Goal: Task Accomplishment & Management: Complete application form

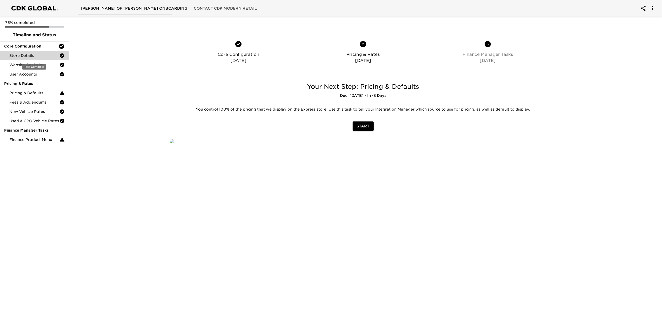
click at [30, 58] on div "Store Details" at bounding box center [34, 55] width 69 height 9
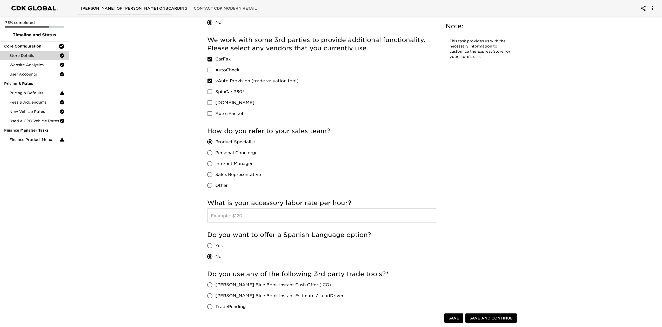
scroll to position [658, 0]
click at [26, 66] on span "Website Analytics" at bounding box center [34, 64] width 50 height 5
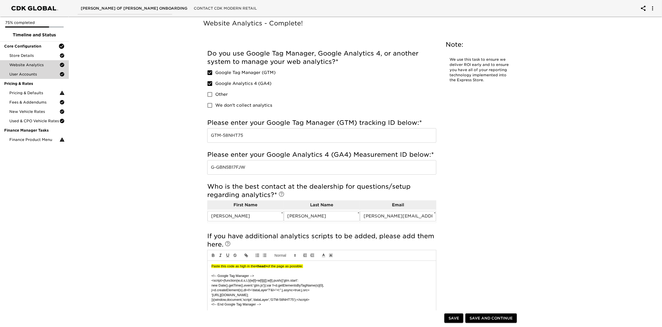
click at [26, 72] on span "User Accounts" at bounding box center [34, 74] width 50 height 5
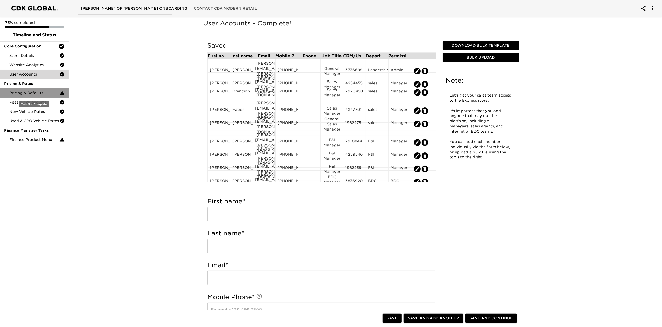
click at [33, 91] on span "Pricing & Defaults" at bounding box center [34, 92] width 50 height 5
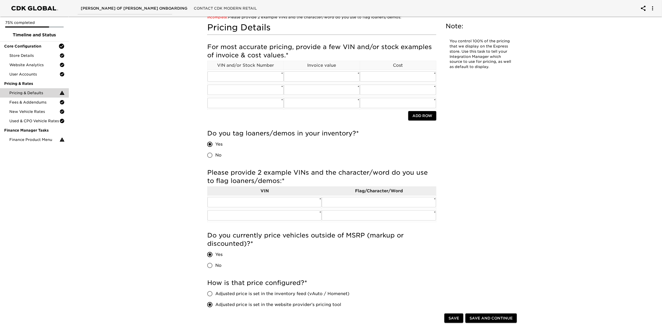
scroll to position [104, 0]
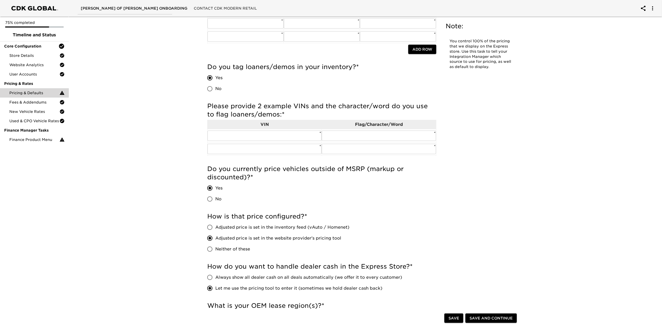
click at [214, 199] on input "No" at bounding box center [209, 199] width 11 height 11
radio input "true"
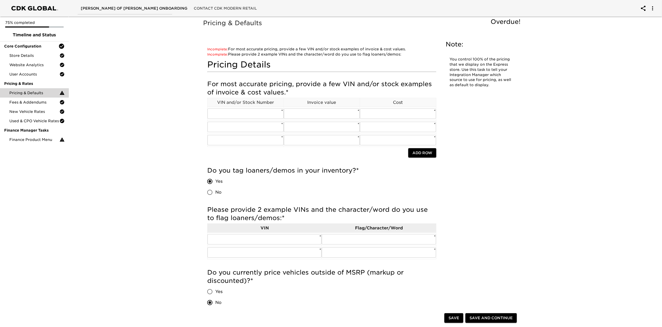
scroll to position [0, 0]
click at [225, 112] on input "text" at bounding box center [245, 114] width 76 height 10
paste input "1FMCU0GN2SUB68586"
type input "1FMCU0GN2SUB68586"
click at [345, 114] on input "text" at bounding box center [322, 114] width 76 height 10
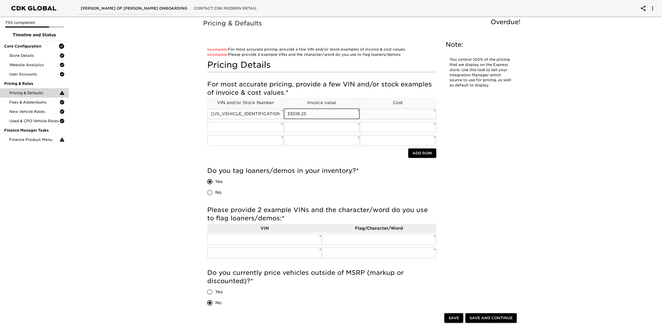
type input "33018.25"
click at [373, 111] on input "text" at bounding box center [398, 114] width 76 height 10
click at [393, 112] on input "text" at bounding box center [398, 114] width 76 height 10
type input "32361.25"
click at [253, 130] on input "text" at bounding box center [245, 127] width 76 height 10
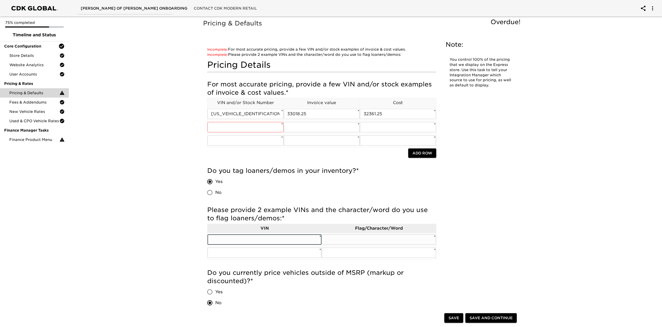
click at [288, 241] on input "text" at bounding box center [264, 239] width 114 height 10
paste input "[US_VEHICLE_IDENTIFICATION_NUMBER]"
type input "[US_VEHICLE_IDENTIFICATION_NUMBER]"
click at [394, 240] on input "text" at bounding box center [379, 239] width 114 height 10
type input "f"
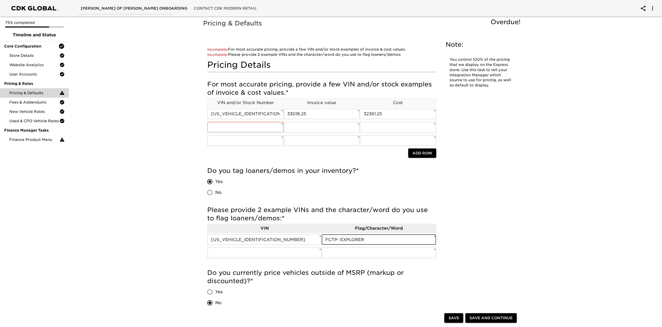
type input "FCTP- EXPLORER"
drag, startPoint x: 523, startPoint y: 142, endPoint x: 530, endPoint y: 165, distance: 24.0
click at [258, 125] on input "text" at bounding box center [245, 127] width 76 height 10
paste input "[US_VEHICLE_IDENTIFICATION_NUMBER]"
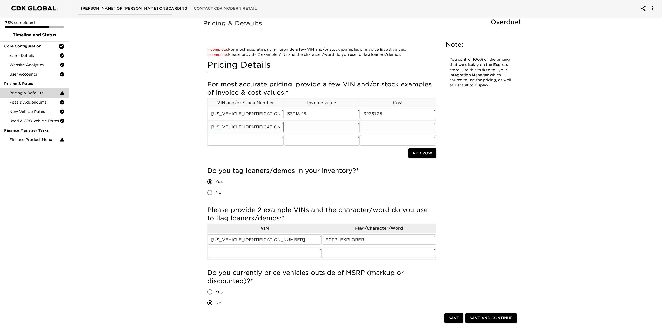
type input "[US_VEHICLE_IDENTIFICATION_NUMBER]"
click at [298, 130] on input "text" at bounding box center [322, 127] width 76 height 10
click at [328, 126] on input "text" at bounding box center [322, 127] width 76 height 10
type input "39828.25"
click at [378, 128] on input "text" at bounding box center [398, 127] width 76 height 10
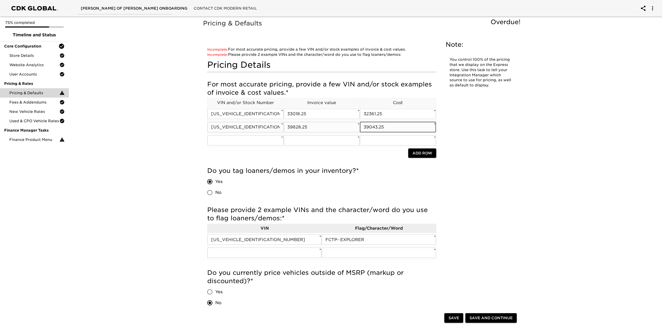
type input "39043.25"
click at [254, 255] on input "text" at bounding box center [264, 253] width 114 height 10
paste input "3FMCR9GN8SRE53869"
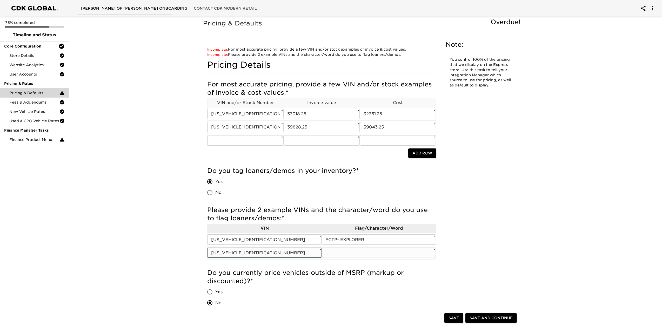
type input "3FMCR9GN8SRE53869"
click at [350, 254] on input "text" at bounding box center [379, 253] width 114 height 10
type input "f"
type input "FCTP- BRONCO SPORT"
click at [249, 142] on input "text" at bounding box center [245, 140] width 76 height 10
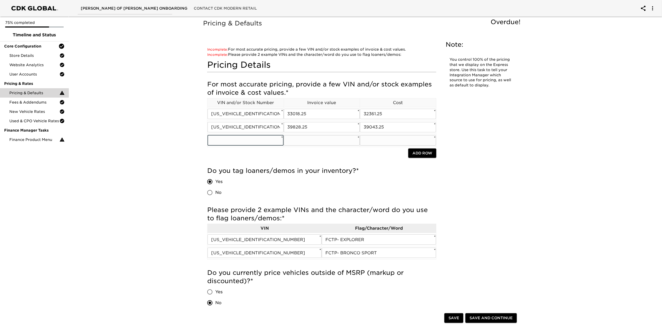
paste input "[US_VEHICLE_IDENTIFICATION_NUMBER]"
type input "[US_VEHICLE_IDENTIFICATION_NUMBER]"
click at [301, 146] on input "text" at bounding box center [322, 140] width 76 height 10
type input "48517.0"
click at [371, 139] on input "text" at bounding box center [398, 140] width 76 height 10
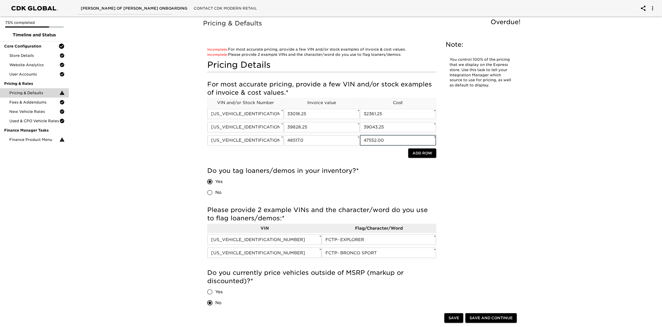
type input "47552.00"
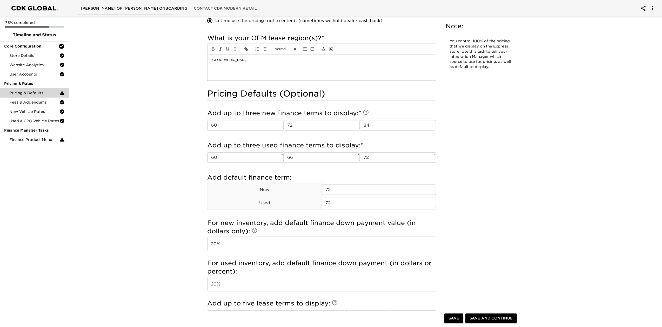
scroll to position [346, 0]
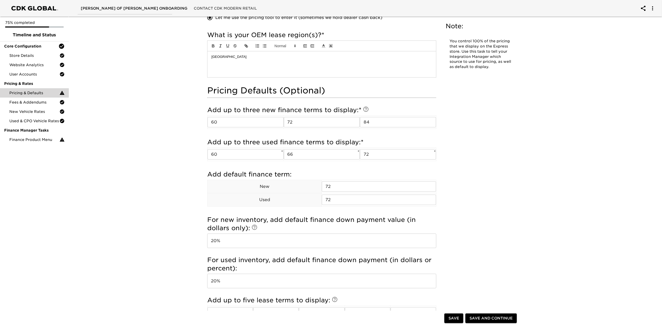
click at [477, 316] on span "Save and Continue" at bounding box center [490, 318] width 43 height 6
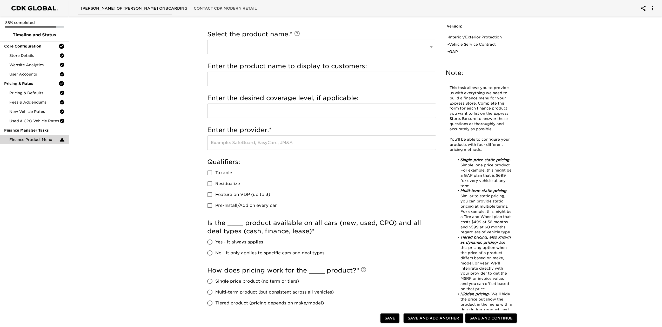
scroll to position [35, 0]
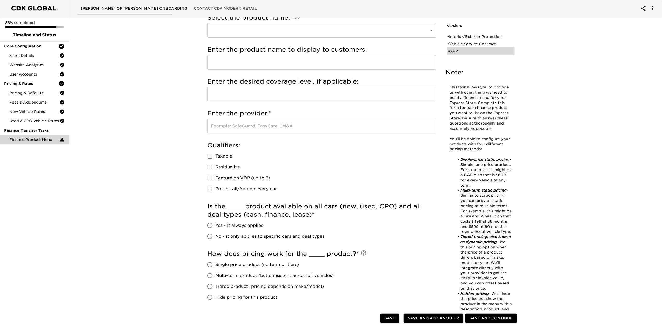
click at [457, 49] on div "• GAP" at bounding box center [477, 51] width 60 height 5
type input "GAP"
type input "Gap Protection"
type input "National Auto Care"
checkbox input "true"
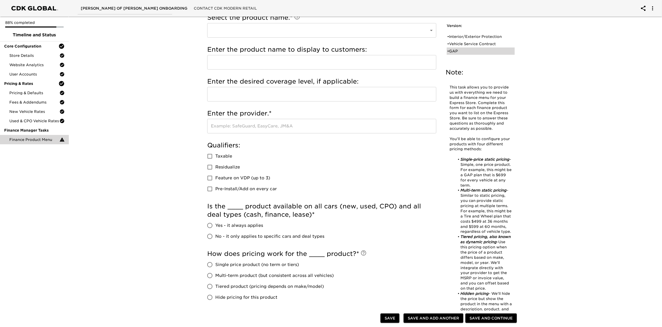
radio input "true"
checkbox input "true"
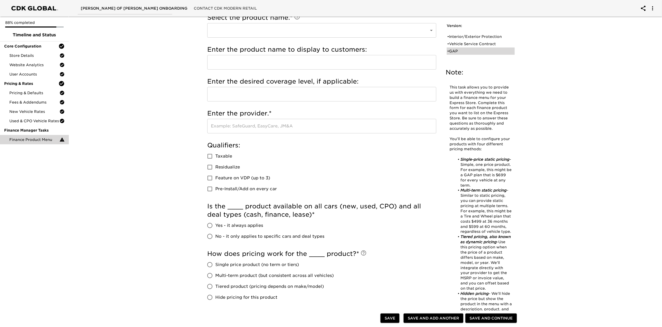
radio input "true"
type input "1200.00"
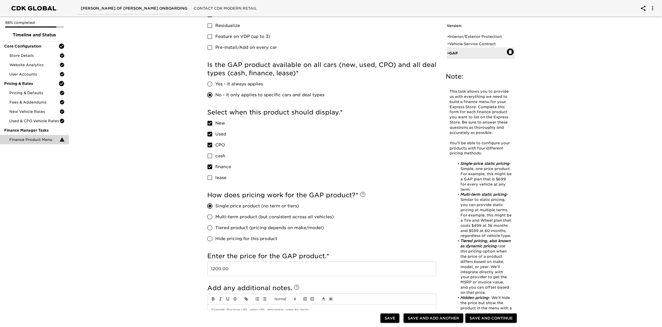
scroll to position [208, 0]
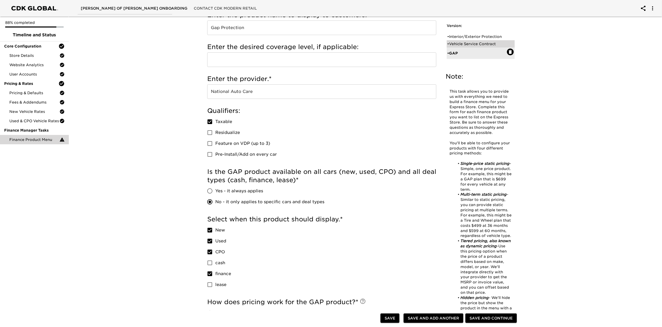
click at [473, 44] on div "• Vehicle Service Contract" at bounding box center [477, 43] width 60 height 5
type input "Vehicle Service Contract"
type input "TotalCare"
type input "EasyCare"
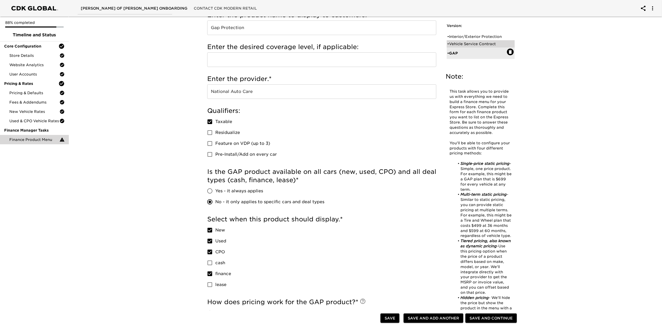
checkbox input "true"
radio input "true"
checkbox input "true"
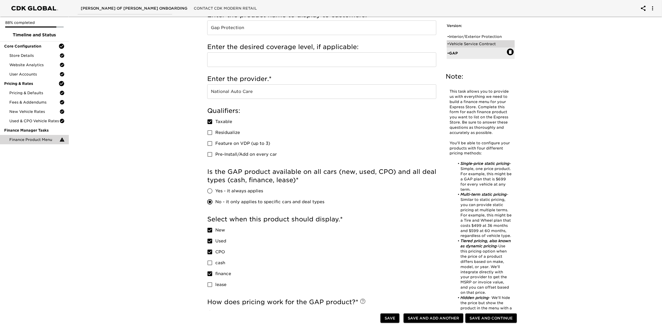
checkbox input "true"
radio input "false"
radio input "true"
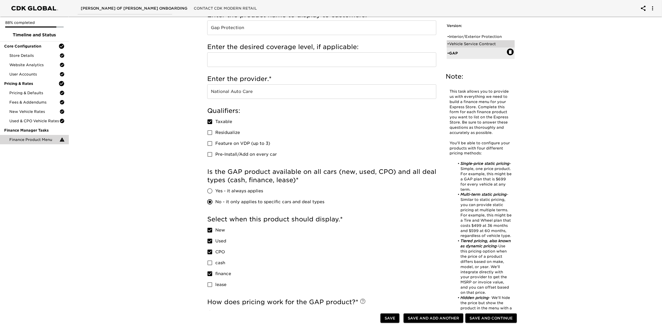
radio input "true"
type input "2500"
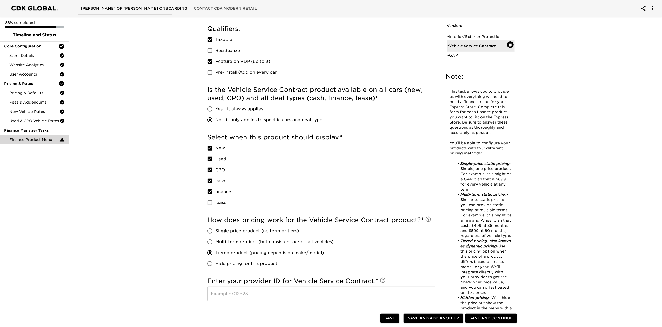
scroll to position [144, 0]
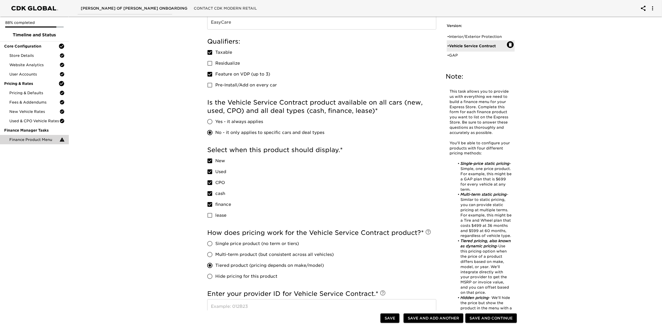
click at [333, 311] on div "Save Save and Add Another Add Another Save and Continue" at bounding box center [363, 319] width 320 height 17
click at [333, 306] on input "text" at bounding box center [321, 306] width 229 height 15
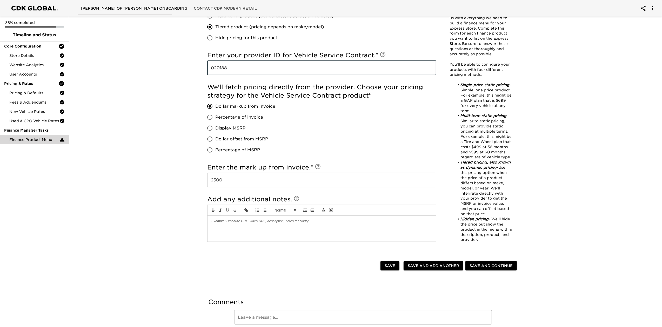
scroll to position [386, 0]
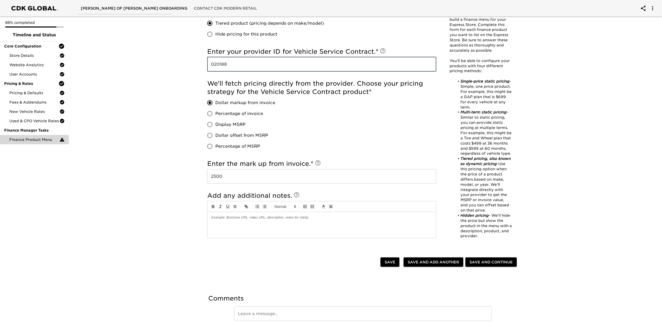
type input "020188"
click at [474, 265] on button "Save and Continue" at bounding box center [490, 263] width 51 height 10
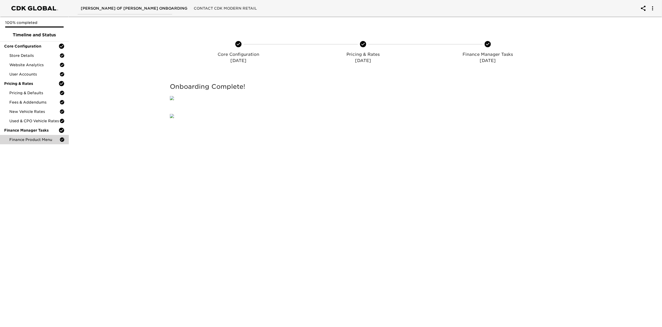
click at [121, 109] on div at bounding box center [114, 92] width 99 height 31
click at [23, 56] on span "Store Details" at bounding box center [34, 55] width 50 height 5
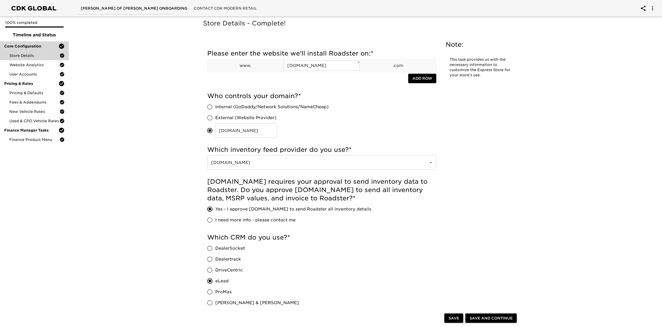
click at [23, 45] on span "Core Configuration" at bounding box center [31, 46] width 54 height 5
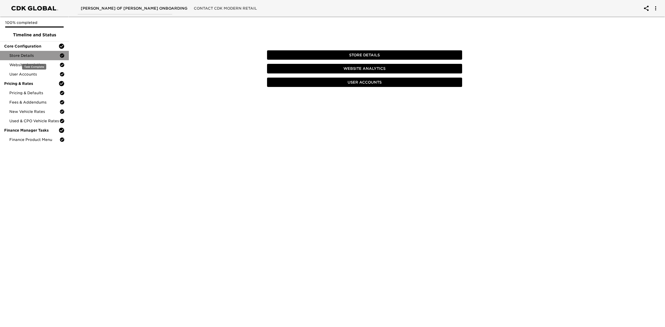
click at [24, 53] on span "Store Details" at bounding box center [34, 55] width 50 height 5
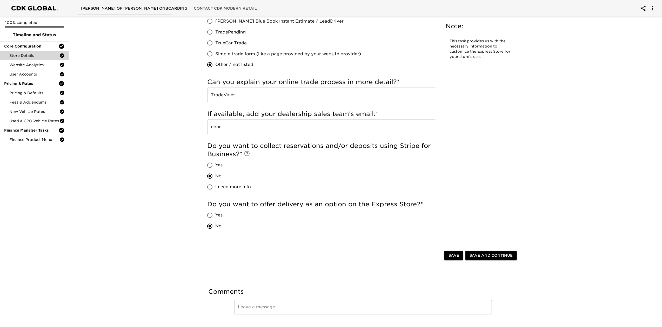
scroll to position [935, 0]
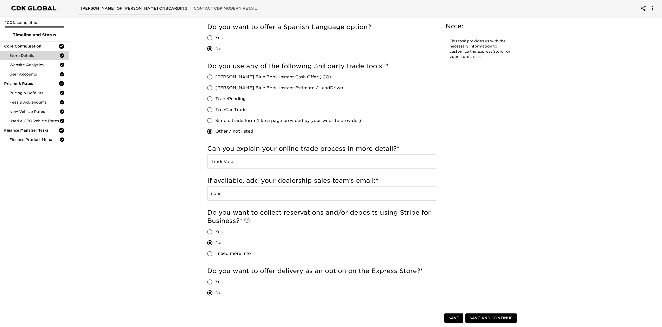
scroll to position [796, 0]
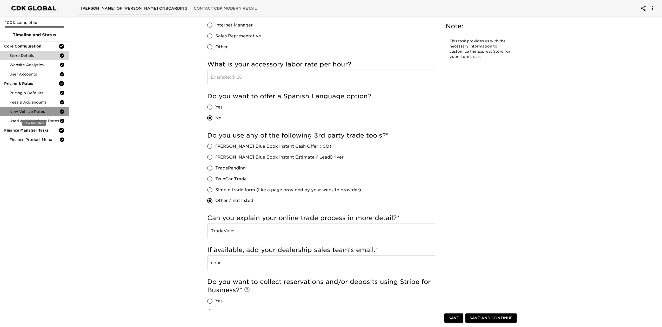
click at [20, 114] on div "New Vehicle Rates" at bounding box center [34, 111] width 69 height 9
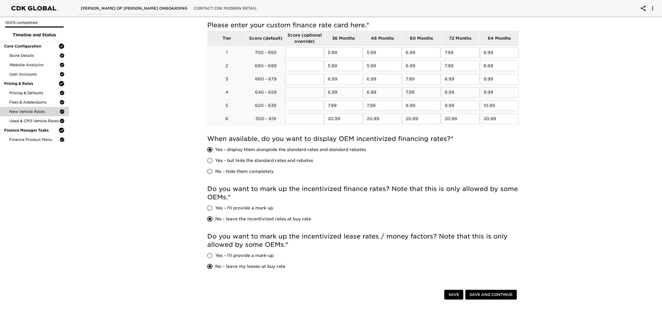
scroll to position [104, 0]
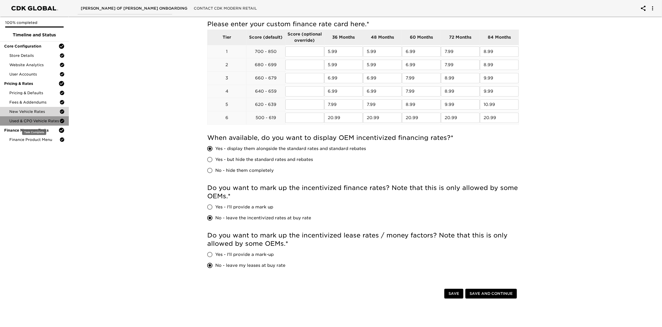
click at [22, 122] on span "Used & CPO Vehicle Rates" at bounding box center [34, 120] width 50 height 5
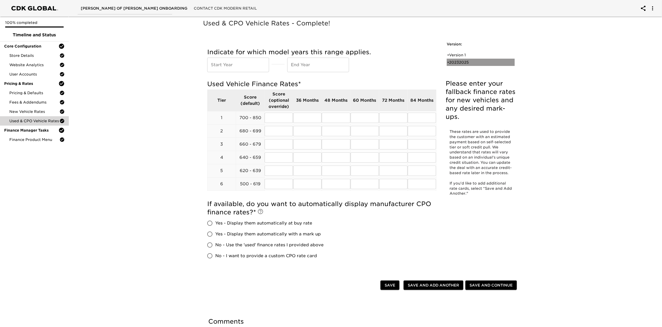
click at [457, 60] on div "• 20232025" at bounding box center [477, 62] width 60 height 5
type input "2023"
type input "2025"
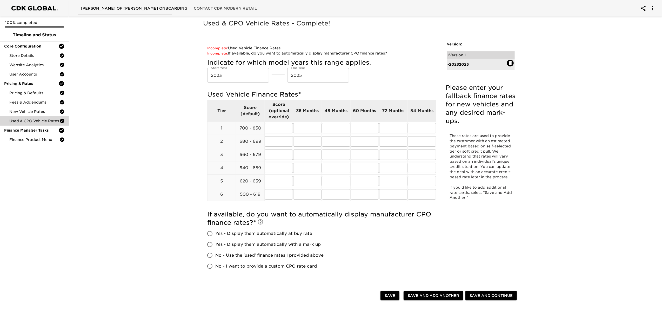
click at [461, 52] on div "• Version 1" at bounding box center [481, 54] width 68 height 7
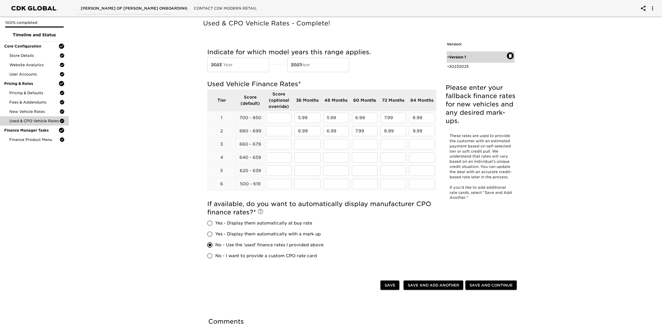
radio input "true"
click at [476, 65] on div "• 20232025" at bounding box center [477, 66] width 60 height 5
type input "2023"
type input "2025"
radio input "false"
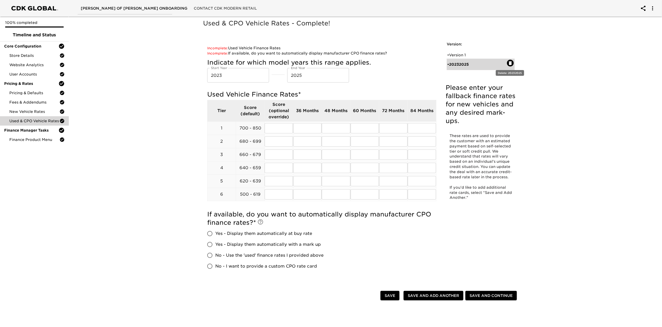
click at [510, 62] on icon "button" at bounding box center [510, 63] width 3 height 4
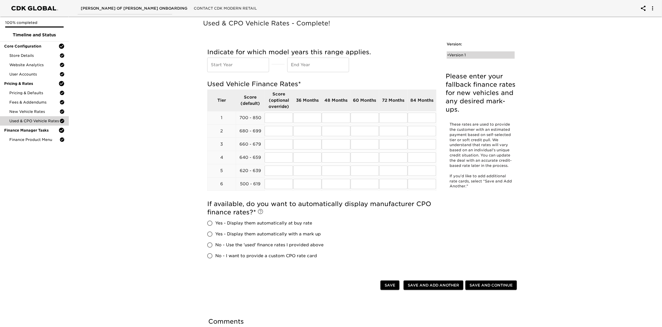
click at [462, 54] on div "• Version 1" at bounding box center [477, 54] width 60 height 5
radio input "true"
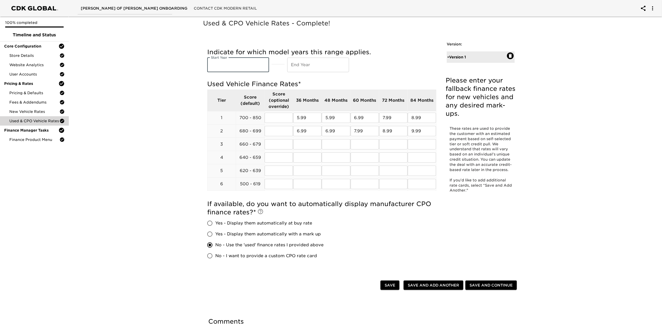
click at [220, 62] on input "text" at bounding box center [238, 65] width 62 height 15
click at [120, 153] on div "Used & CPO Vehicle Rates - Complete! Please enter your fallback finance rates f…" at bounding box center [362, 192] width 595 height 354
click at [371, 238] on div "If available, do you want to automatically display manufacturer CPO finance rat…" at bounding box center [321, 231] width 229 height 62
click at [43, 111] on span "New Vehicle Rates" at bounding box center [34, 111] width 50 height 5
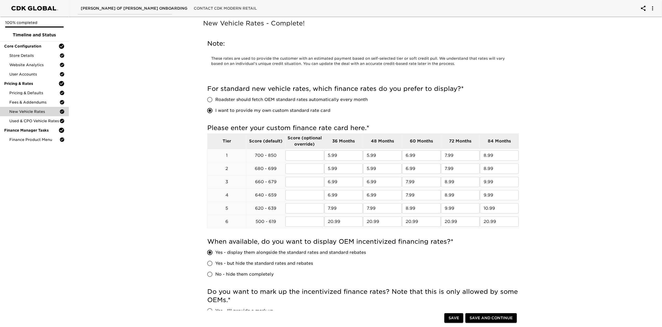
click at [138, 213] on div "New Vehicle Rates - Complete! Note: These rates are used to provide the custome…" at bounding box center [362, 248] width 595 height 467
click at [85, 178] on div "New Vehicle Rates - Complete! Note: These rates are used to provide the custome…" at bounding box center [362, 248] width 595 height 467
click at [31, 55] on span "Store Details" at bounding box center [34, 55] width 50 height 5
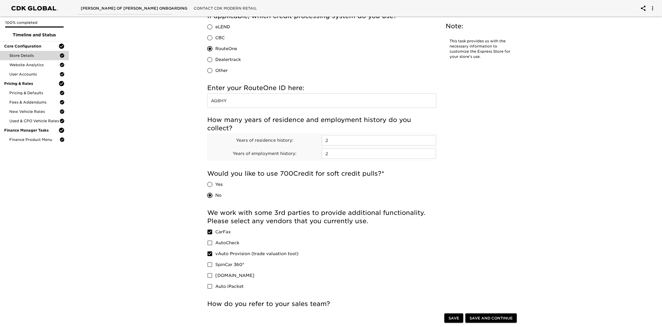
scroll to position [727, 0]
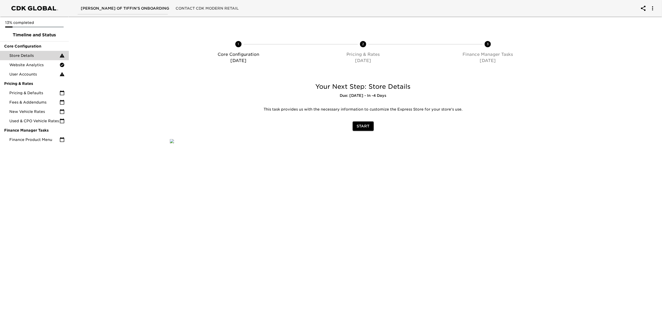
click at [30, 56] on span "Store Details" at bounding box center [34, 55] width 50 height 5
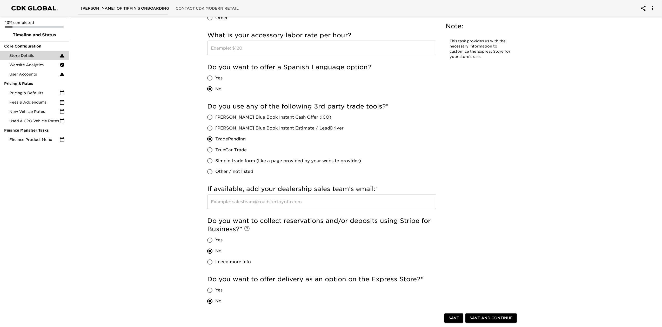
scroll to position [831, 0]
click at [322, 204] on input "text" at bounding box center [321, 201] width 229 height 15
type input "O"
type input "NONE"
click at [394, 165] on div "Do you use any of the following 3rd party trade tools? * Kelly Blue Book Instan…" at bounding box center [321, 139] width 229 height 75
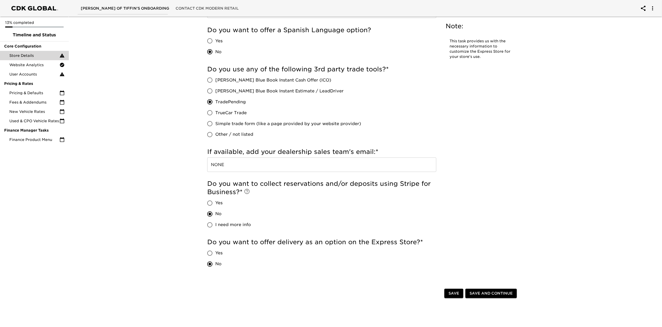
scroll to position [918, 0]
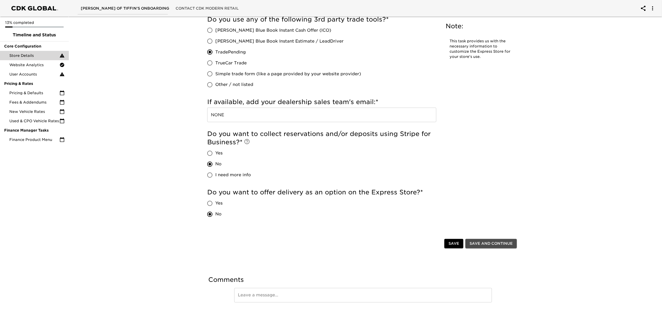
click at [502, 242] on span "Save and Continue" at bounding box center [490, 244] width 43 height 6
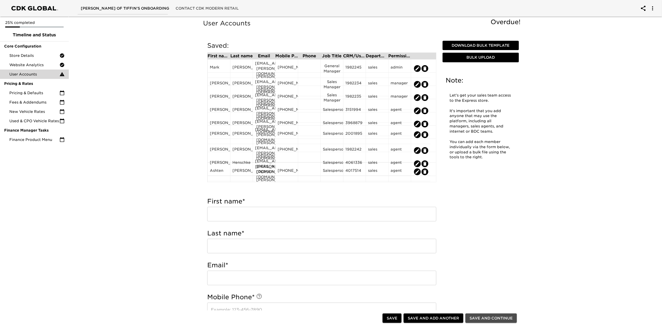
click at [486, 315] on span "Save and Continue" at bounding box center [490, 318] width 43 height 6
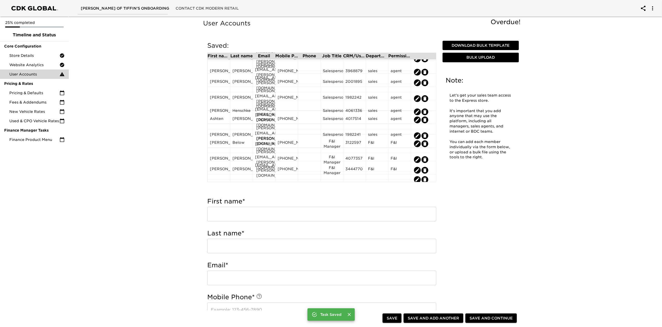
scroll to position [55, 0]
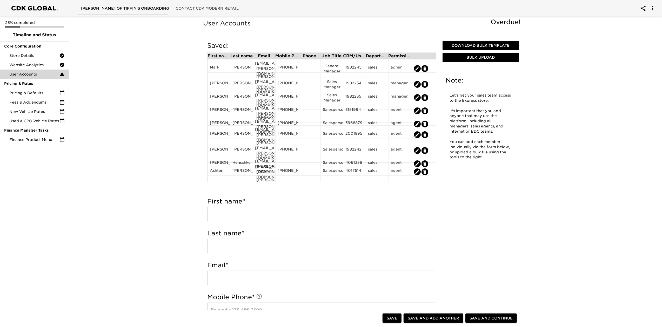
drag, startPoint x: 434, startPoint y: 80, endPoint x: 447, endPoint y: 145, distance: 66.1
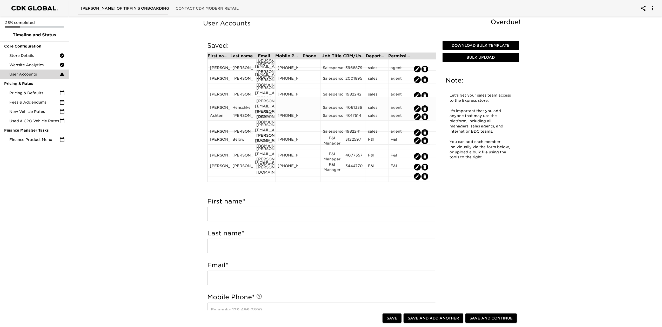
click at [285, 105] on div at bounding box center [287, 109] width 18 height 8
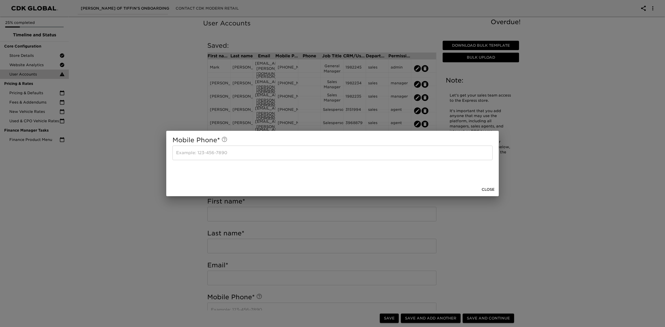
click at [278, 153] on input "text" at bounding box center [332, 153] width 320 height 15
type input "419-455-3687"
click at [489, 190] on span "Close" at bounding box center [487, 189] width 13 height 6
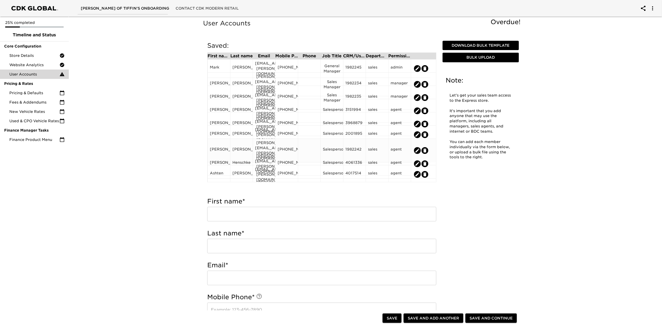
scroll to position [58, 0]
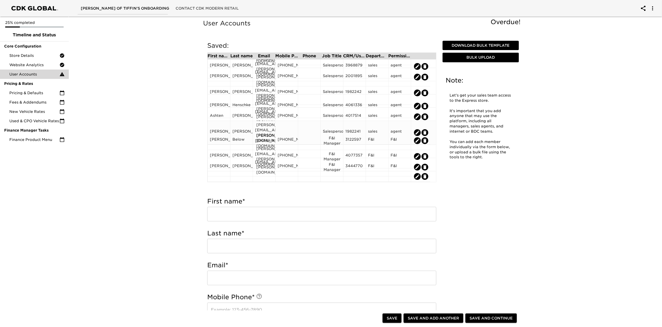
click at [289, 129] on div at bounding box center [287, 133] width 18 height 8
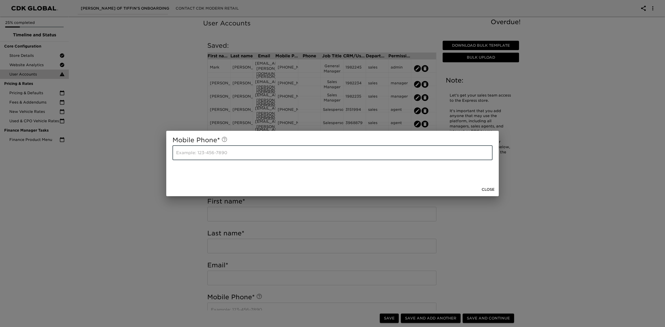
click at [267, 149] on input "text" at bounding box center [332, 153] width 320 height 15
type input "419-447-9752"
click at [489, 190] on span "Close" at bounding box center [487, 189] width 13 height 6
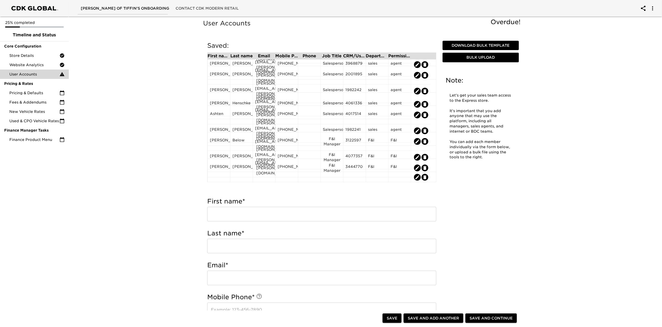
scroll to position [60, 0]
click at [477, 316] on span "Save and Continue" at bounding box center [490, 318] width 43 height 6
click at [426, 176] on icon "edit" at bounding box center [424, 176] width 3 height 4
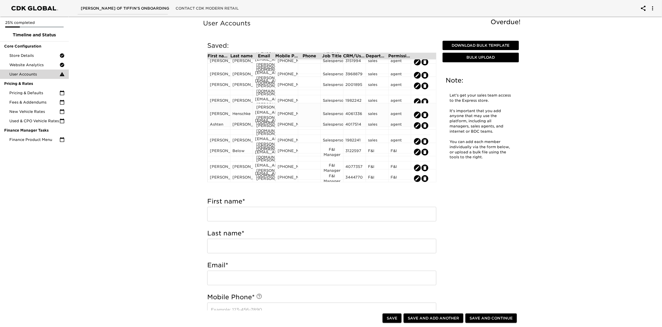
scroll to position [50, 0]
click at [493, 316] on span "Save and Continue" at bounding box center [490, 318] width 43 height 6
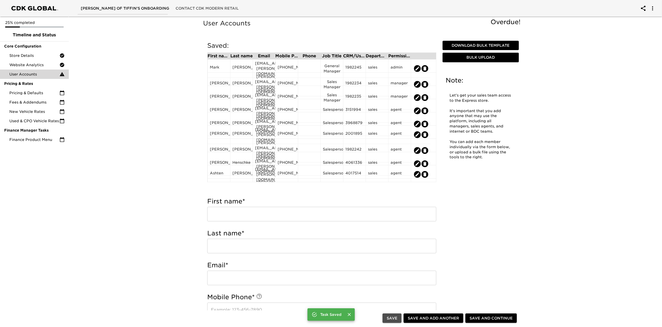
click at [389, 315] on span "Save" at bounding box center [392, 318] width 11 height 6
type input "Rachel"
type input "Jones"
type input "Rachael.jones@drivereineke.com"
type input "567-208-8738"
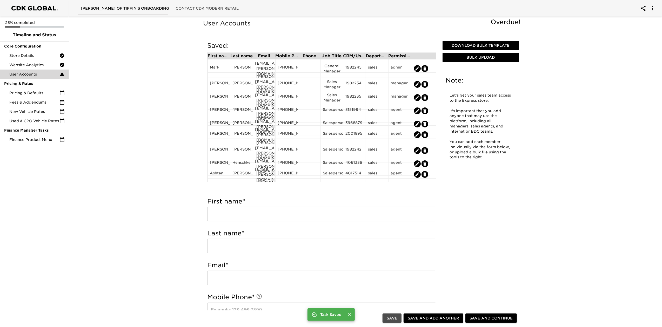
type input "F&I Manager"
type input "3444770"
radio input "true"
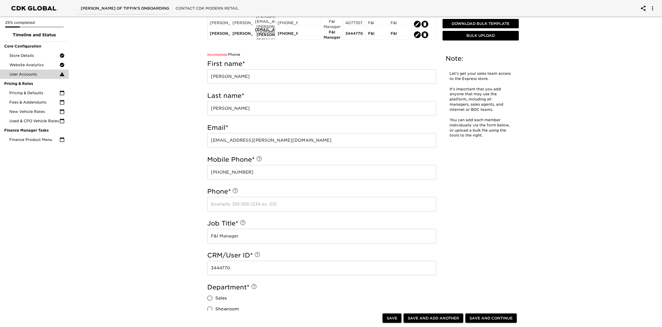
scroll to position [173, 0]
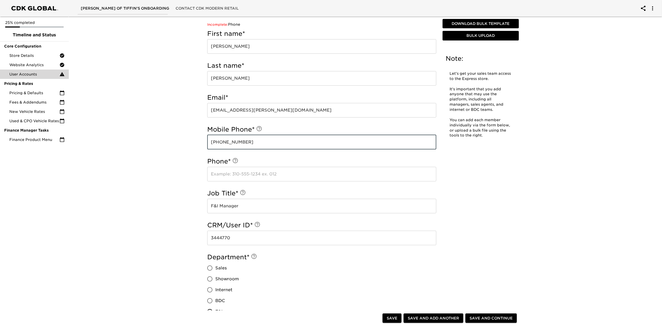
click at [261, 139] on input "567-208-8738" at bounding box center [321, 142] width 229 height 15
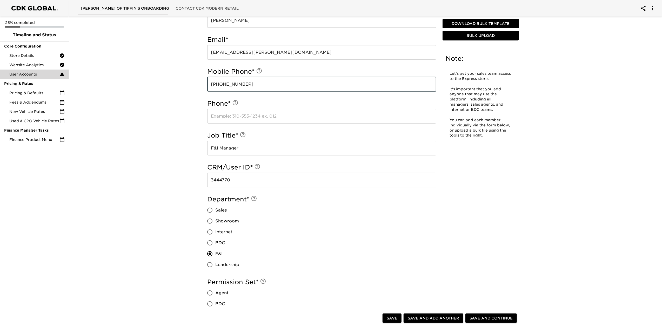
scroll to position [346, 0]
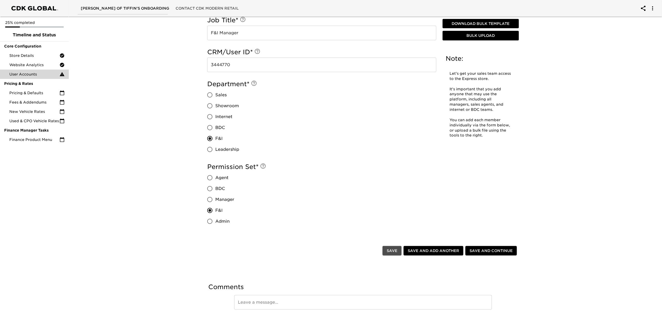
click at [388, 252] on span "Save" at bounding box center [392, 251] width 11 height 6
click at [497, 252] on span "Save and Continue" at bounding box center [490, 251] width 43 height 6
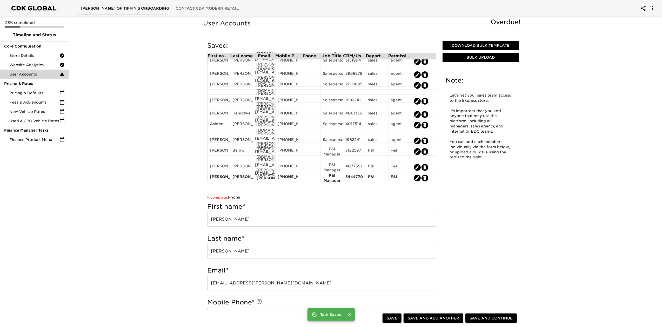
scroll to position [50, 0]
click at [424, 176] on icon "edit" at bounding box center [424, 178] width 3 height 4
radio input "false"
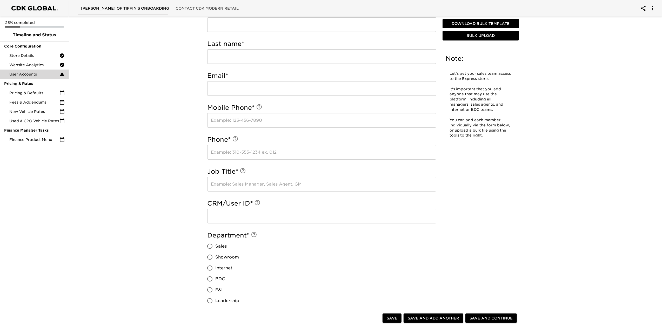
scroll to position [208, 0]
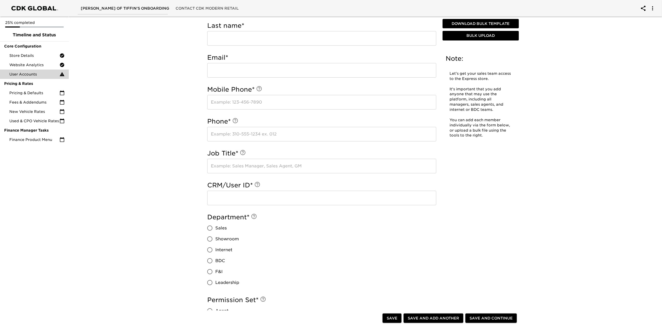
click at [483, 317] on span "Save and Continue" at bounding box center [490, 318] width 43 height 6
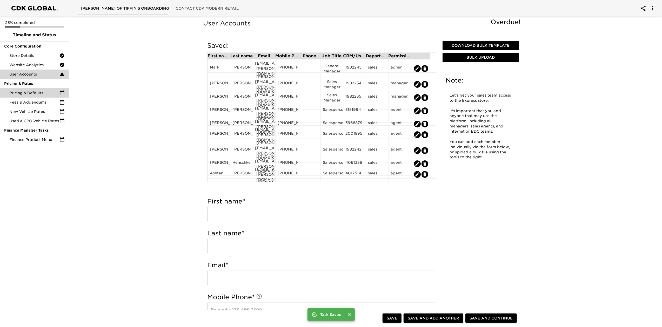
click at [39, 93] on span "Pricing & Defaults" at bounding box center [34, 92] width 50 height 5
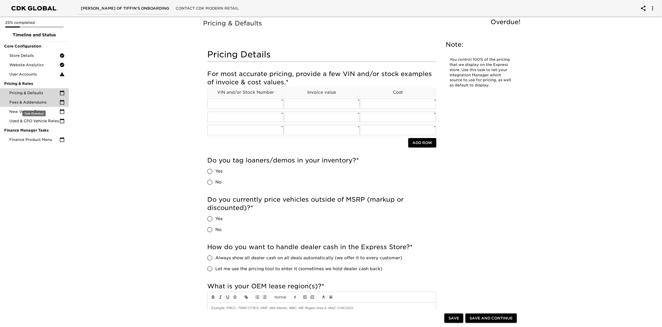
click at [22, 102] on span "Fees & Addendums" at bounding box center [34, 102] width 50 height 5
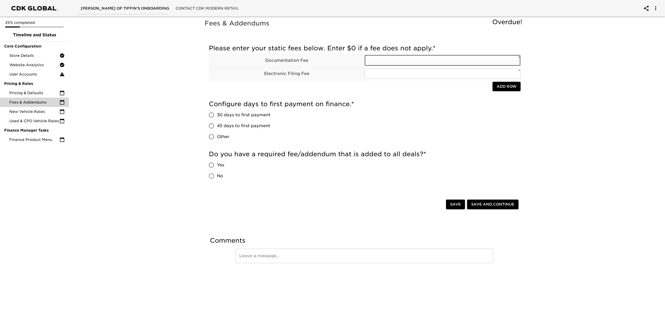
click at [375, 58] on input "text" at bounding box center [443, 60] width 156 height 10
type input "387"
click at [377, 74] on input "text" at bounding box center [443, 74] width 156 height 10
type input "15"
click at [254, 118] on span "30 days to first payment" at bounding box center [243, 115] width 53 height 6
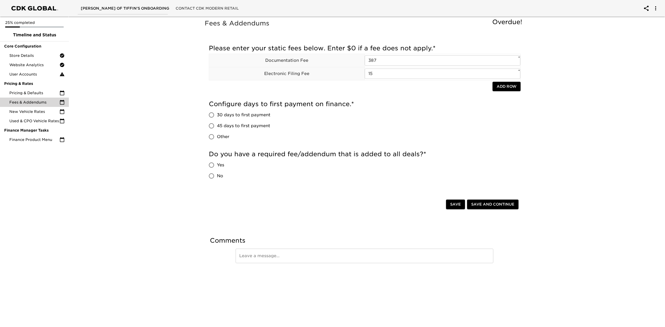
click at [217, 118] on input "30 days to first payment" at bounding box center [211, 115] width 11 height 11
radio input "true"
click at [218, 178] on span "No" at bounding box center [220, 176] width 6 height 6
click at [217, 178] on input "No" at bounding box center [211, 176] width 11 height 11
radio input "true"
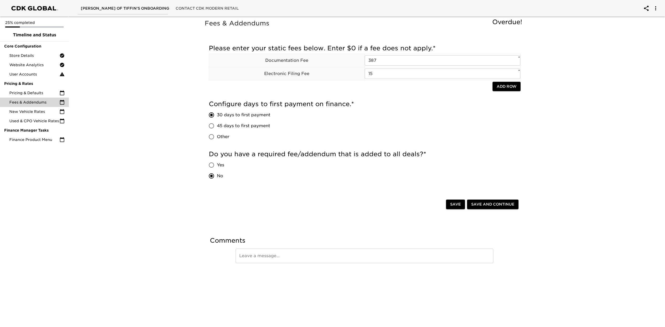
click at [500, 88] on span "Add Row" at bounding box center [506, 86] width 20 height 6
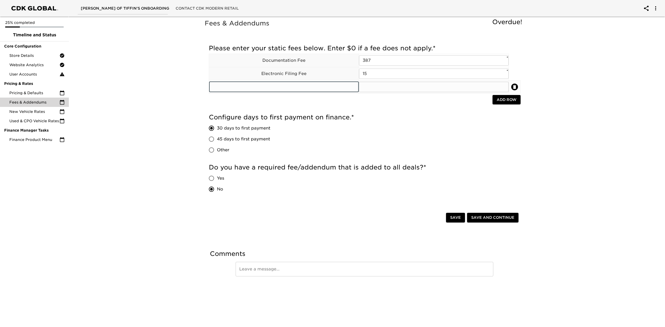
click at [302, 88] on input "text" at bounding box center [284, 87] width 150 height 10
click at [270, 113] on div "Configure days to first payment on finance. * 30 days to first payment 45 days …" at bounding box center [365, 136] width 312 height 50
click at [266, 105] on div at bounding box center [351, 100] width 284 height 11
click at [274, 89] on input "text" at bounding box center [284, 87] width 150 height 10
click at [366, 84] on input "text" at bounding box center [434, 87] width 150 height 10
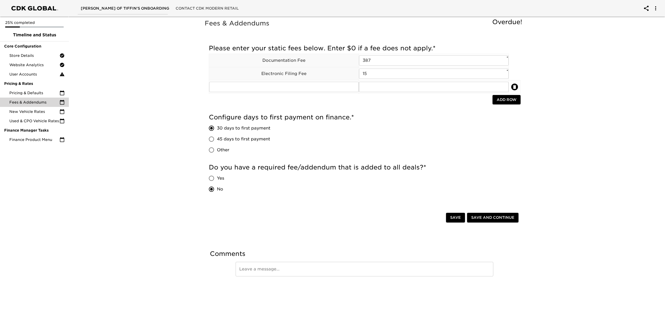
click at [293, 98] on div at bounding box center [351, 100] width 284 height 11
click at [295, 85] on input "text" at bounding box center [284, 87] width 150 height 10
type input "Convenience Fee"
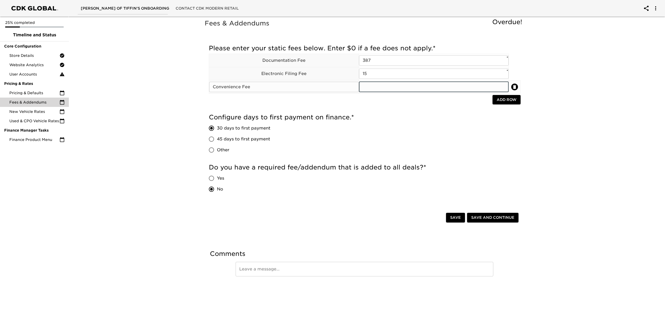
click at [375, 86] on input "text" at bounding box center [434, 87] width 150 height 10
type input "50"
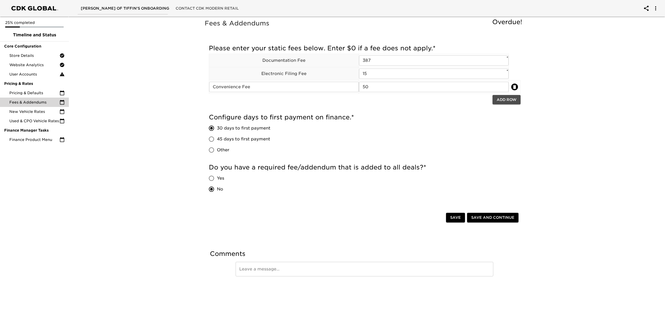
click at [504, 104] on button "Add Row" at bounding box center [506, 100] width 28 height 10
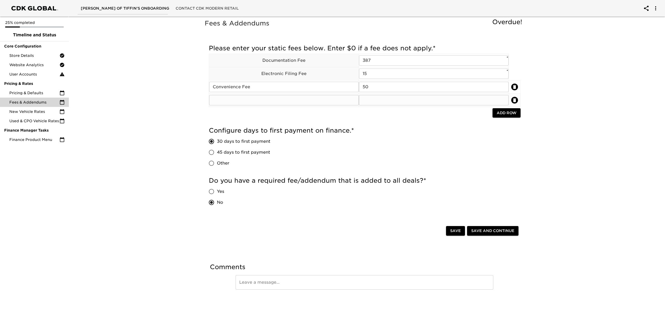
click at [337, 100] on input "text" at bounding box center [284, 100] width 150 height 10
type input "r"
type input "Registration Fee"
type input "20"
click at [432, 116] on div at bounding box center [351, 113] width 284 height 11
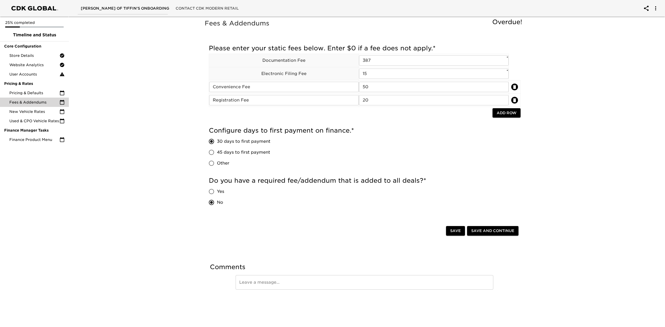
click at [459, 152] on div "Configure days to first payment on finance. * 30 days to first payment 45 days …" at bounding box center [365, 147] width 312 height 42
click at [455, 233] on span "Save" at bounding box center [455, 231] width 11 height 6
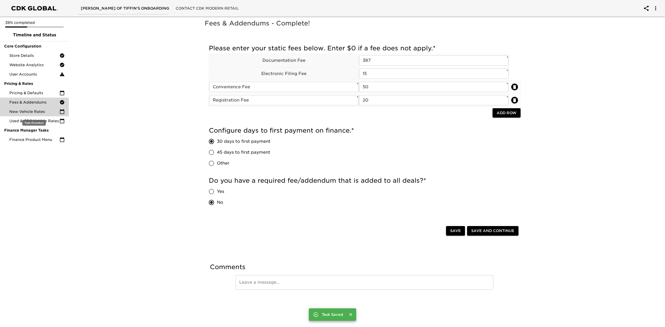
click at [34, 111] on span "New Vehicle Rates" at bounding box center [34, 111] width 50 height 5
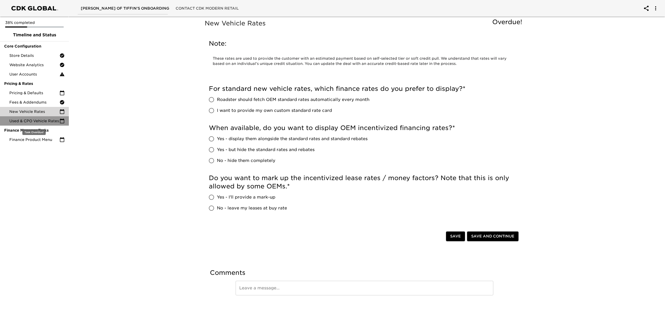
click at [36, 123] on span "Used & CPO Vehicle Rates" at bounding box center [34, 120] width 50 height 5
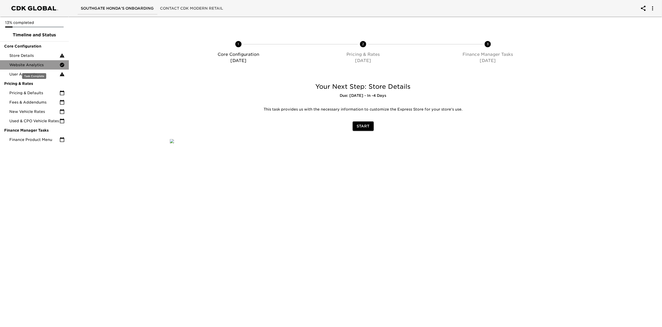
click at [24, 64] on span "Website Analytics" at bounding box center [34, 64] width 50 height 5
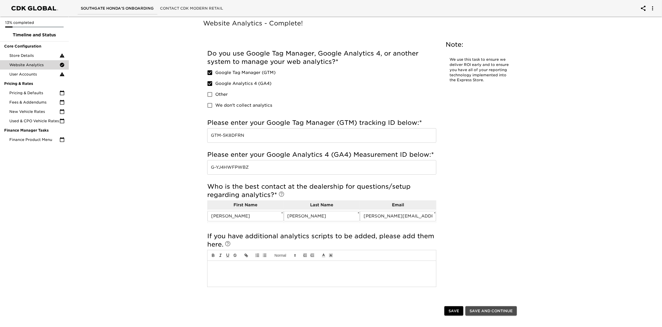
click at [491, 312] on span "Save and Continue" at bounding box center [490, 311] width 43 height 6
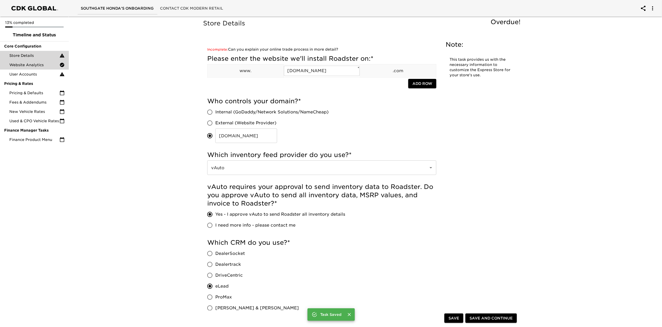
click at [43, 65] on span "Website Analytics" at bounding box center [34, 64] width 50 height 5
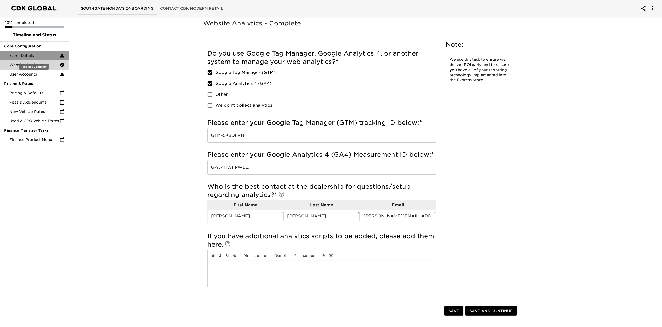
click at [29, 54] on span "Store Details" at bounding box center [34, 55] width 50 height 5
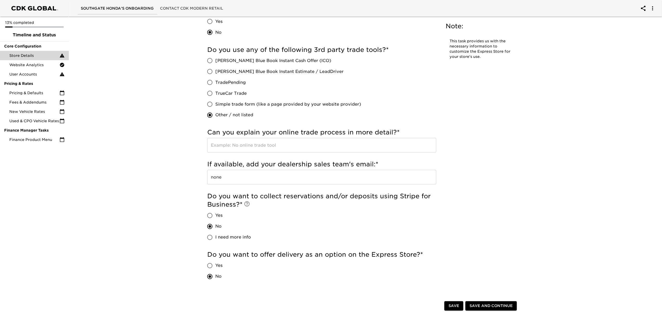
scroll to position [900, 0]
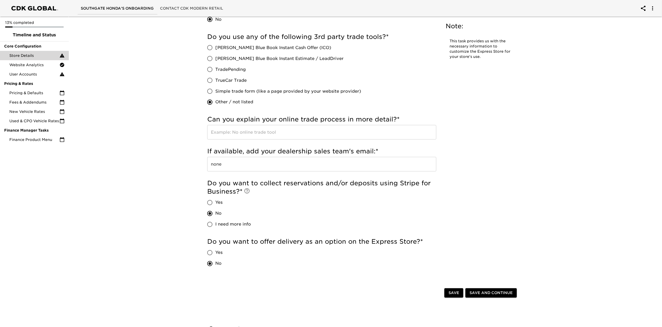
click at [250, 130] on input "text" at bounding box center [321, 132] width 229 height 15
type input "none"
click at [501, 295] on span "Save and Continue" at bounding box center [490, 293] width 43 height 6
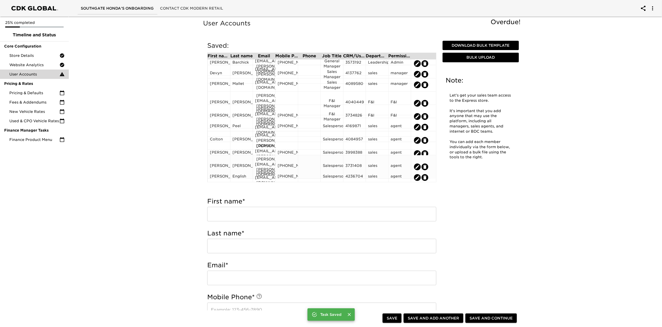
scroll to position [2, 0]
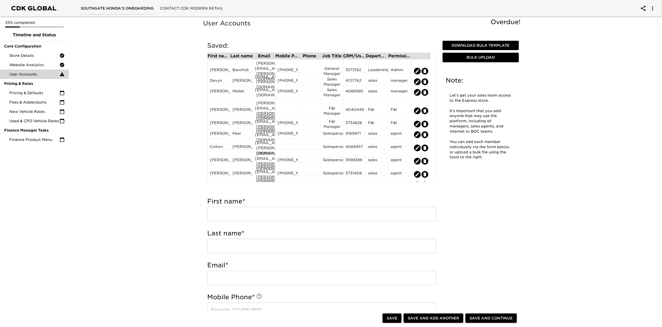
click at [479, 315] on span "Save and Continue" at bounding box center [490, 318] width 43 height 6
click at [46, 92] on span "Pricing & Defaults" at bounding box center [34, 92] width 50 height 5
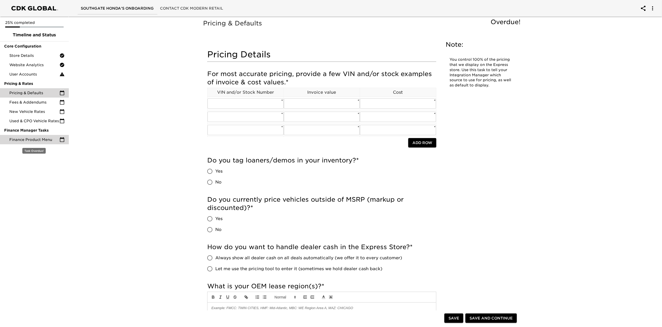
click at [40, 139] on span "Finance Product Menu" at bounding box center [34, 139] width 50 height 5
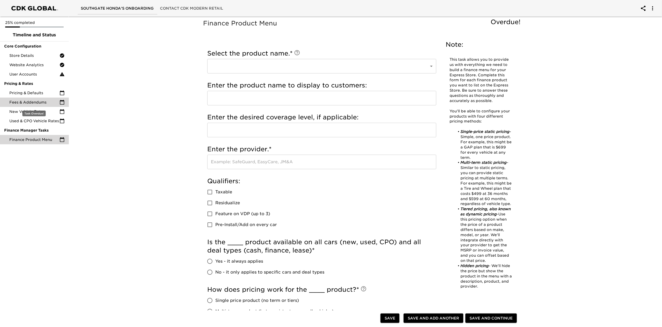
click at [42, 102] on span "Fees & Addendums" at bounding box center [34, 102] width 50 height 5
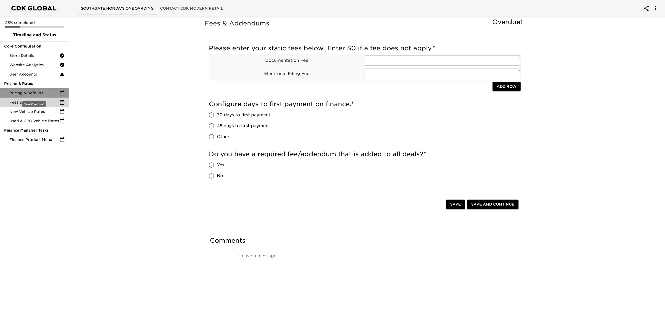
click at [45, 92] on span "Pricing & Defaults" at bounding box center [34, 92] width 50 height 5
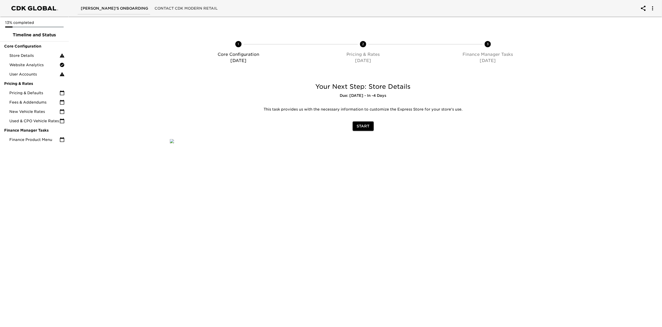
click at [365, 127] on span "Start" at bounding box center [363, 126] width 13 height 6
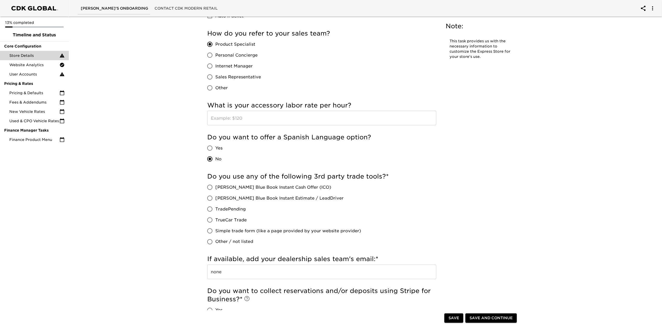
scroll to position [831, 0]
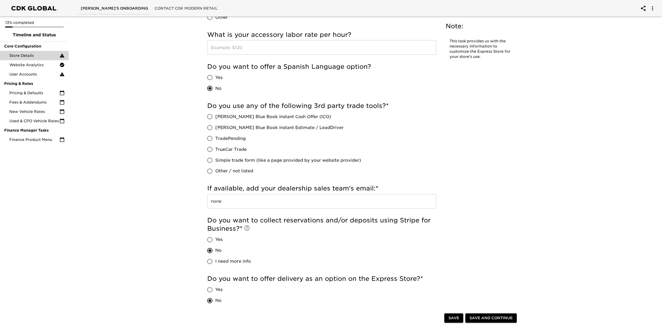
click at [253, 197] on input "none" at bounding box center [321, 201] width 229 height 15
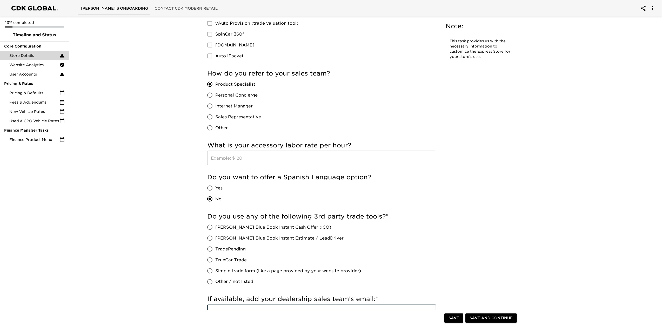
scroll to position [727, 0]
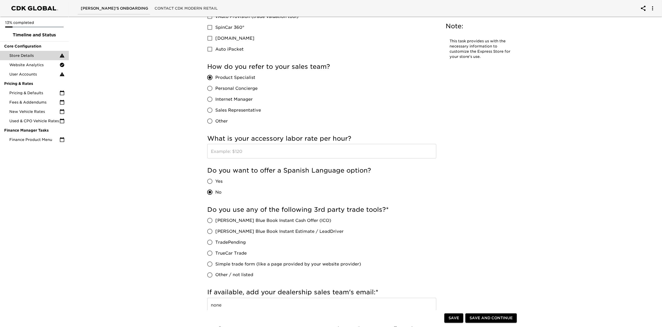
click at [224, 275] on span "Other / not listed" at bounding box center [234, 275] width 38 height 6
click at [215, 275] on input "Other / not listed" at bounding box center [209, 275] width 11 height 11
radio input "true"
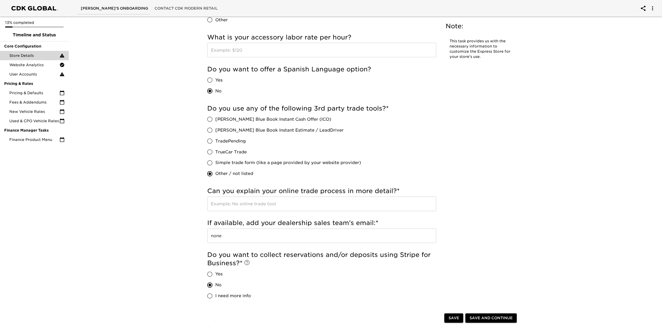
scroll to position [836, 0]
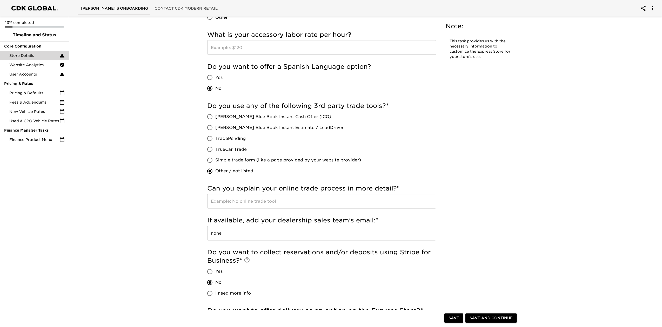
click at [276, 204] on input "text" at bounding box center [321, 201] width 229 height 15
type input "TradeValet"
click at [490, 317] on span "Save and Continue" at bounding box center [490, 318] width 43 height 6
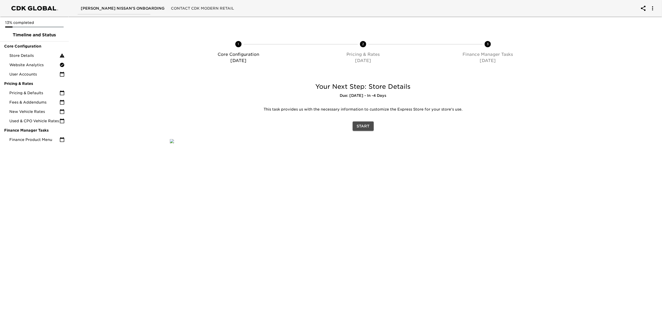
click at [368, 129] on span "Start" at bounding box center [363, 126] width 13 height 6
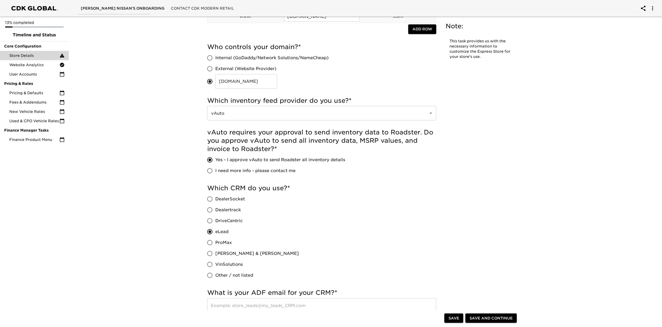
scroll to position [173, 0]
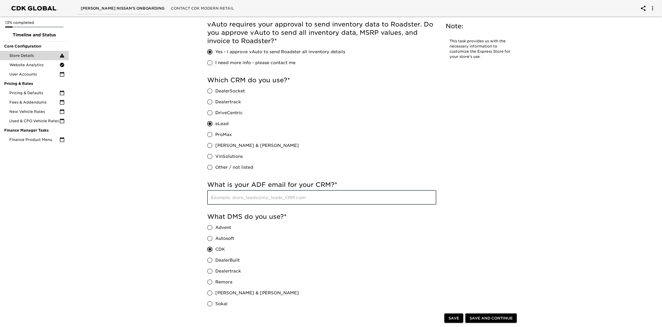
click at [264, 191] on input "text" at bounding box center [321, 197] width 229 height 15
paste input "[EMAIL_ADDRESS][DOMAIN_NAME]"
type input "[EMAIL_ADDRESS][DOMAIN_NAME]"
drag, startPoint x: 487, startPoint y: 185, endPoint x: 479, endPoint y: 185, distance: 7.3
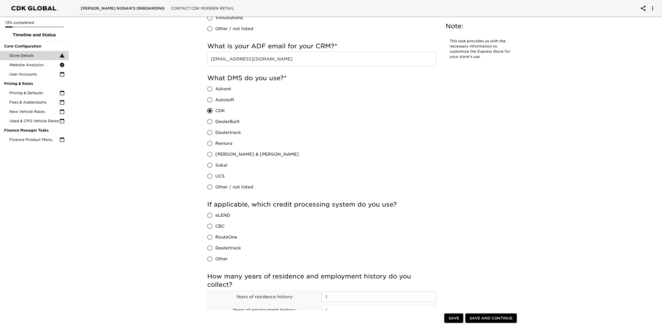
scroll to position [415, 0]
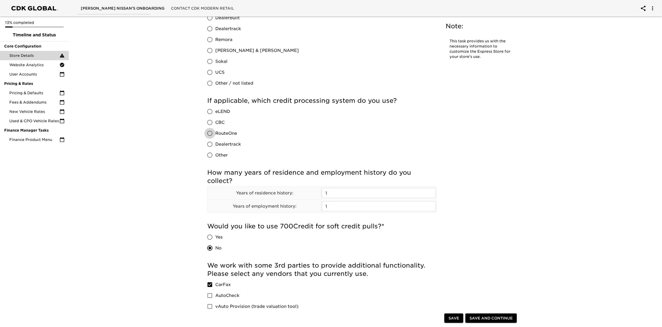
click at [215, 134] on input "RouteOne" at bounding box center [209, 133] width 11 height 11
radio input "true"
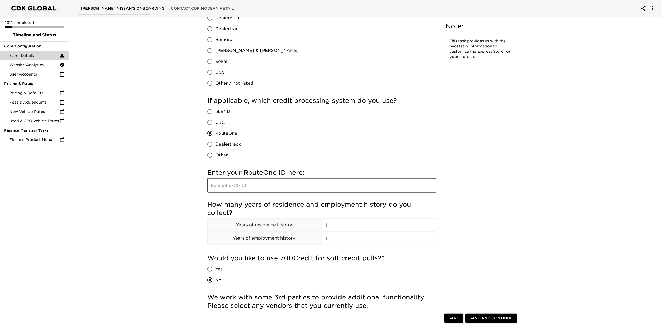
click at [254, 186] on input "text" at bounding box center [321, 185] width 229 height 15
type input "LW8VZ"
click at [332, 143] on div "If applicable, which credit processing system do you use? eLEND CBC RouteOne De…" at bounding box center [321, 129] width 229 height 64
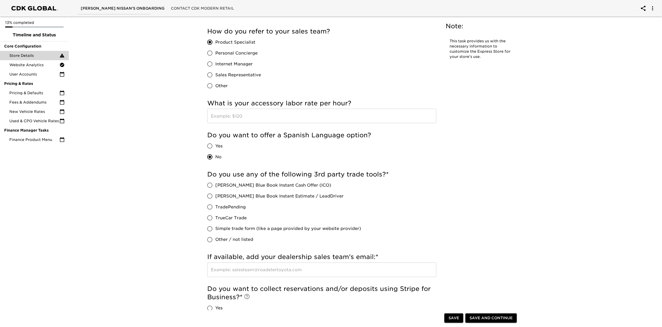
scroll to position [796, 0]
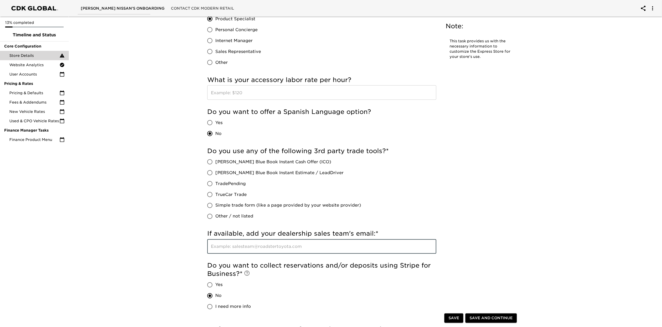
click at [281, 245] on input "text" at bounding box center [321, 246] width 229 height 15
type input "none"
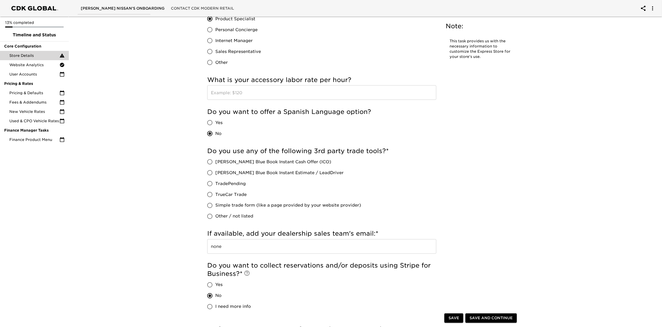
scroll to position [900, 0]
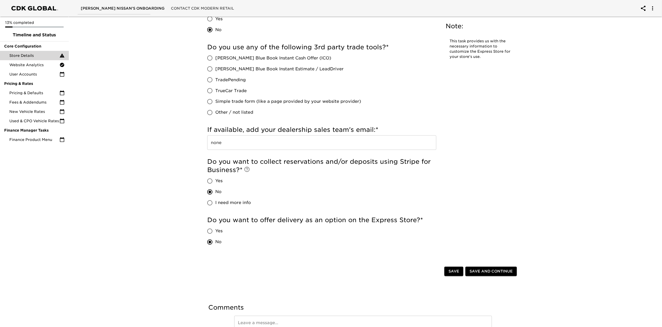
click at [497, 269] on span "Save and Continue" at bounding box center [490, 271] width 43 height 6
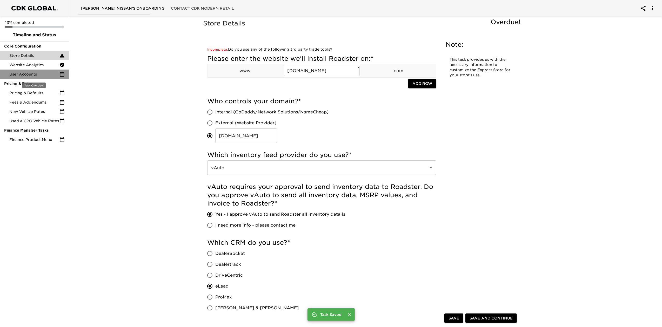
click at [46, 76] on span "User Accounts" at bounding box center [34, 74] width 50 height 5
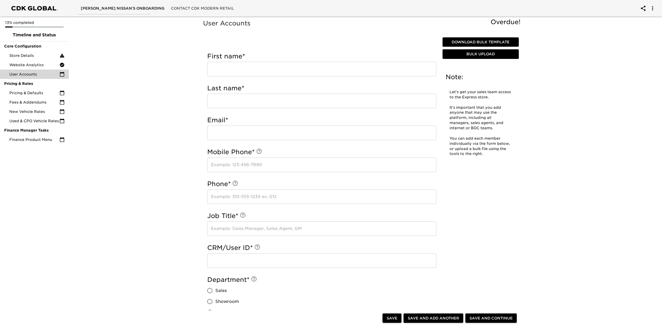
click at [483, 55] on span "Bulk Upload" at bounding box center [480, 54] width 72 height 6
click at [28, 65] on span "Website Analytics" at bounding box center [34, 64] width 50 height 5
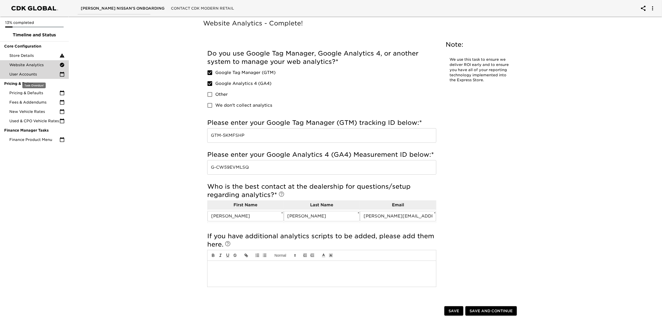
click at [29, 74] on span "User Accounts" at bounding box center [34, 74] width 50 height 5
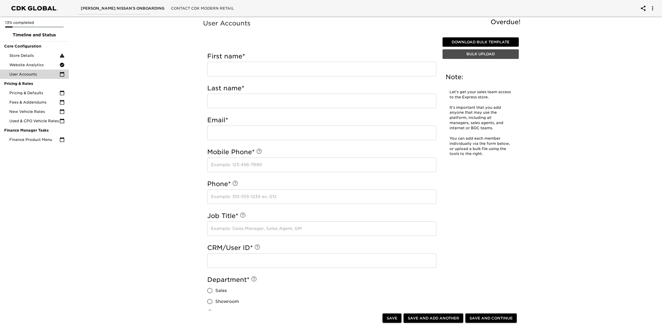
click at [485, 56] on span "Bulk Upload" at bounding box center [480, 54] width 72 height 6
click at [475, 52] on span "Bulk Upload" at bounding box center [480, 54] width 72 height 6
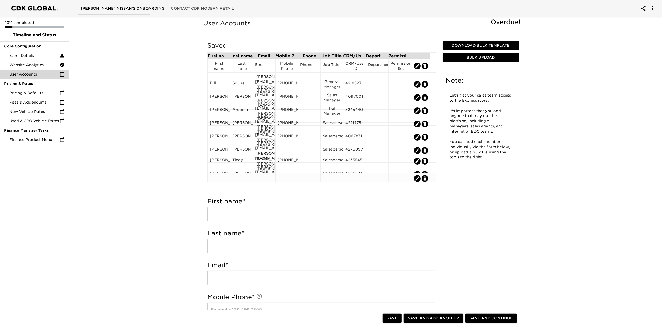
click at [426, 178] on icon "edit" at bounding box center [424, 178] width 5 height 5
click at [425, 178] on icon "edit" at bounding box center [424, 179] width 3 height 4
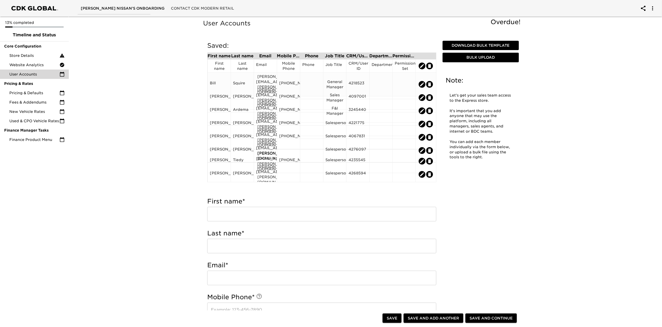
click at [381, 80] on div at bounding box center [381, 84] width 19 height 8
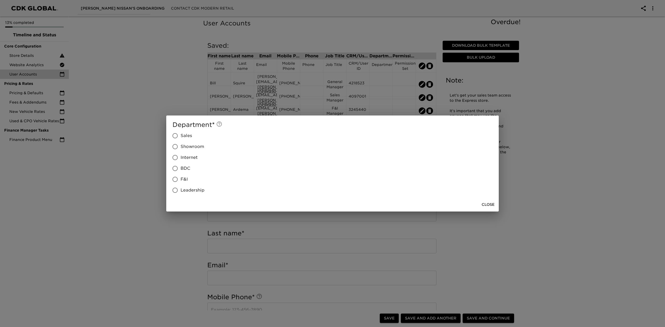
click at [185, 186] on label "Leadership" at bounding box center [187, 190] width 35 height 11
click at [180, 186] on input "Leadership" at bounding box center [175, 190] width 11 height 11
radio input "true"
click at [491, 205] on span "Close" at bounding box center [487, 204] width 13 height 6
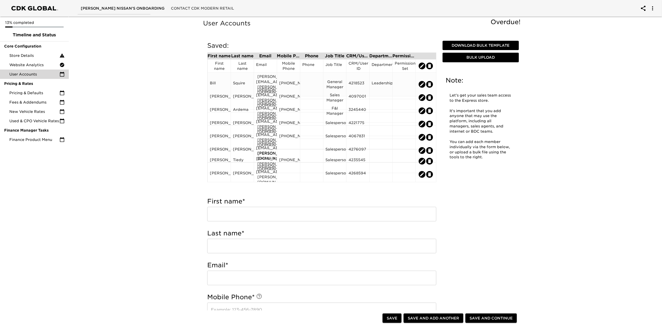
click at [404, 80] on div at bounding box center [404, 84] width 19 height 8
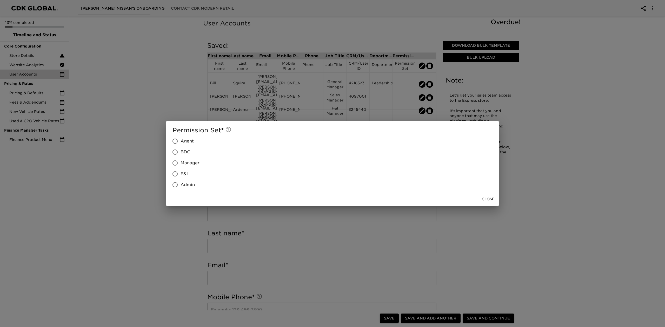
click at [177, 186] on input "Admin" at bounding box center [175, 184] width 11 height 11
radio input "true"
click at [489, 200] on span "Close" at bounding box center [487, 199] width 13 height 6
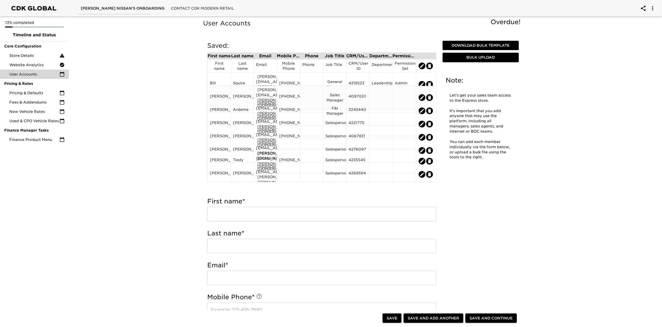
click at [379, 94] on div at bounding box center [381, 98] width 19 height 8
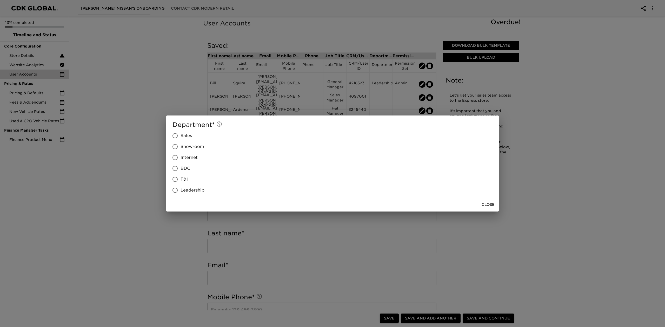
click at [191, 137] on span "Sales" at bounding box center [185, 136] width 11 height 6
click at [180, 137] on input "Sales" at bounding box center [175, 135] width 11 height 11
radio input "true"
click at [493, 204] on span "Close" at bounding box center [487, 204] width 13 height 6
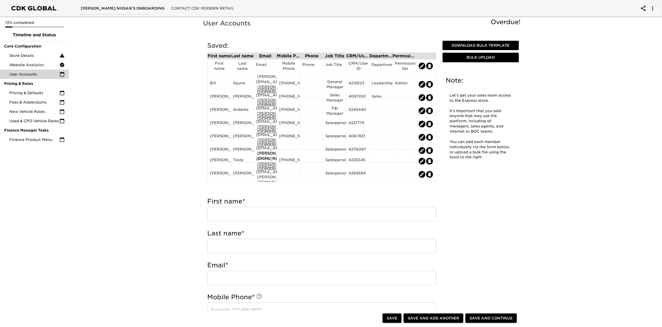
click at [398, 94] on div at bounding box center [404, 98] width 19 height 8
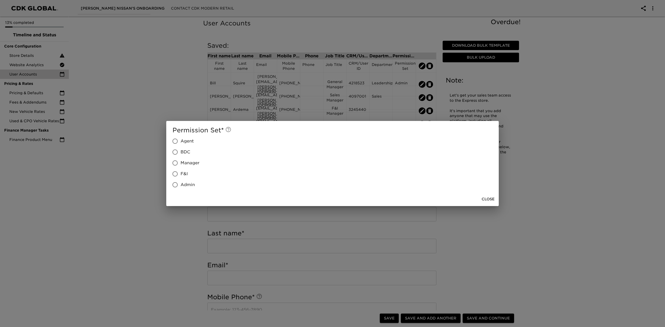
click at [183, 160] on span "Manager" at bounding box center [189, 163] width 19 height 6
click at [180, 160] on input "Manager" at bounding box center [175, 163] width 11 height 11
radio input "true"
click at [482, 200] on span "Close" at bounding box center [487, 199] width 13 height 6
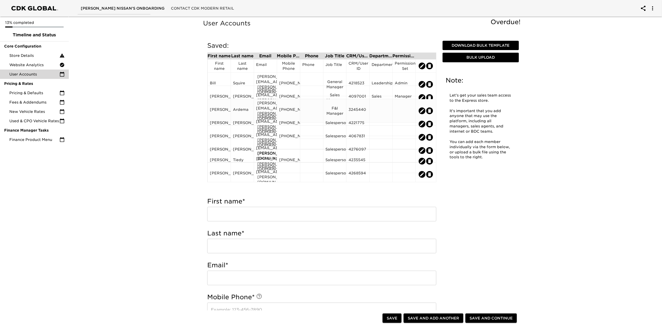
click at [381, 107] on div at bounding box center [381, 111] width 19 height 8
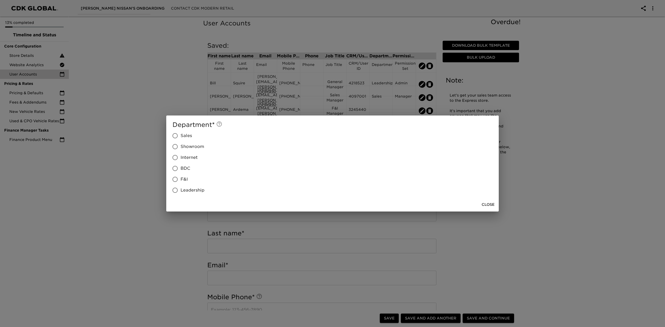
click at [184, 180] on span "F&I" at bounding box center [183, 179] width 7 height 6
click at [180, 180] on input "F&I" at bounding box center [175, 179] width 11 height 11
radio input "true"
click at [488, 206] on span "Close" at bounding box center [487, 204] width 13 height 6
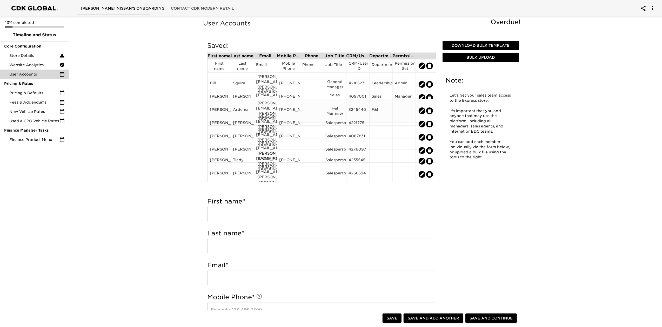
click at [402, 107] on div at bounding box center [404, 111] width 19 height 8
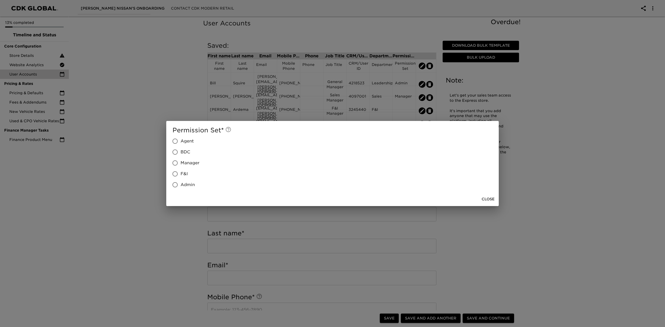
click at [182, 171] on span "F&I" at bounding box center [183, 174] width 7 height 6
click at [180, 171] on input "F&I" at bounding box center [175, 173] width 11 height 11
radio input "true"
click at [486, 196] on span "Close" at bounding box center [487, 199] width 13 height 6
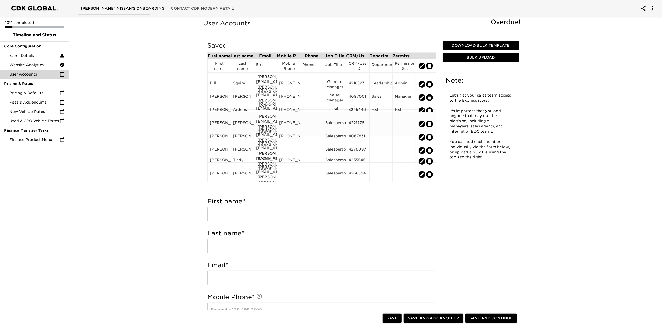
click at [385, 120] on div at bounding box center [381, 124] width 19 height 8
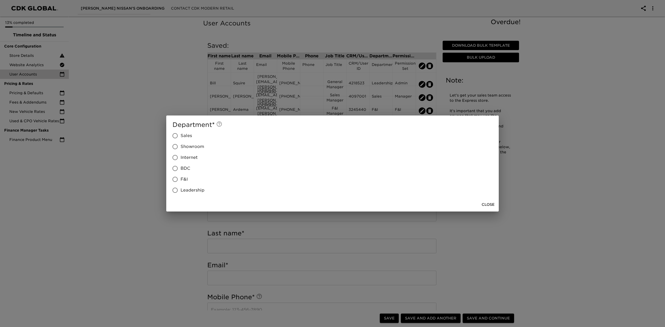
click at [187, 136] on span "Sales" at bounding box center [185, 136] width 11 height 6
click at [180, 136] on input "Sales" at bounding box center [175, 135] width 11 height 11
radio input "true"
click at [489, 203] on span "Close" at bounding box center [487, 204] width 13 height 6
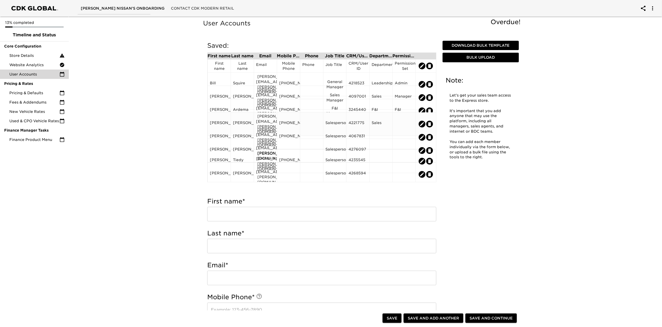
click at [402, 120] on div at bounding box center [404, 124] width 19 height 8
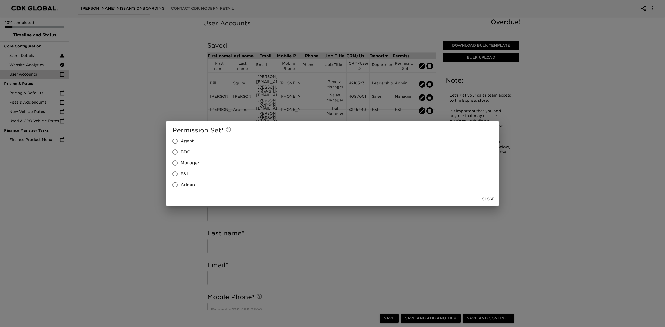
click at [184, 140] on span "Agent" at bounding box center [186, 141] width 13 height 6
click at [180, 140] on input "Agent" at bounding box center [175, 141] width 11 height 11
radio input "true"
click at [484, 199] on span "Close" at bounding box center [487, 199] width 13 height 6
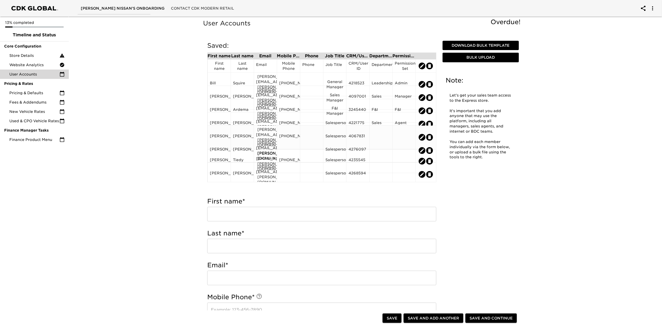
click at [382, 133] on div at bounding box center [381, 137] width 19 height 8
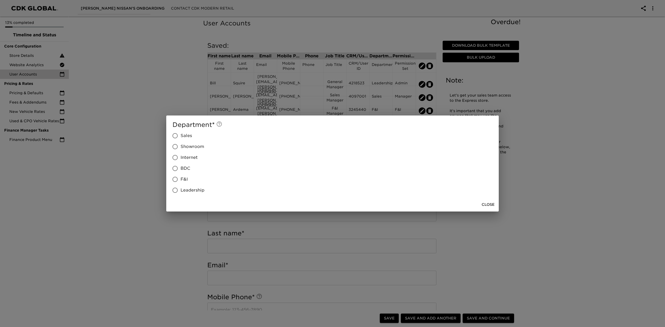
click at [186, 131] on label "Sales" at bounding box center [187, 135] width 35 height 11
click at [180, 131] on input "Sales" at bounding box center [175, 135] width 11 height 11
radio input "true"
click at [488, 205] on span "Close" at bounding box center [487, 204] width 13 height 6
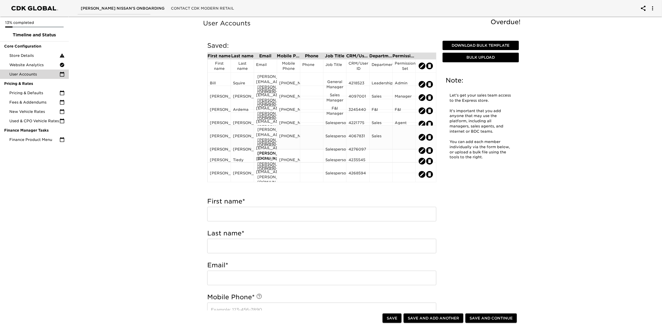
click at [408, 133] on div at bounding box center [404, 137] width 19 height 8
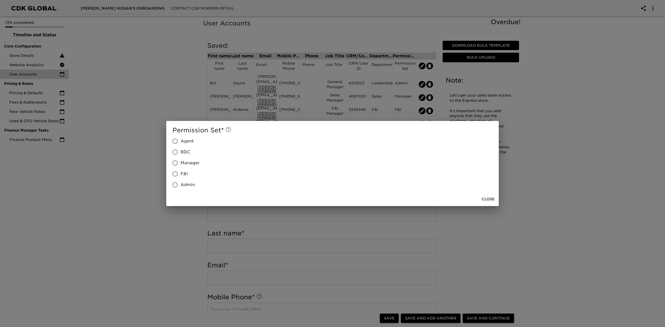
click at [191, 140] on span "Agent" at bounding box center [186, 141] width 13 height 6
click at [180, 140] on input "Agent" at bounding box center [175, 141] width 11 height 11
radio input "true"
click at [481, 198] on span "Close" at bounding box center [487, 199] width 13 height 6
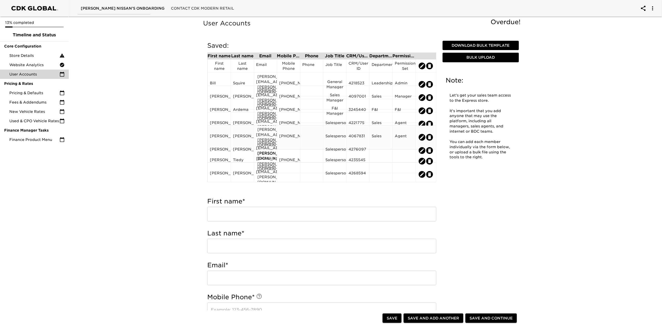
click at [388, 133] on div "Sales" at bounding box center [381, 137] width 19 height 8
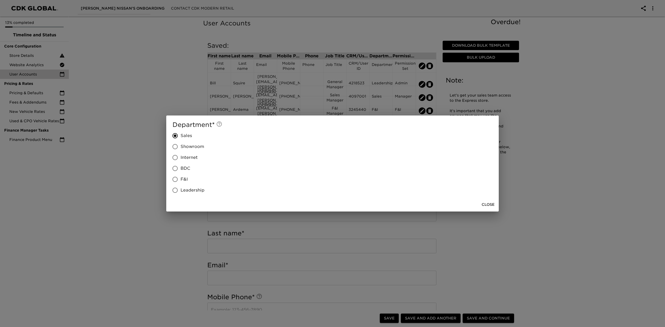
click at [482, 205] on span "Close" at bounding box center [487, 204] width 13 height 6
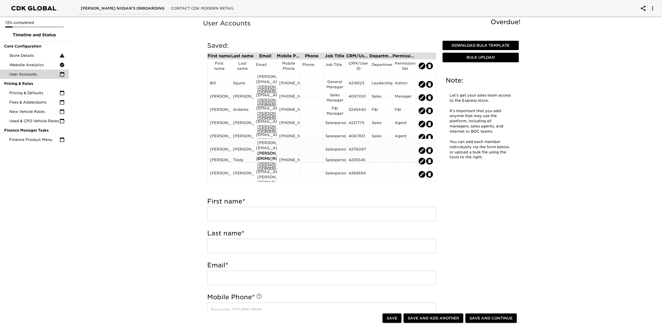
click at [376, 147] on div at bounding box center [381, 151] width 19 height 8
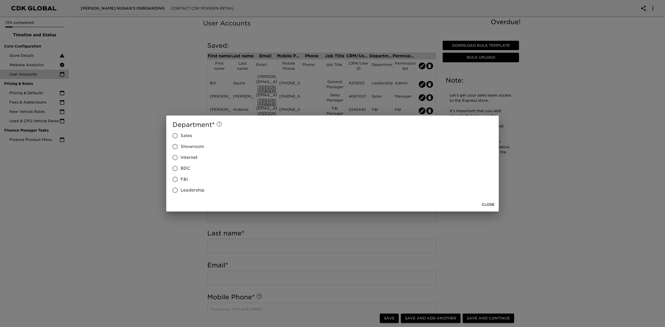
click at [192, 136] on label "Sales" at bounding box center [187, 135] width 35 height 11
click at [180, 136] on input "Sales" at bounding box center [175, 135] width 11 height 11
radio input "true"
click at [487, 205] on span "Close" at bounding box center [487, 204] width 13 height 6
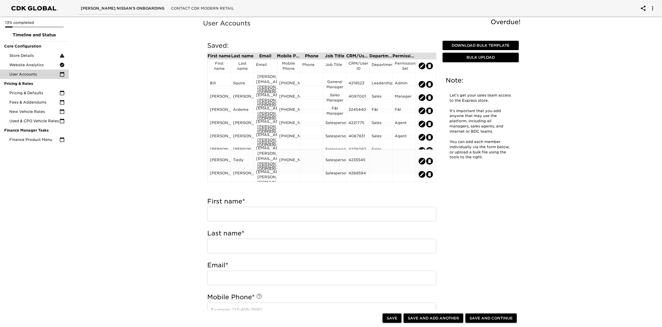
click at [377, 157] on div at bounding box center [381, 161] width 19 height 8
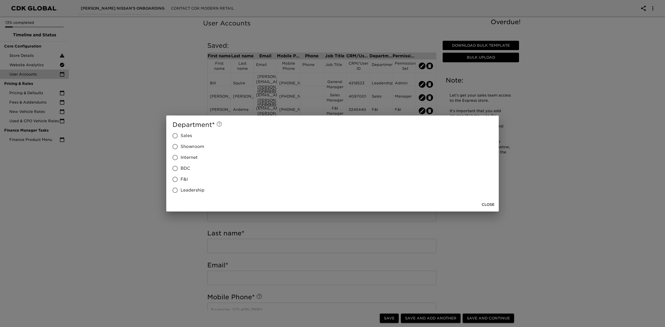
click at [196, 135] on label "Sales" at bounding box center [187, 135] width 35 height 11
click at [180, 135] on input "Sales" at bounding box center [175, 135] width 11 height 11
radio input "true"
click at [484, 204] on span "Close" at bounding box center [487, 204] width 13 height 6
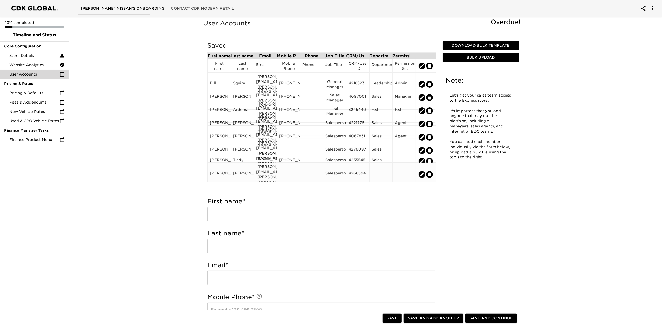
click at [378, 171] on div at bounding box center [381, 175] width 19 height 8
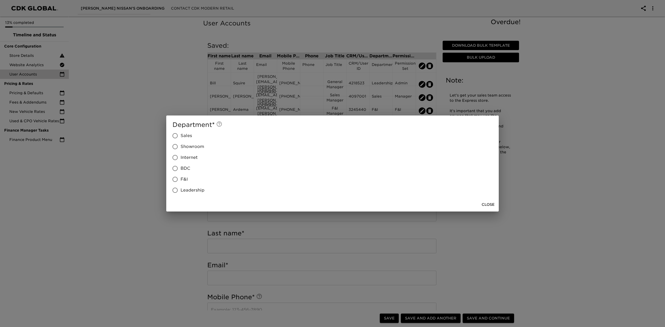
click at [180, 136] on input "Sales" at bounding box center [175, 135] width 11 height 11
radio input "true"
click at [487, 205] on span "Close" at bounding box center [487, 204] width 13 height 6
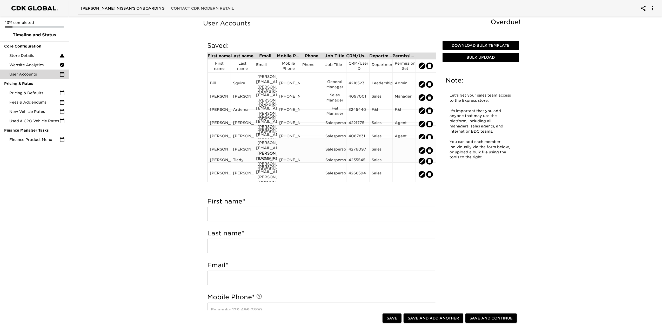
click at [400, 147] on div at bounding box center [404, 151] width 19 height 8
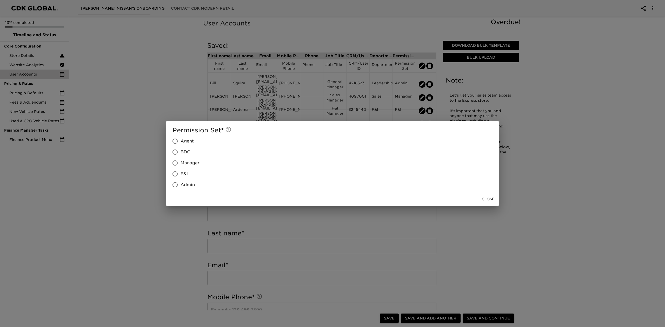
click at [187, 140] on span "Agent" at bounding box center [186, 141] width 13 height 6
click at [180, 140] on input "Agent" at bounding box center [175, 141] width 11 height 11
radio input "true"
click at [488, 198] on span "Close" at bounding box center [487, 199] width 13 height 6
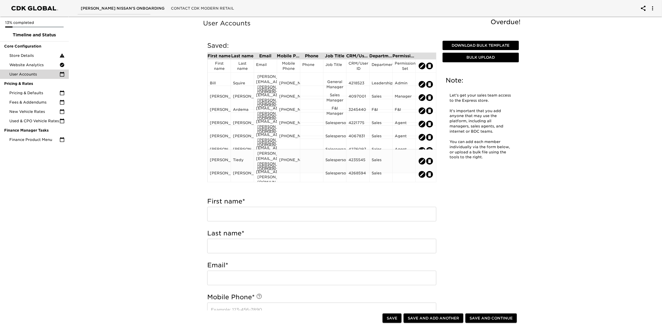
click at [404, 157] on div at bounding box center [404, 161] width 19 height 8
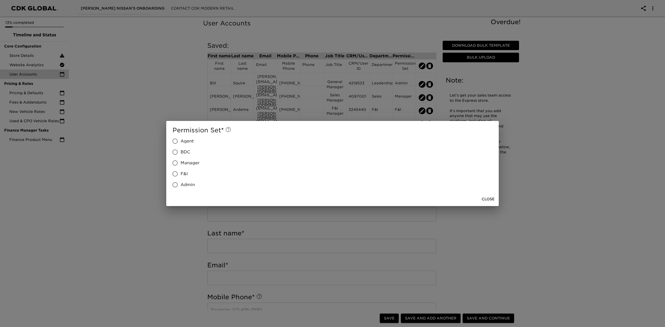
click at [195, 143] on label "Agent" at bounding box center [185, 141] width 30 height 11
click at [180, 143] on input "Agent" at bounding box center [175, 141] width 11 height 11
radio input "true"
click at [484, 200] on span "Close" at bounding box center [487, 199] width 13 height 6
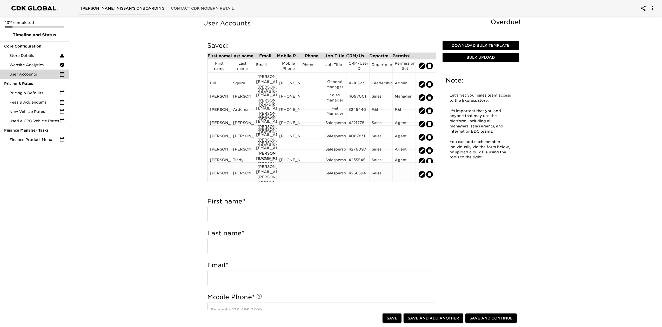
click at [401, 171] on div at bounding box center [404, 175] width 19 height 8
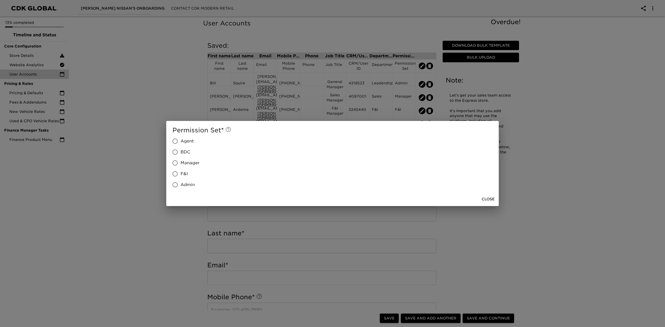
click at [180, 147] on input "BDC" at bounding box center [175, 152] width 11 height 11
radio input "true"
click at [182, 143] on span "Agent" at bounding box center [186, 141] width 13 height 6
click at [180, 143] on input "Agent" at bounding box center [175, 141] width 11 height 11
radio input "true"
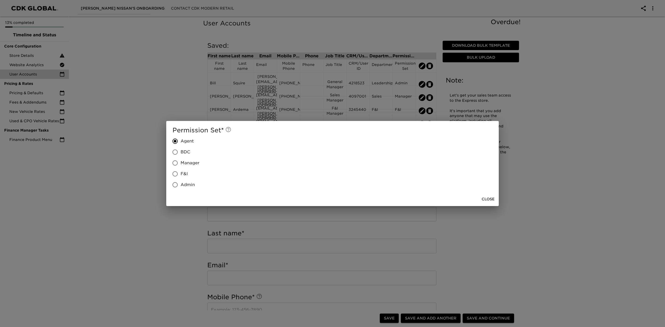
click at [490, 196] on span "Close" at bounding box center [487, 199] width 13 height 6
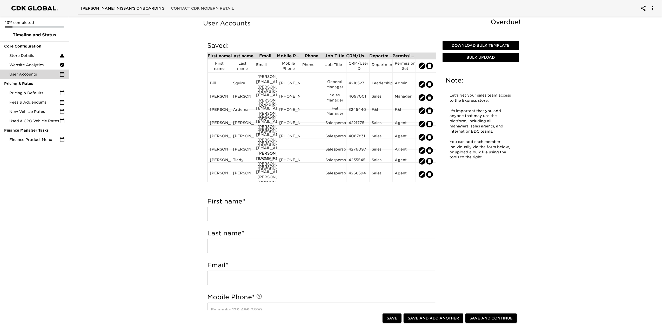
click at [484, 207] on div "User Accounts Overdue! Note: Let's get your sales team access to the Express st…" at bounding box center [363, 301] width 322 height 566
click at [509, 324] on div "Save Save and Add Another Add Another Save and Continue" at bounding box center [363, 319] width 320 height 17
click at [500, 318] on span "Save and Continue" at bounding box center [490, 318] width 43 height 6
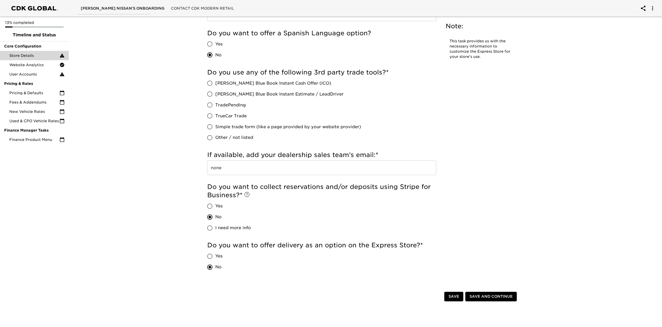
scroll to position [865, 0]
click at [230, 138] on span "Other / not listed" at bounding box center [234, 137] width 38 height 6
click at [215, 138] on input "Other / not listed" at bounding box center [209, 136] width 11 height 11
radio input "true"
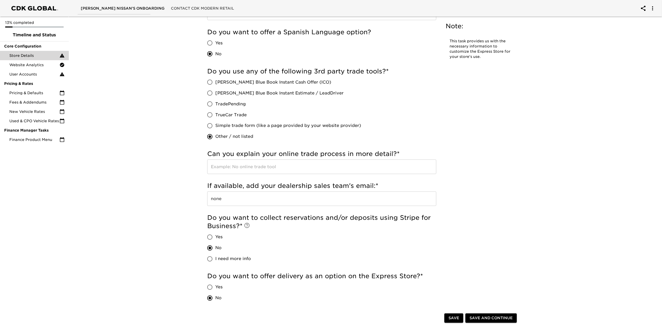
click at [235, 164] on input "text" at bounding box center [321, 167] width 229 height 15
type input "TradeValet"
click at [500, 320] on span "Save and Continue" at bounding box center [490, 318] width 43 height 6
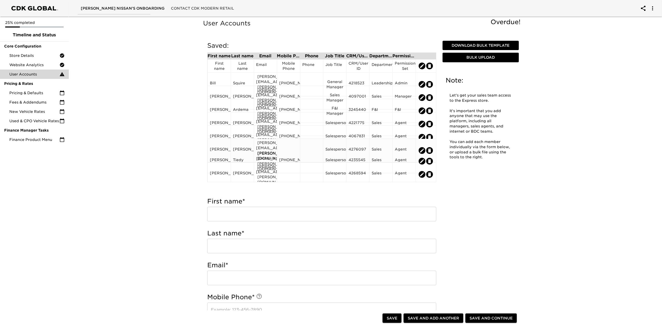
click at [292, 147] on div at bounding box center [288, 151] width 19 height 8
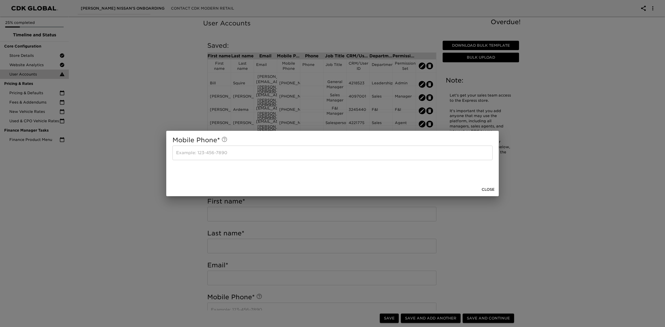
click at [290, 152] on input "text" at bounding box center [332, 153] width 320 height 15
type input "[PHONE_NUMBER]"
click at [494, 189] on button "Close" at bounding box center [487, 190] width 17 height 10
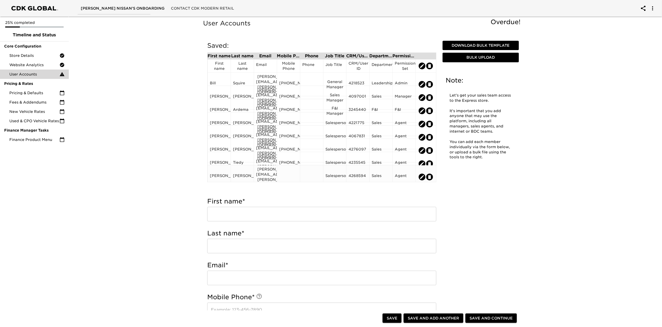
click at [289, 173] on div at bounding box center [288, 177] width 19 height 8
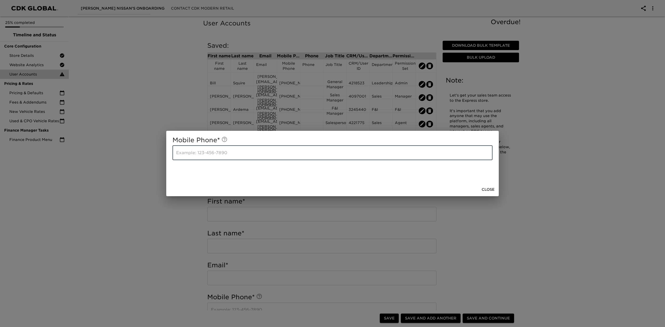
click at [285, 154] on input "text" at bounding box center [332, 153] width 320 height 15
type input "[PHONE_NUMBER]"
click at [490, 190] on span "Close" at bounding box center [487, 189] width 13 height 6
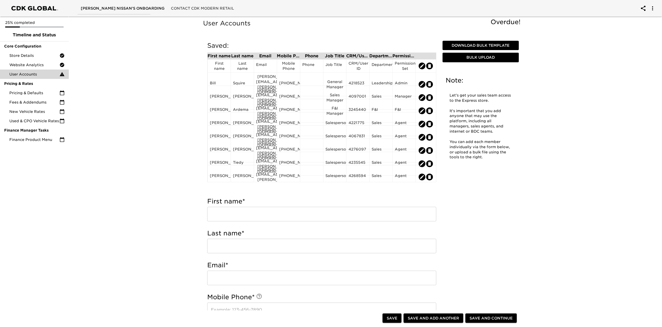
click at [492, 316] on span "Save and Continue" at bounding box center [490, 318] width 43 height 6
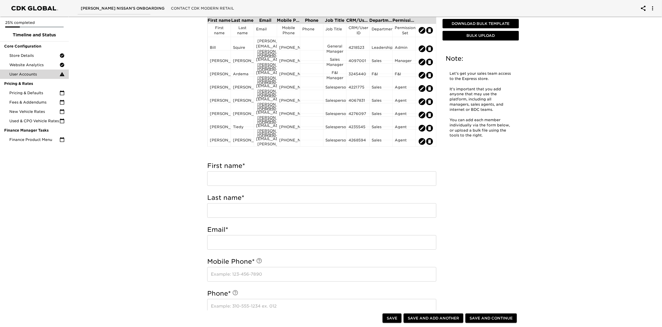
scroll to position [35, 0]
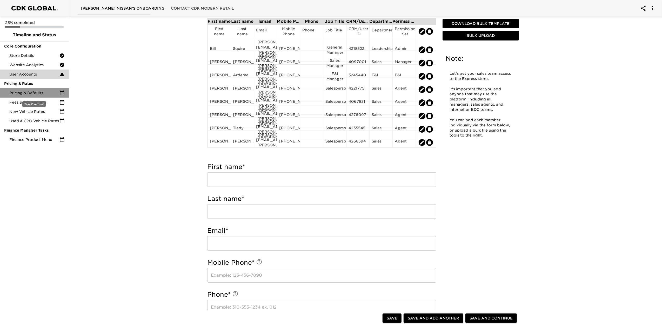
click at [35, 91] on span "Pricing & Defaults" at bounding box center [34, 92] width 50 height 5
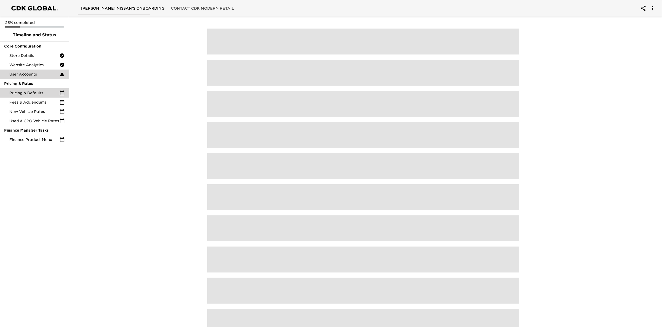
click at [35, 75] on span "User Accounts" at bounding box center [34, 74] width 50 height 5
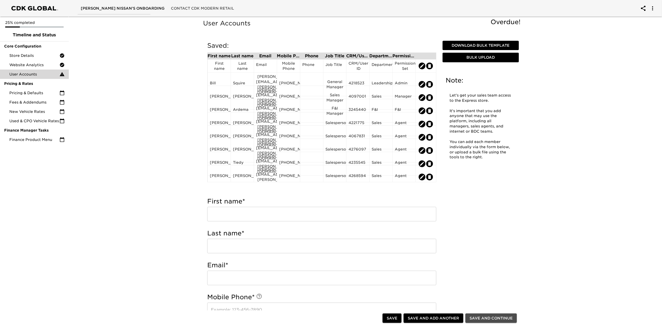
click at [483, 317] on span "Save and Continue" at bounding box center [490, 318] width 43 height 6
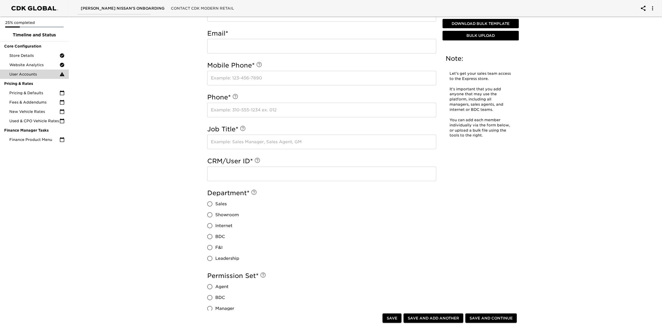
scroll to position [242, 0]
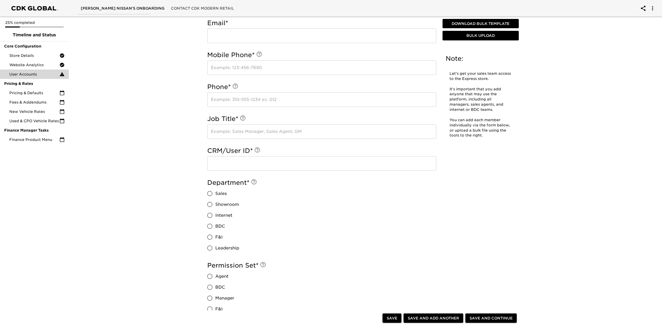
click at [391, 320] on span "Save" at bounding box center [392, 318] width 11 height 6
type input "[PERSON_NAME]"
type input "[PERSON_NAME][EMAIL_ADDRESS][PERSON_NAME][DOMAIN_NAME]"
type input "[PHONE_NUMBER]"
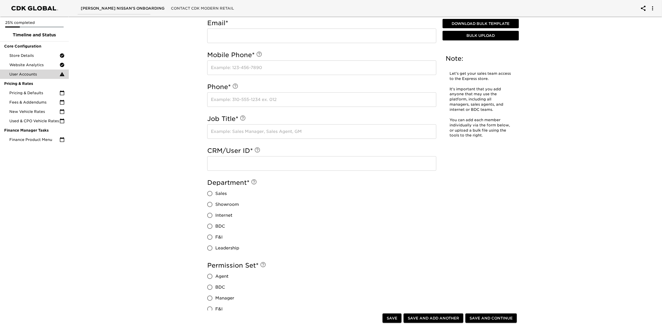
type input "Salesperson"
type input "4268594"
radio input "true"
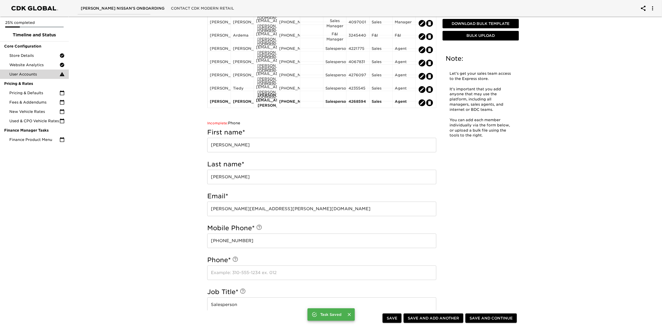
scroll to position [144, 0]
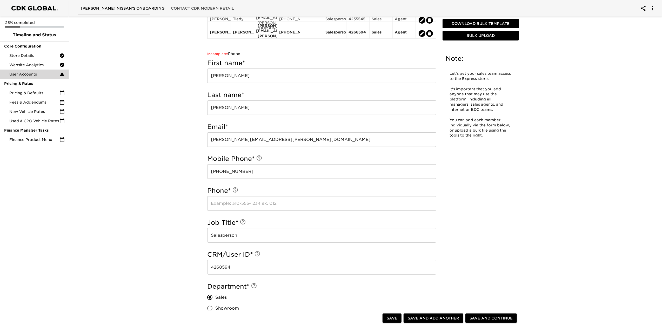
click at [273, 203] on input "text" at bounding box center [321, 203] width 229 height 15
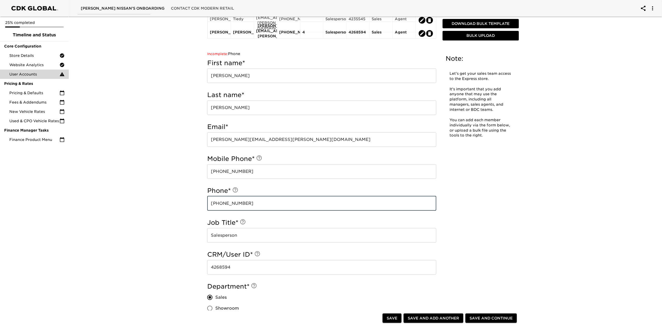
type input "[PHONE_NUMBER]"
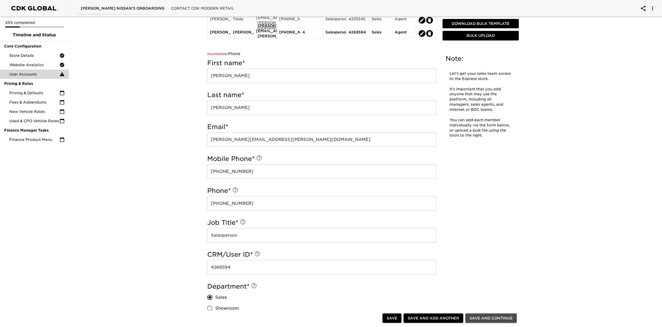
click at [479, 318] on span "Save and Continue" at bounding box center [490, 318] width 43 height 6
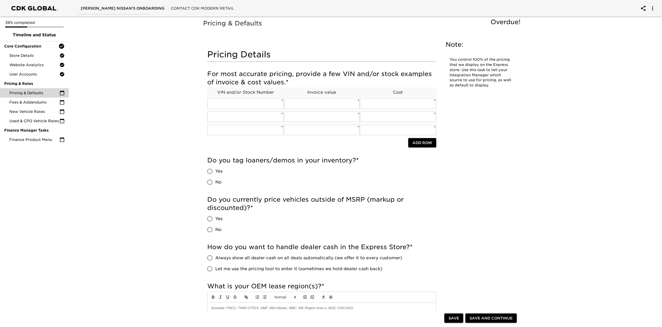
click at [218, 230] on span "No" at bounding box center [218, 230] width 6 height 6
click at [215, 230] on input "No" at bounding box center [209, 229] width 11 height 11
radio input "true"
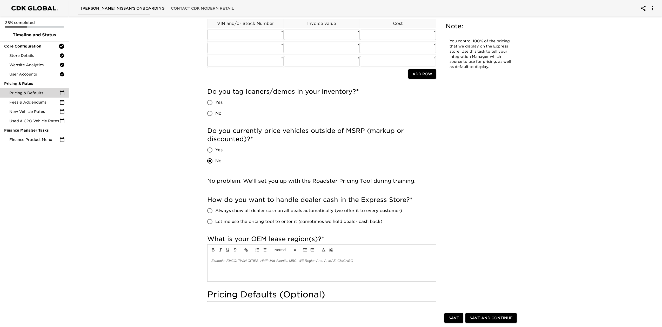
scroll to position [69, 0]
click at [262, 223] on span "Let me use the pricing tool to enter it (sometimes we hold dealer cash back)" at bounding box center [298, 221] width 167 height 6
click at [215, 223] on input "Let me use the pricing tool to enter it (sometimes we hold dealer cash back)" at bounding box center [209, 221] width 11 height 11
radio input "true"
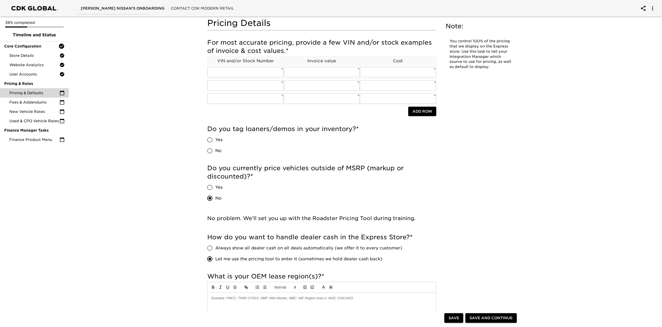
scroll to position [0, 0]
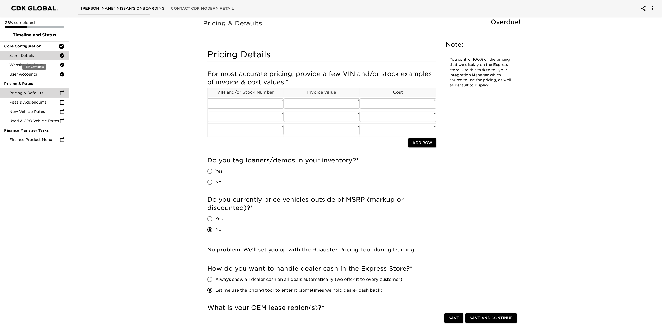
click at [22, 55] on span "Store Details" at bounding box center [34, 55] width 50 height 5
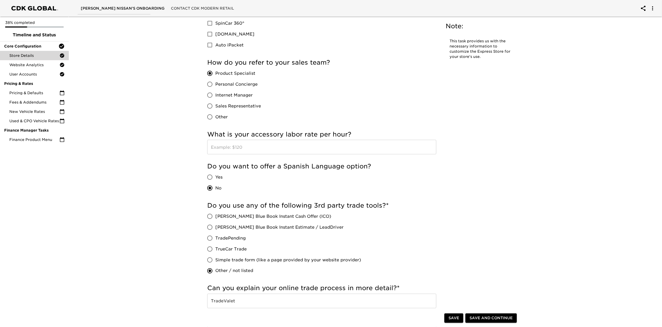
scroll to position [727, 0]
click at [355, 144] on input "text" at bounding box center [321, 146] width 229 height 15
type input "120.00"
click at [489, 313] on div "Save and Continue" at bounding box center [490, 319] width 53 height 12
click at [489, 314] on button "Save and Continue" at bounding box center [490, 319] width 51 height 10
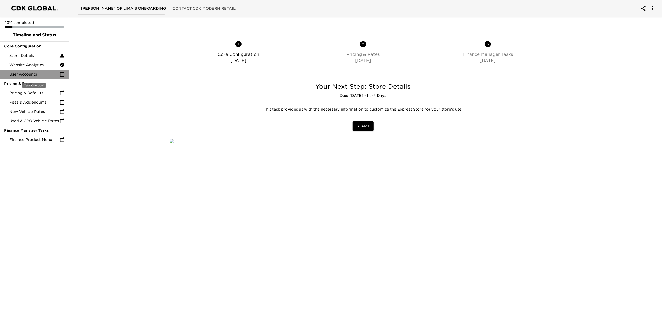
click at [32, 72] on span "User Accounts" at bounding box center [34, 74] width 50 height 5
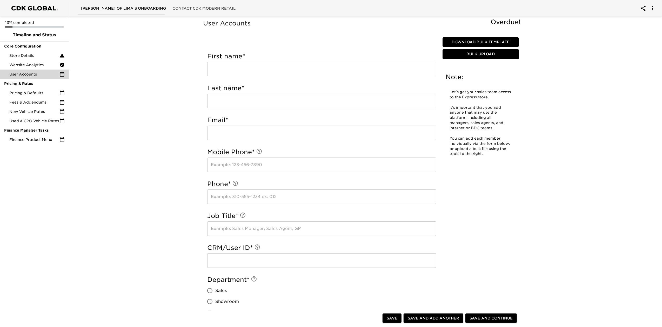
click at [479, 38] on button "Download Bulk Template" at bounding box center [480, 42] width 76 height 10
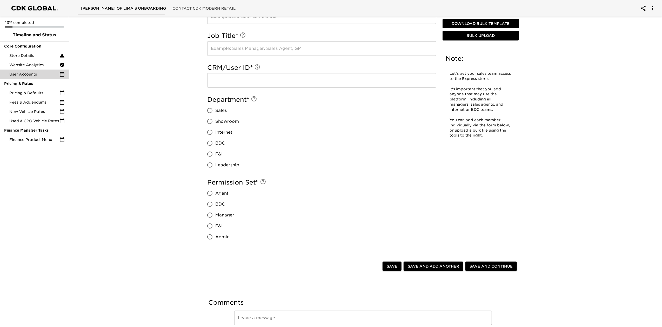
scroll to position [168, 0]
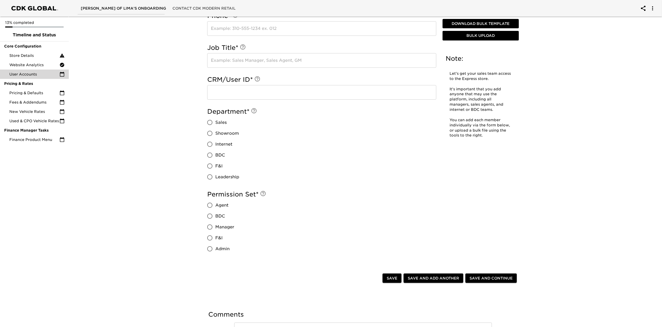
click at [475, 35] on span "Bulk Upload" at bounding box center [480, 36] width 72 height 6
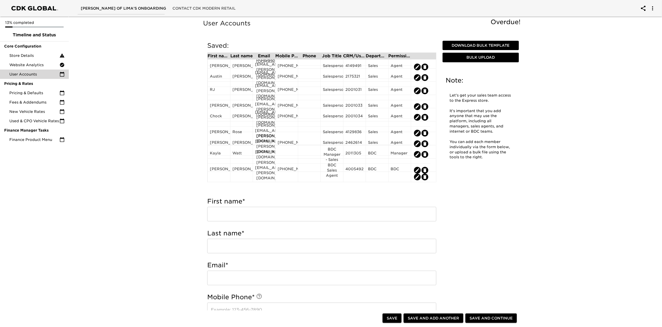
scroll to position [119, 0]
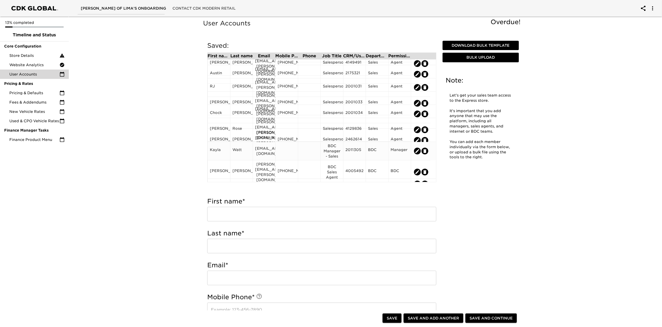
click at [283, 151] on div at bounding box center [287, 151] width 18 height 8
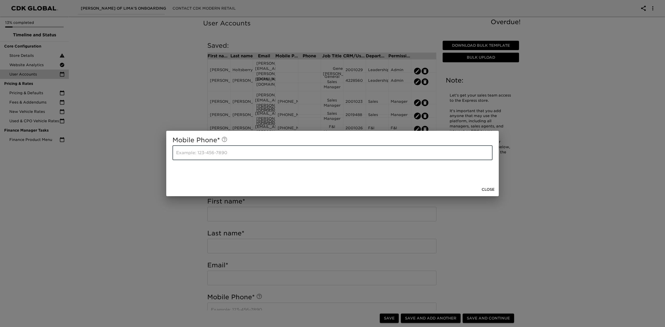
click at [280, 153] on input "text" at bounding box center [332, 153] width 320 height 15
type input "-"
type input "419-204-6717"
click at [492, 188] on span "Close" at bounding box center [487, 189] width 13 height 6
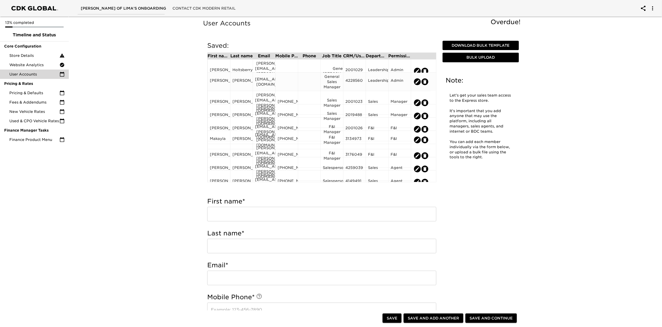
click at [287, 84] on div at bounding box center [287, 82] width 18 height 8
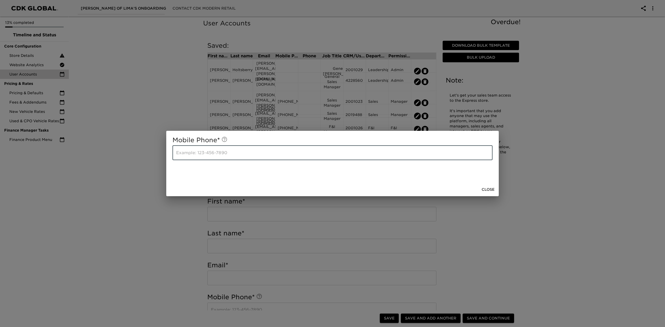
click at [240, 151] on input "text" at bounding box center [332, 153] width 320 height 15
type input "419-618-3465"
click at [490, 188] on span "Close" at bounding box center [487, 189] width 13 height 6
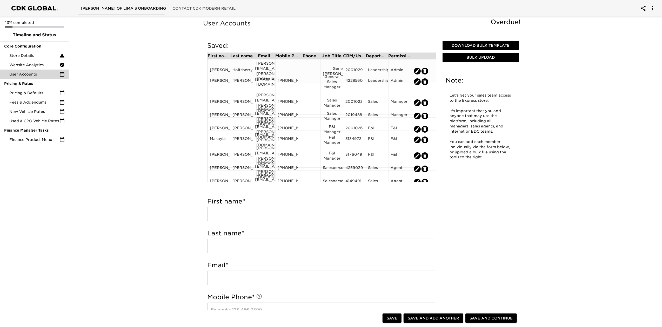
click at [288, 67] on div at bounding box center [287, 71] width 18 height 8
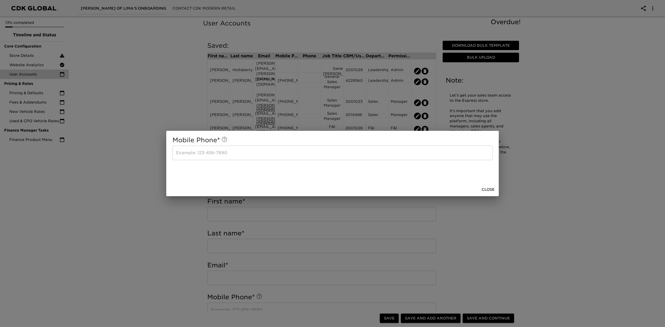
click at [210, 152] on input "text" at bounding box center [332, 153] width 320 height 15
type input "419-236-0085"
click at [483, 190] on span "Close" at bounding box center [487, 189] width 13 height 6
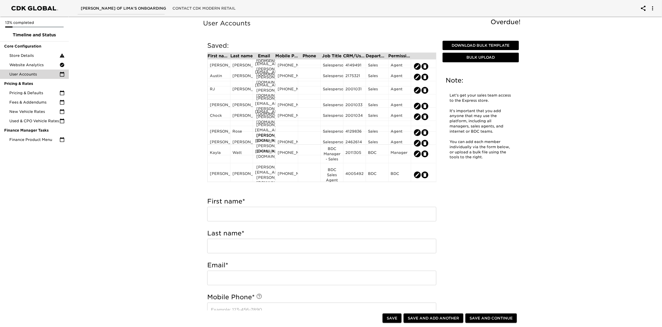
scroll to position [126, 0]
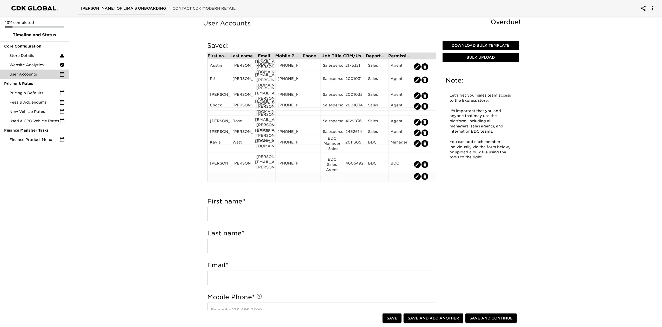
click at [425, 174] on icon "edit" at bounding box center [424, 176] width 3 height 4
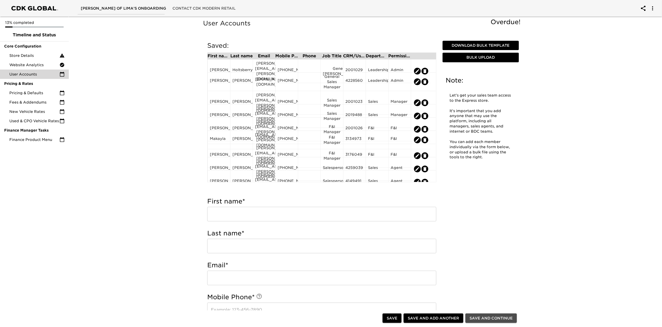
click at [481, 316] on span "Save and Continue" at bounding box center [490, 318] width 43 height 6
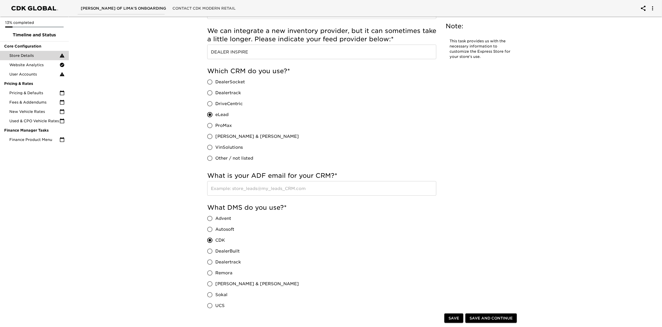
scroll to position [173, 0]
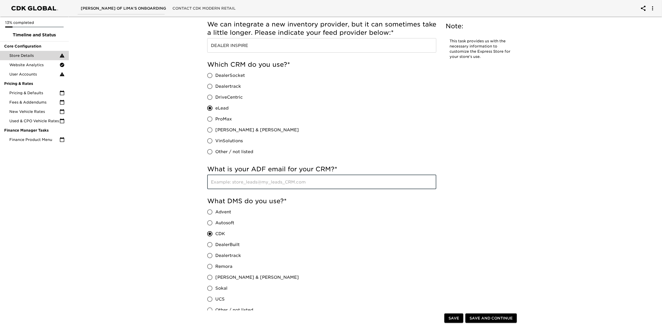
click at [352, 178] on input "text" at bounding box center [321, 182] width 229 height 15
paste input "reinekefordlincolnoflima@forddirectcrm.com"
type input "reinekefordlincolnoflima@forddirectcrm.com"
click at [377, 225] on div "What DMS do you use? * Advent Autosoft CDK DealerBuilt Dealertrack Remora Reyno…" at bounding box center [321, 256] width 229 height 119
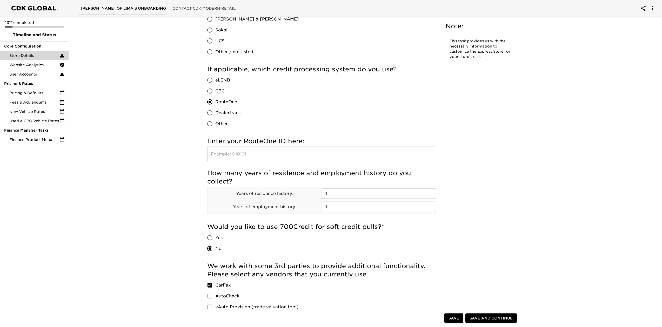
scroll to position [450, 0]
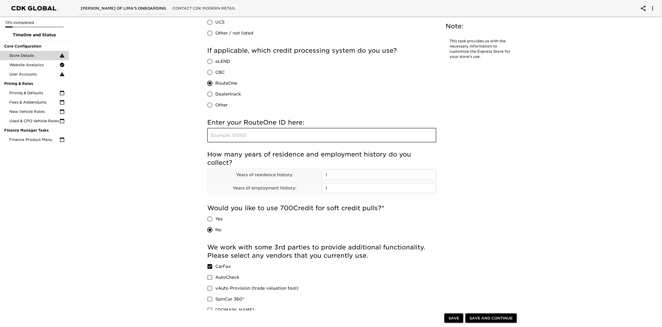
click at [295, 133] on input "text" at bounding box center [321, 135] width 229 height 15
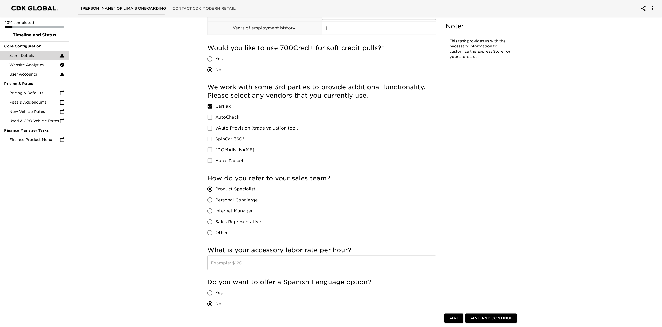
scroll to position [692, 0]
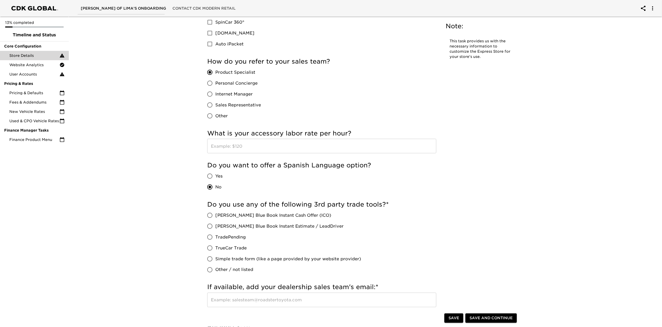
type input "SL2KH"
click at [214, 273] on input "Other / not listed" at bounding box center [209, 270] width 11 height 11
radio input "true"
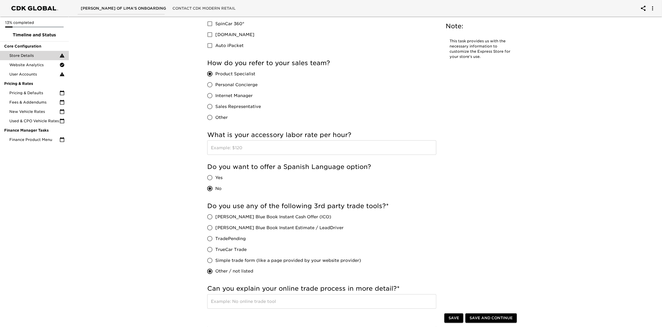
scroll to position [732, 0]
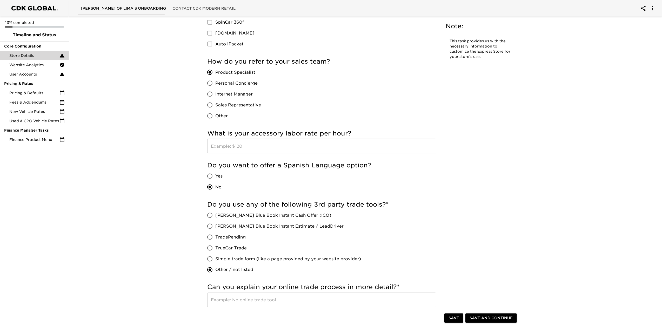
click at [229, 301] on input "text" at bounding box center [321, 300] width 229 height 15
type input "TradeValet"
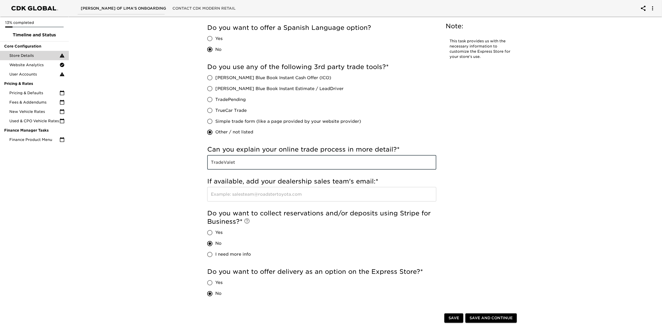
scroll to position [871, 0]
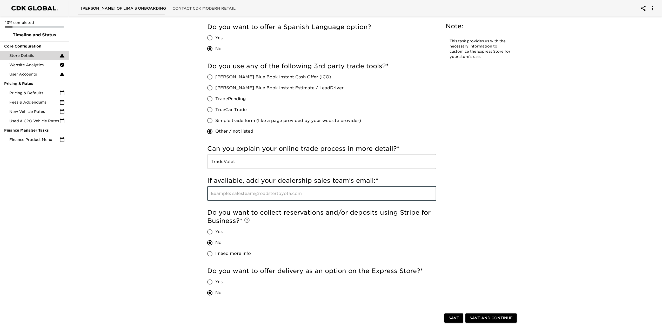
click at [339, 195] on input "text" at bounding box center [321, 193] width 229 height 15
type input "none"
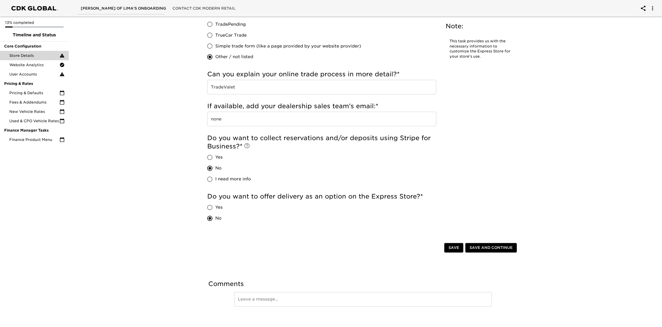
scroll to position [949, 0]
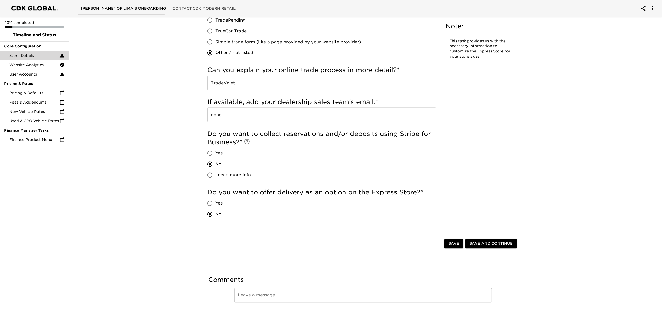
click at [481, 243] on span "Save and Continue" at bounding box center [490, 244] width 43 height 6
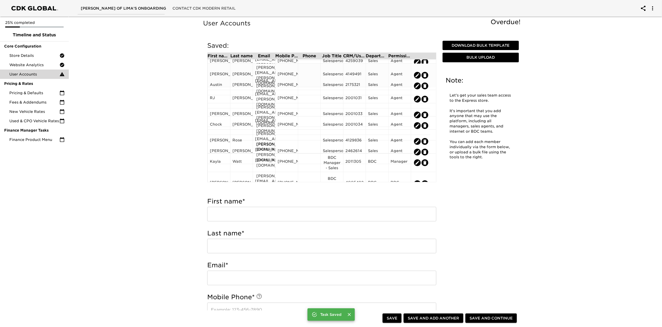
scroll to position [116, 0]
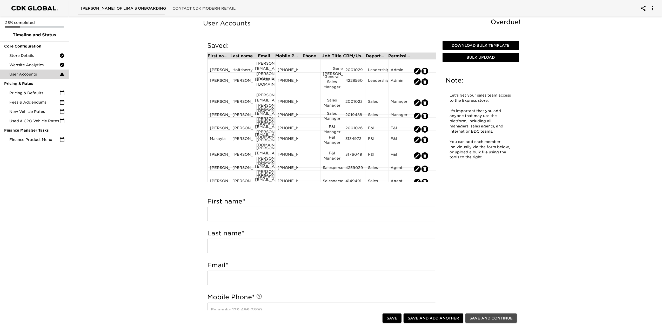
click at [483, 317] on span "Save and Continue" at bounding box center [490, 318] width 43 height 6
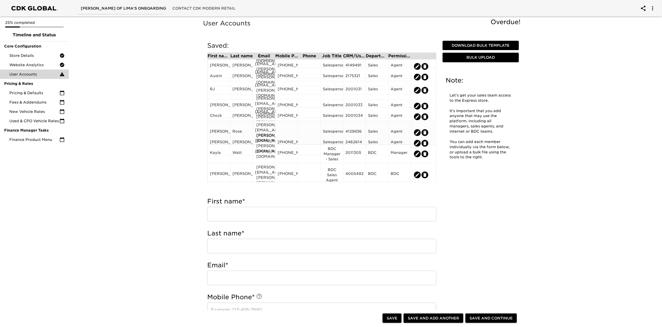
click at [287, 129] on div at bounding box center [287, 133] width 18 height 8
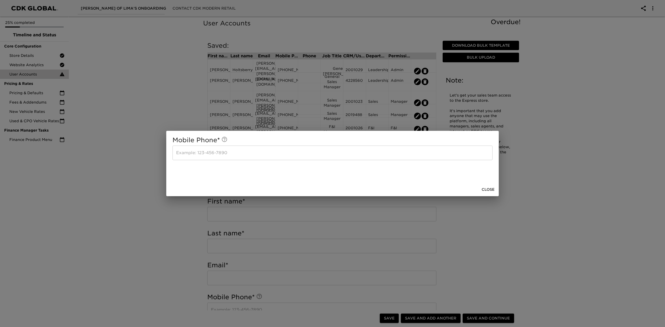
click at [266, 146] on input "text" at bounding box center [332, 153] width 320 height 15
type input "419-223-3673"
click at [488, 189] on span "Close" at bounding box center [487, 189] width 13 height 6
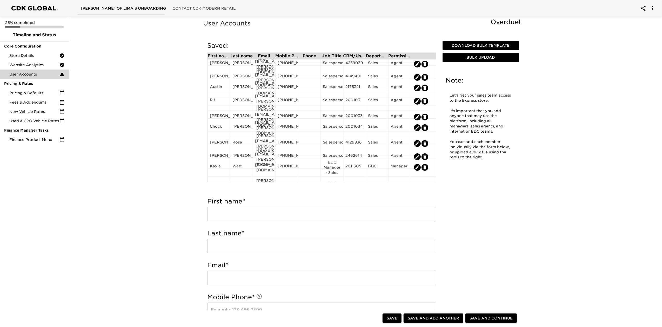
scroll to position [118, 0]
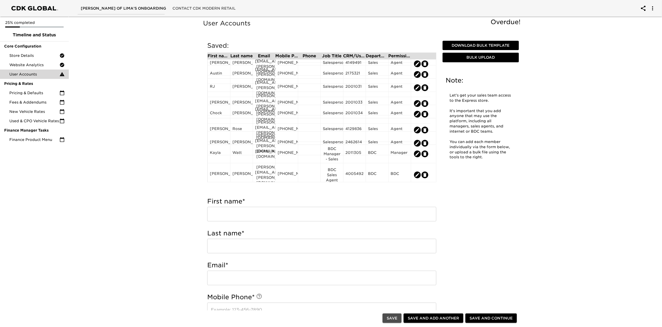
click at [395, 317] on span "Save" at bounding box center [392, 318] width 11 height 6
type input "Nicole"
type input "Fyffe"
type input "nicole.fyffe@drivereineke.com"
type input "419-296-2606"
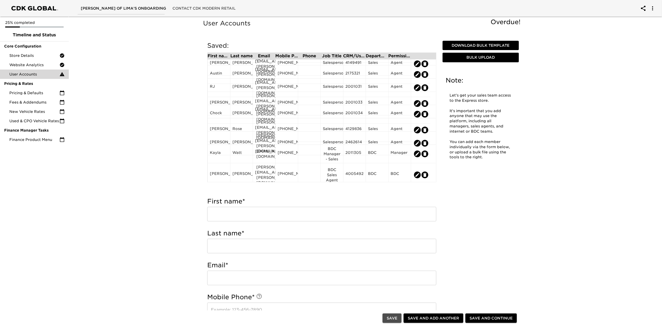
type input "BDC Sales Agent"
type input "4005492"
radio input "true"
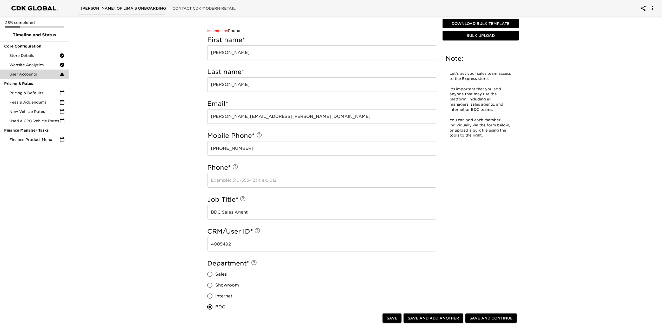
scroll to position [173, 0]
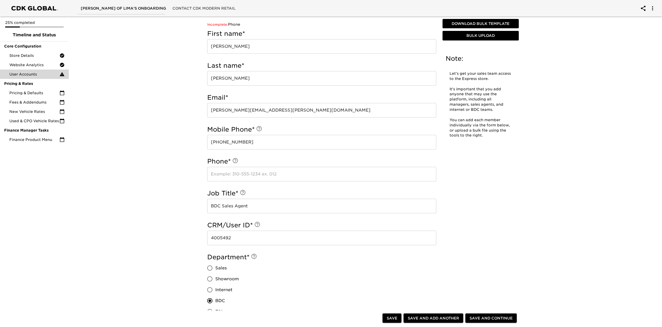
click at [245, 143] on input "419-296-2606" at bounding box center [321, 142] width 229 height 15
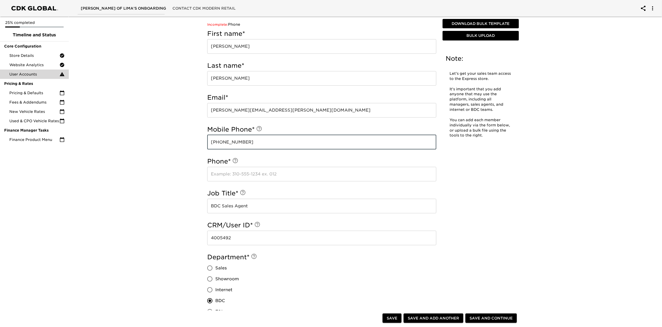
click at [211, 141] on input "419-296-2606" at bounding box center [321, 142] width 229 height 15
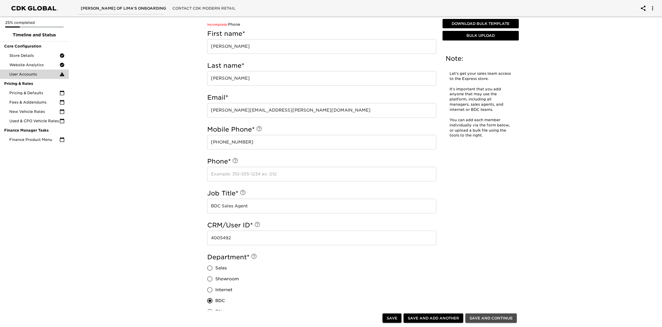
click at [480, 317] on span "Save and Continue" at bounding box center [490, 318] width 43 height 6
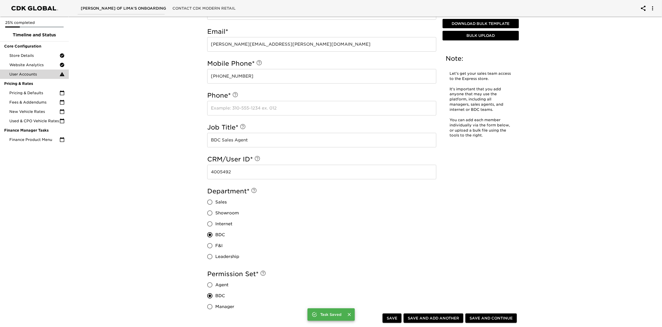
scroll to position [242, 0]
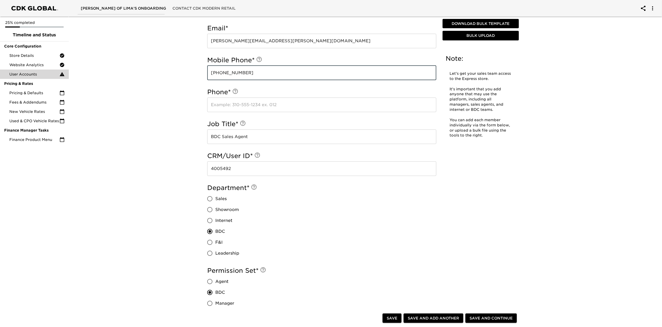
drag, startPoint x: 250, startPoint y: 74, endPoint x: 211, endPoint y: 74, distance: 39.5
click at [211, 74] on input "419-296-2606" at bounding box center [321, 73] width 229 height 15
click at [228, 73] on input "419-2233673" at bounding box center [321, 73] width 229 height 15
type input "419-223-3673"
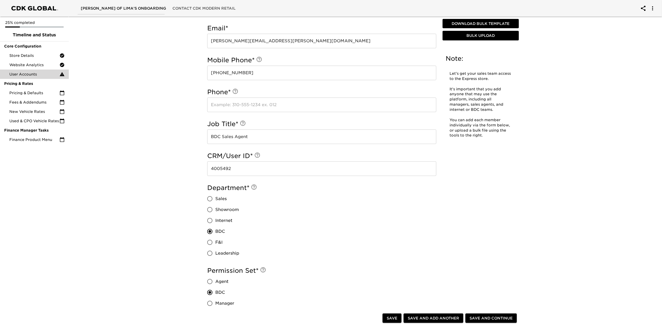
click at [408, 208] on div "Department * Sales Showroom Internet BDC F&I Leadership" at bounding box center [321, 221] width 229 height 75
click at [495, 320] on span "Save and Continue" at bounding box center [490, 318] width 43 height 6
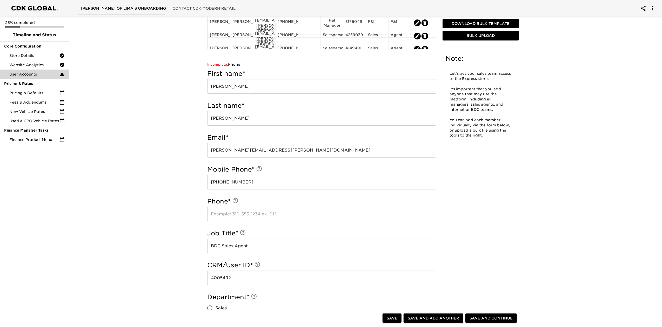
scroll to position [138, 0]
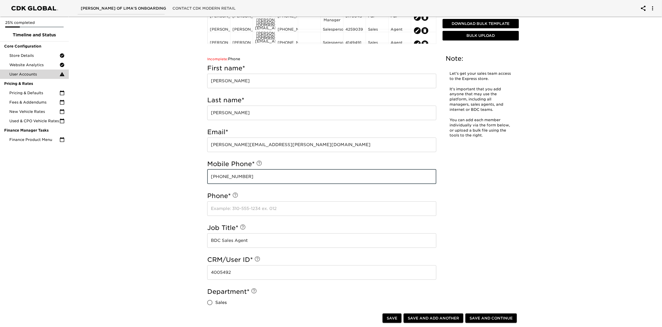
drag, startPoint x: 242, startPoint y: 177, endPoint x: 201, endPoint y: 180, distance: 41.1
click at [201, 180] on div "Saved: First name Last name Email Mobile Phone Phone Job Title CRM/User ID Depa…" at bounding box center [321, 174] width 241 height 554
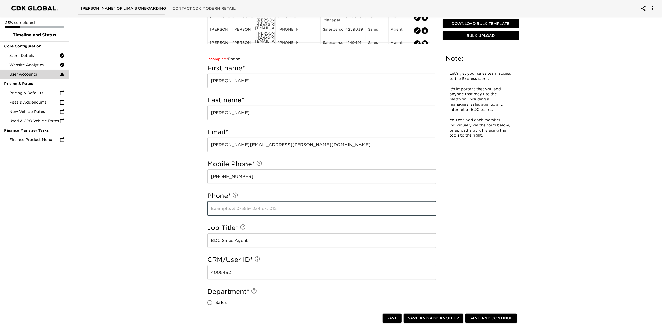
click at [240, 210] on input "text" at bounding box center [321, 208] width 229 height 15
paste input "419-223-3673"
type input "419-223-3673"
click at [490, 325] on div "Save Save and Add Another Add Another Save and Continue" at bounding box center [363, 319] width 320 height 17
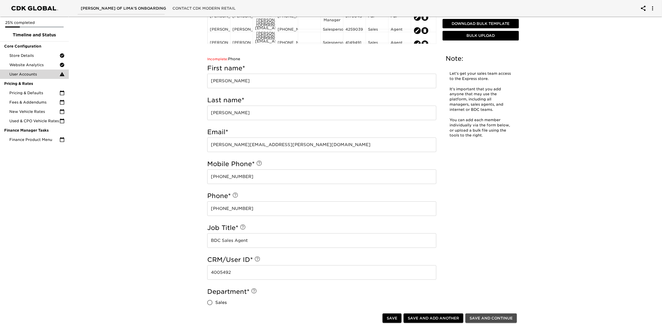
click at [490, 320] on span "Save and Continue" at bounding box center [490, 318] width 43 height 6
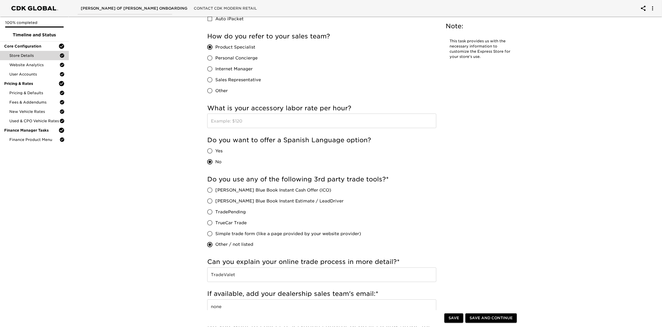
scroll to position [761, 0]
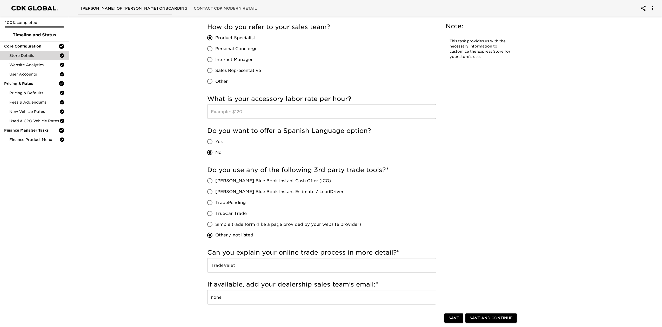
click at [322, 113] on input "text" at bounding box center [321, 111] width 229 height 15
type input "150.00"
click at [435, 158] on div "Do you want to offer a Spanish Language option? Yes No" at bounding box center [321, 142] width 229 height 31
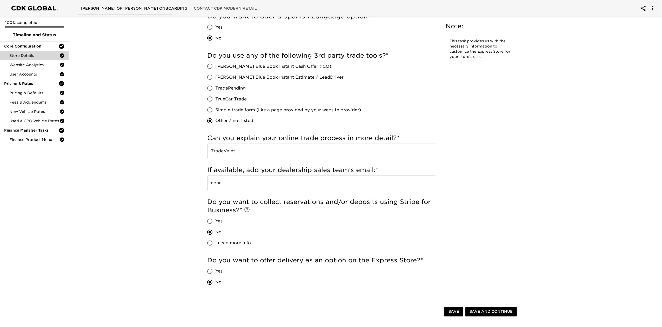
scroll to position [900, 0]
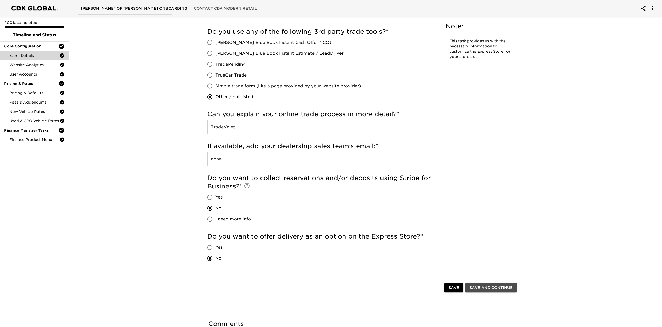
click at [490, 286] on span "Save and Continue" at bounding box center [490, 288] width 43 height 6
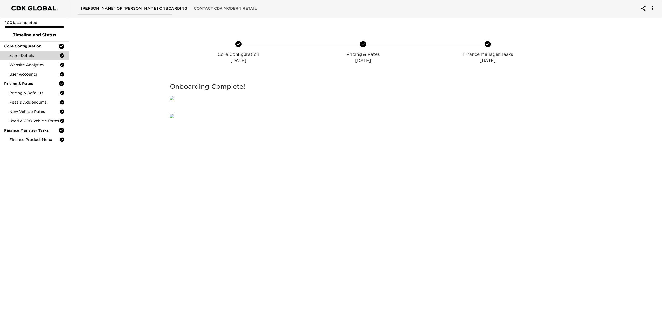
click at [174, 100] on img at bounding box center [172, 98] width 4 height 4
click at [126, 109] on div at bounding box center [114, 92] width 99 height 31
drag, startPoint x: 245, startPoint y: 90, endPoint x: 164, endPoint y: 89, distance: 81.0
click at [164, 89] on div "Core Configuration [DATE] Pricing & Rates [DATE] Finance Manager Tasks [DATE] C…" at bounding box center [362, 77] width 595 height 125
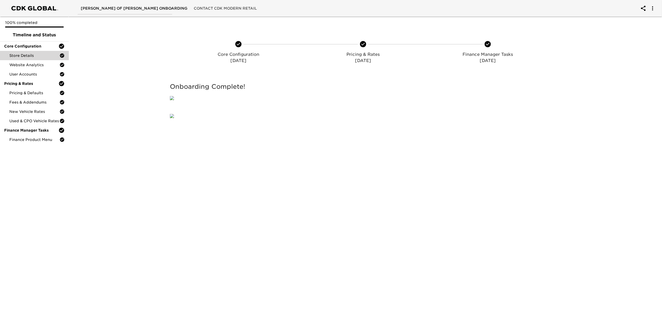
click at [165, 109] on div "Onboarding Complete!" at bounding box center [363, 92] width 397 height 31
drag, startPoint x: 239, startPoint y: 89, endPoint x: 172, endPoint y: 87, distance: 67.0
click at [172, 87] on h5 "Onboarding Complete!" at bounding box center [363, 87] width 386 height 8
click at [302, 82] on div "Onboarding Complete!" at bounding box center [363, 92] width 395 height 29
click at [174, 96] on img at bounding box center [172, 98] width 4 height 4
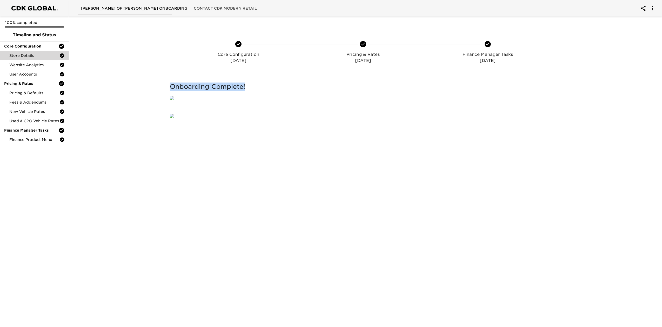
click at [220, 90] on h5 "Onboarding Complete!" at bounding box center [363, 87] width 386 height 8
click at [174, 100] on img at bounding box center [172, 98] width 4 height 4
click at [28, 56] on span "Store Details" at bounding box center [34, 55] width 50 height 5
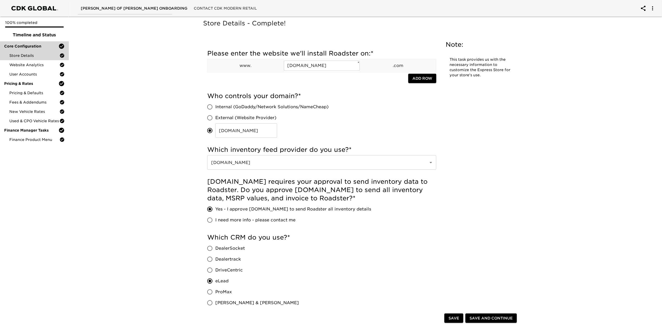
click at [21, 45] on span "Core Configuration" at bounding box center [31, 46] width 54 height 5
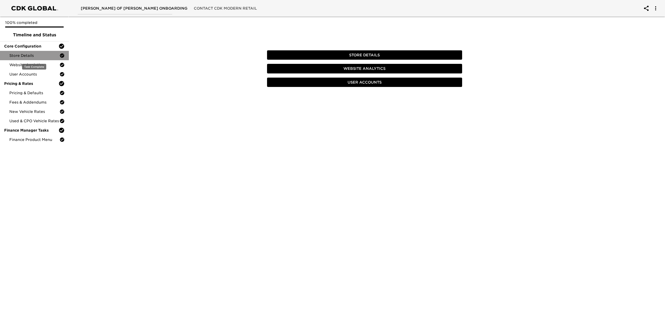
click at [25, 55] on span "Store Details" at bounding box center [34, 55] width 50 height 5
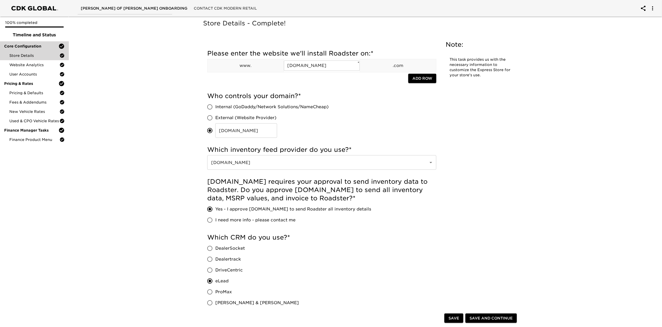
click at [36, 46] on span "Core Configuration" at bounding box center [31, 46] width 54 height 5
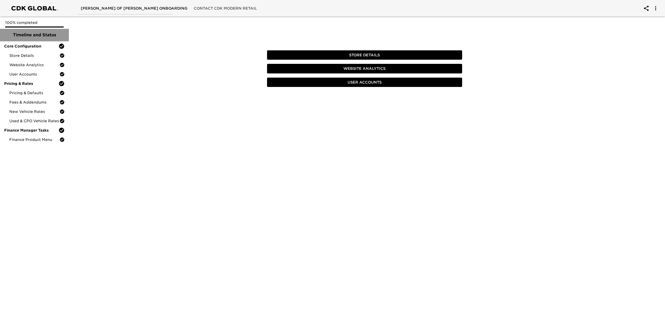
click at [41, 34] on span "Timeline and Status" at bounding box center [34, 35] width 60 height 6
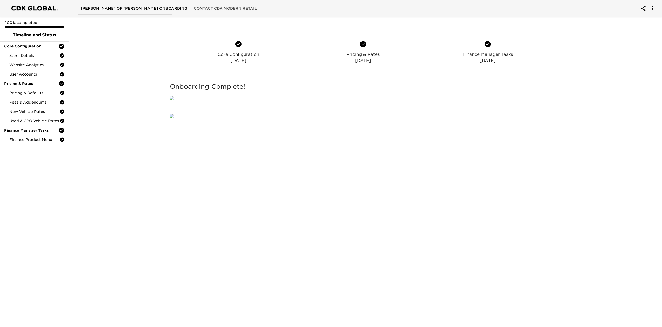
click at [505, 108] on div "Onboarding Complete!" at bounding box center [363, 92] width 395 height 29
click at [41, 53] on span "Store Details" at bounding box center [34, 55] width 50 height 5
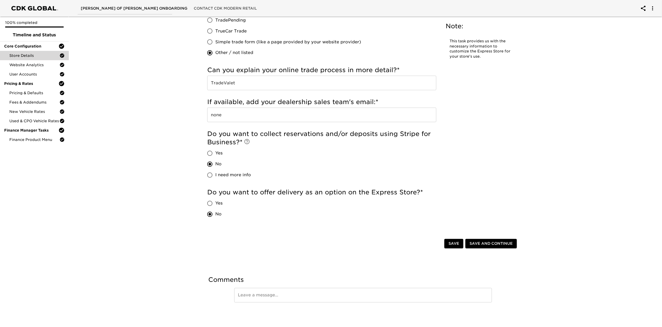
scroll to position [944, 0]
click at [9, 67] on div "Website Analytics" at bounding box center [34, 64] width 69 height 9
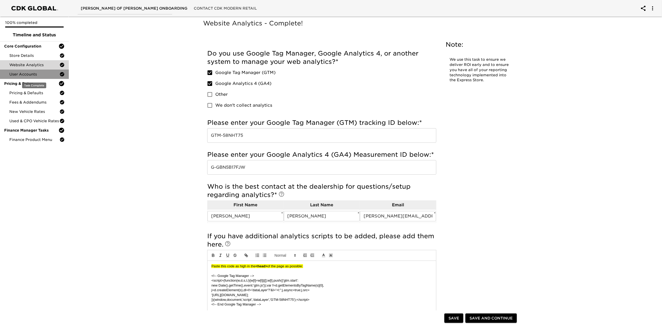
click at [49, 76] on span "User Accounts" at bounding box center [34, 74] width 50 height 5
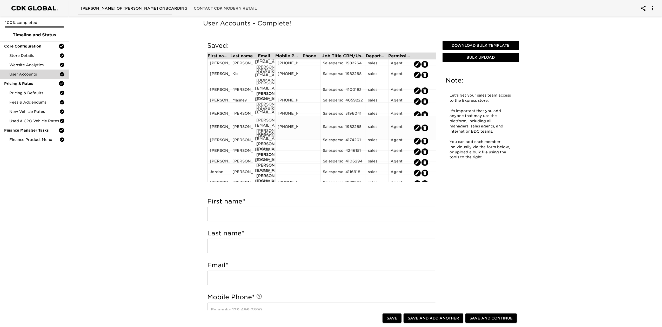
scroll to position [208, 0]
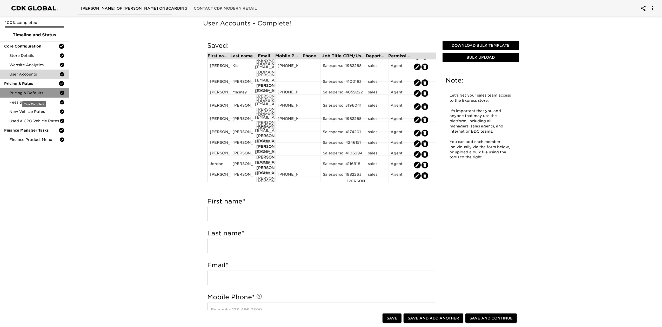
click at [37, 93] on span "Pricing & Defaults" at bounding box center [34, 92] width 50 height 5
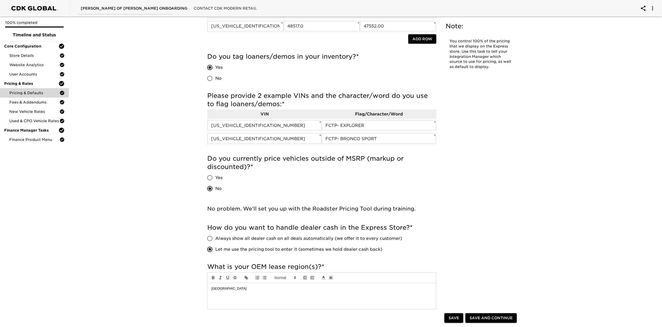
scroll to position [69, 0]
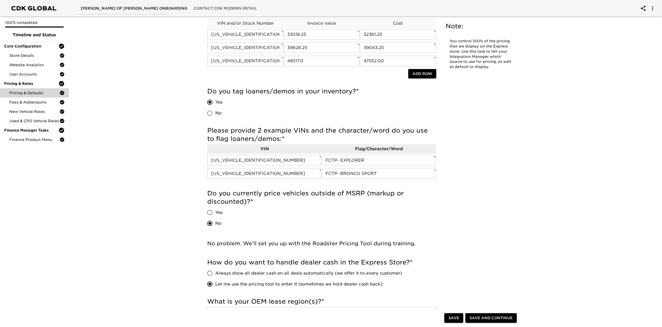
click at [217, 210] on span "Yes" at bounding box center [218, 213] width 7 height 6
click at [215, 210] on input "Yes" at bounding box center [209, 212] width 11 height 11
radio input "true"
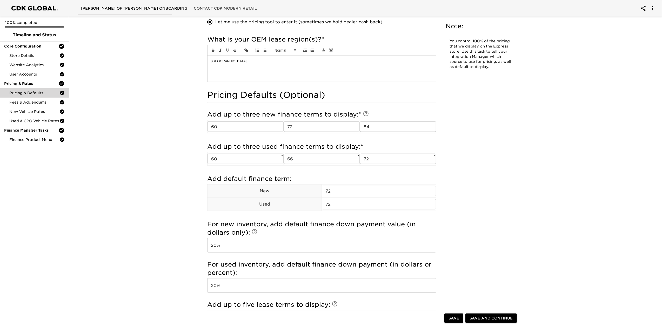
scroll to position [346, 0]
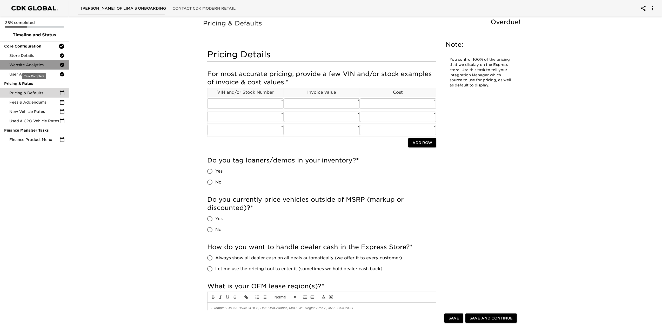
click at [32, 65] on span "Website Analytics" at bounding box center [34, 64] width 50 height 5
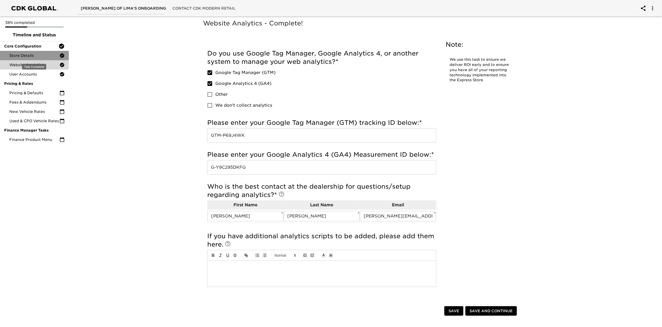
click at [26, 55] on span "Store Details" at bounding box center [34, 55] width 50 height 5
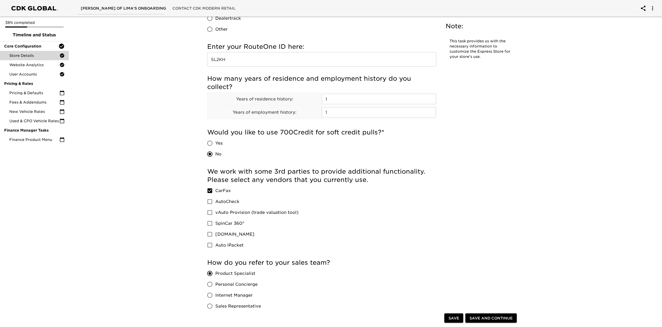
scroll to position [658, 0]
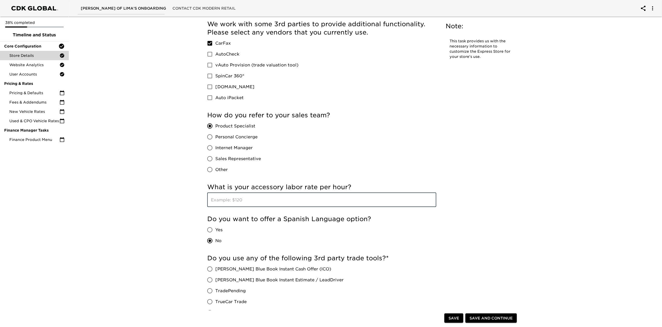
click at [244, 204] on input "text" at bounding box center [321, 200] width 229 height 15
type input "100.00"
click at [495, 318] on span "Save and Continue" at bounding box center [490, 318] width 43 height 6
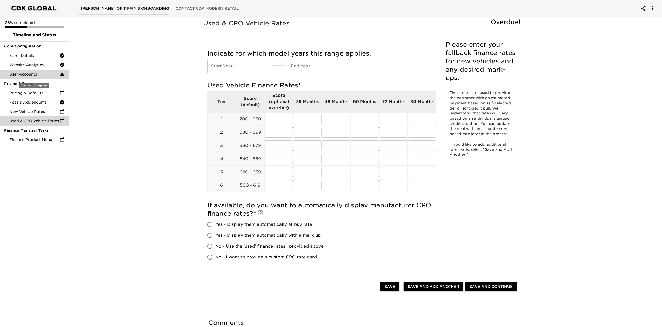
click at [23, 73] on span "User Accounts" at bounding box center [34, 74] width 50 height 5
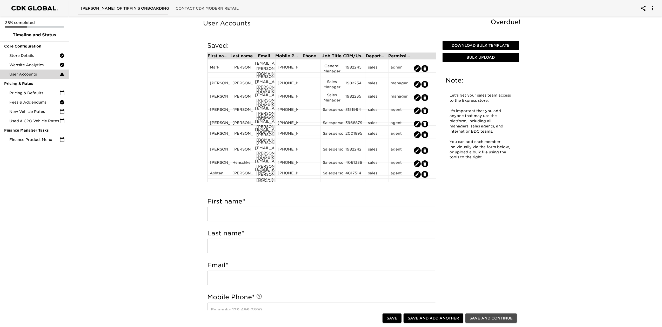
click at [487, 316] on span "Save and Continue" at bounding box center [490, 318] width 43 height 6
click at [28, 92] on span "Pricing & Defaults" at bounding box center [34, 92] width 50 height 5
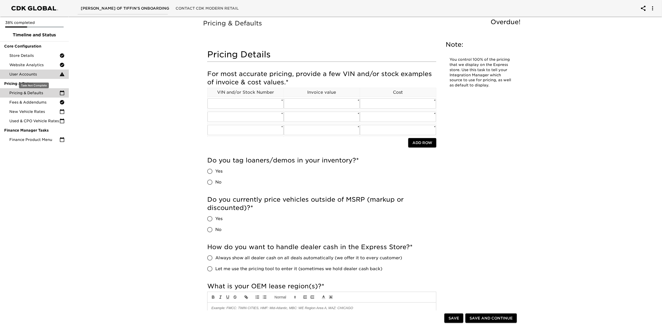
click at [33, 73] on span "User Accounts" at bounding box center [34, 74] width 50 height 5
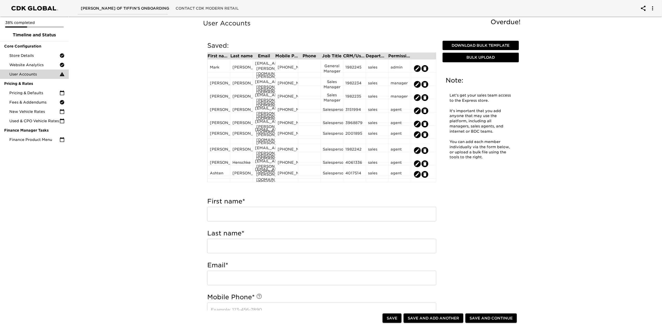
scroll to position [37, 0]
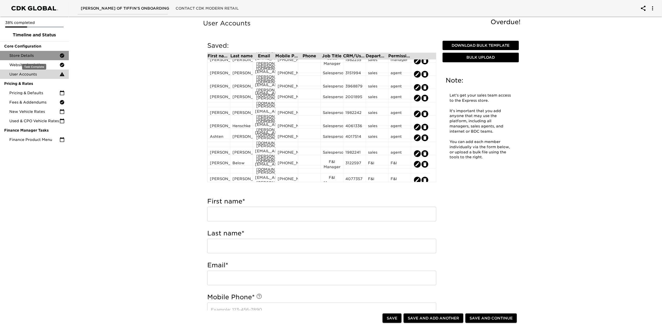
click at [30, 59] on div "Store Details" at bounding box center [34, 55] width 69 height 9
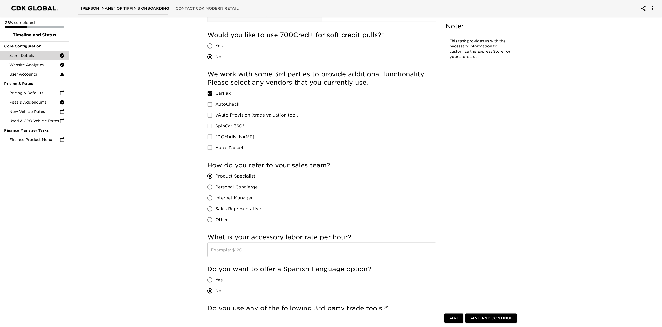
scroll to position [658, 0]
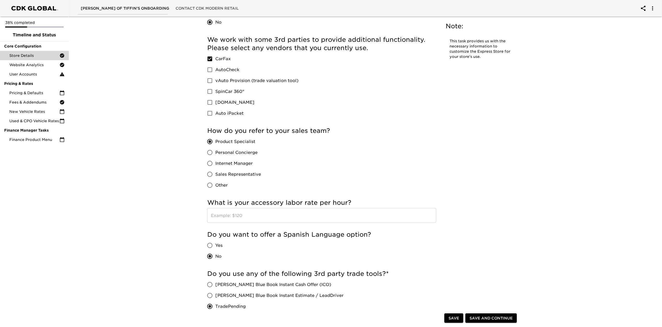
click at [276, 212] on input "text" at bounding box center [321, 215] width 229 height 15
type input "120.00"
click at [481, 320] on span "Save and Continue" at bounding box center [490, 318] width 43 height 6
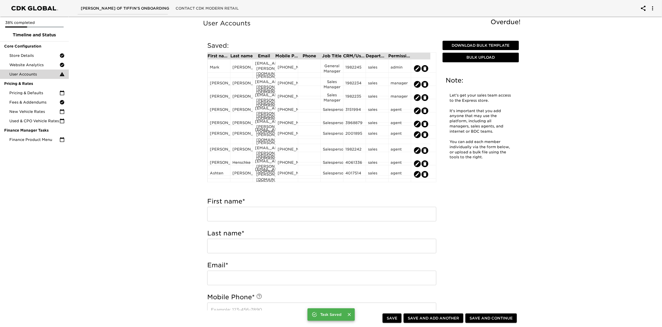
scroll to position [37, 0]
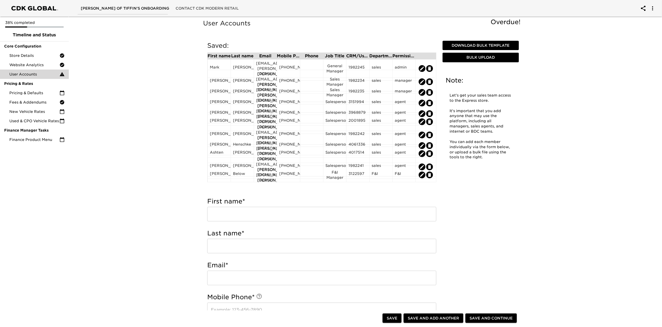
click at [462, 195] on div "User Accounts Overdue! Note: Let's get your sales team access to the Express st…" at bounding box center [363, 301] width 322 height 566
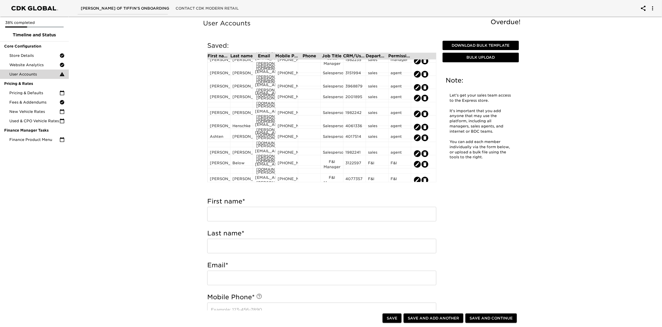
scroll to position [0, 0]
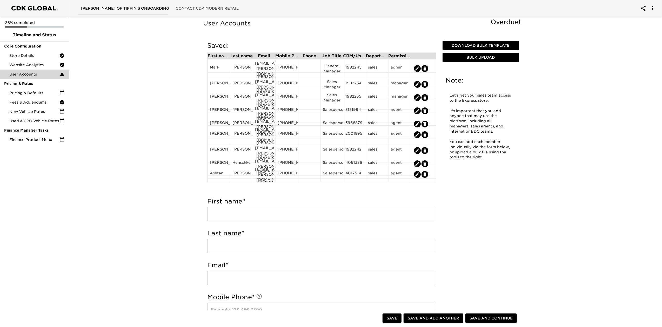
click at [479, 125] on p "It's important that you add anyone that may use the platform, including all man…" at bounding box center [480, 122] width 62 height 26
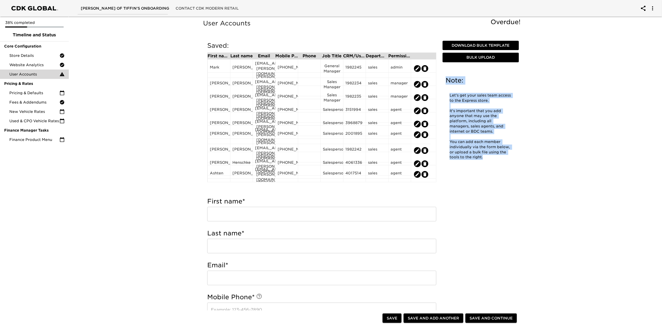
drag, startPoint x: 488, startPoint y: 158, endPoint x: 447, endPoint y: 79, distance: 89.2
click at [447, 79] on div "Note: Let's get your sales team access to the Express store. It's important tha…" at bounding box center [480, 120] width 78 height 97
click at [484, 84] on h5 "Note:" at bounding box center [481, 80] width 70 height 8
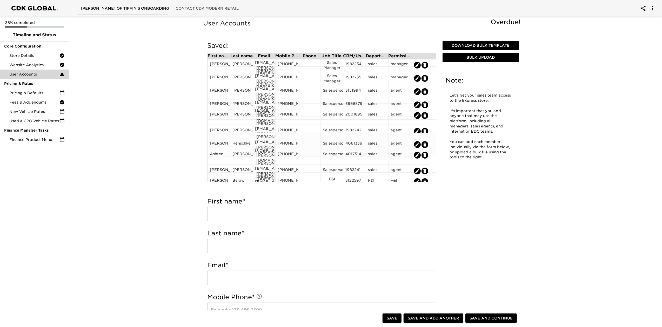
scroll to position [37, 0]
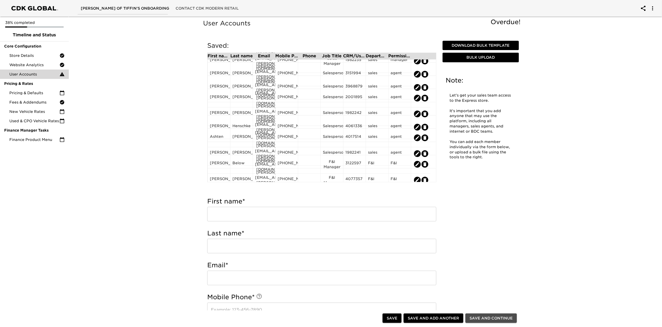
click at [493, 317] on span "Save and Continue" at bounding box center [490, 318] width 43 height 6
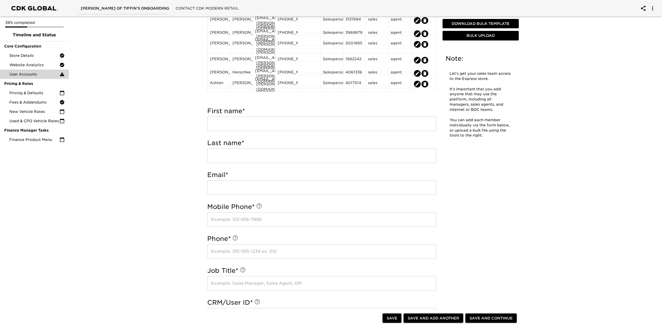
scroll to position [208, 0]
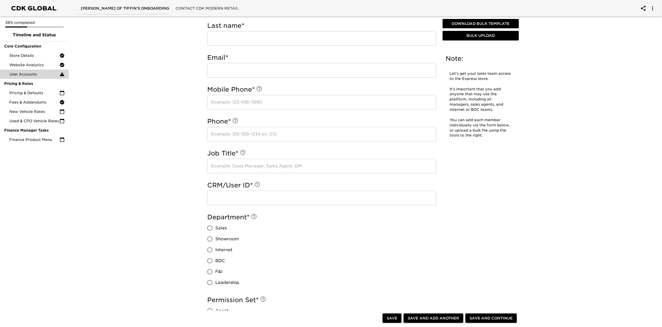
click at [387, 318] on span "Save" at bounding box center [392, 318] width 11 height 6
type input "Amanda"
type input "Byrd"
type input "amanda.byrd@drivereineke.com"
type input "419-618-9497"
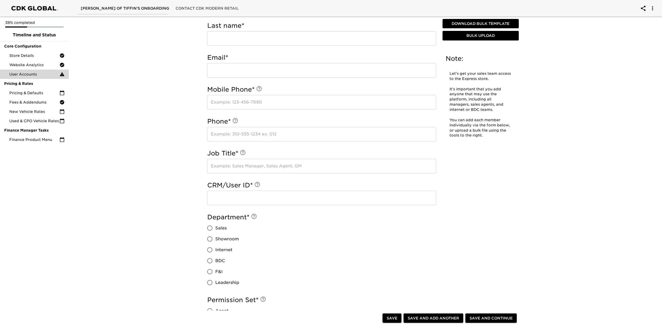
type input "F&I Manager"
type input "4077357"
radio input "true"
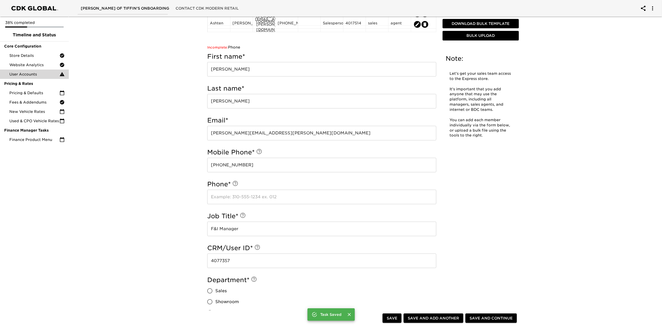
scroll to position [144, 0]
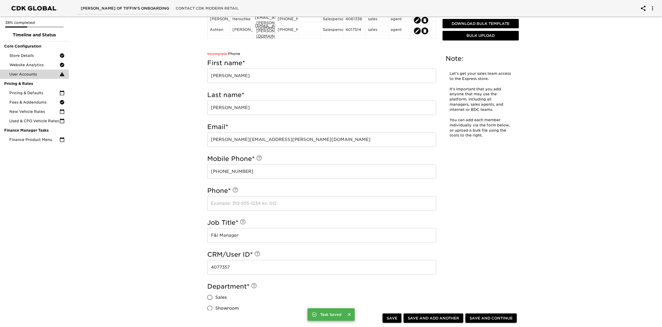
click at [235, 206] on input "text" at bounding box center [321, 203] width 229 height 15
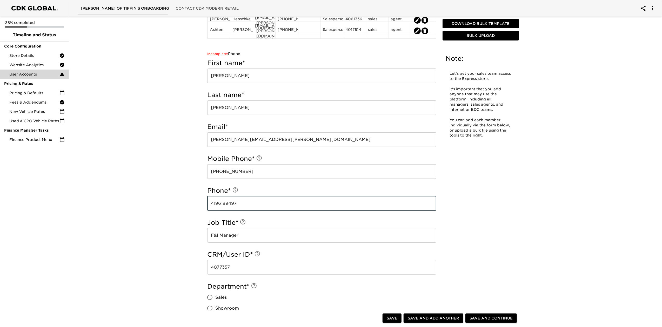
type input "4196189497"
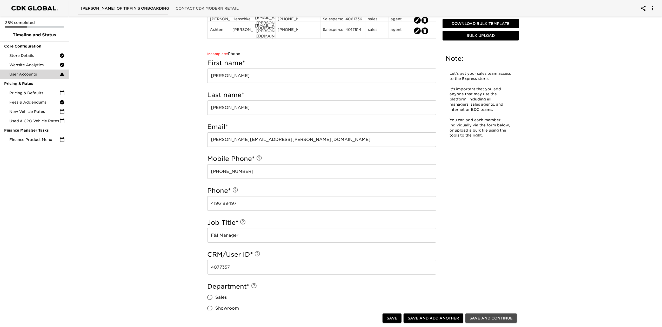
click at [494, 315] on span "Save and Continue" at bounding box center [490, 318] width 43 height 6
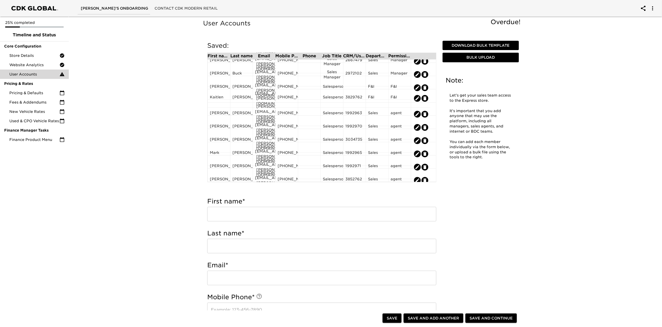
scroll to position [37, 0]
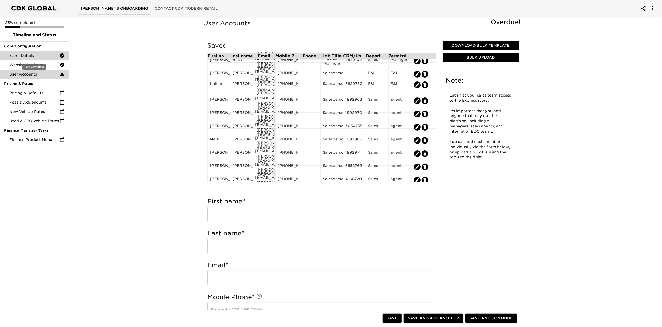
click at [33, 53] on span "Store Details" at bounding box center [34, 55] width 50 height 5
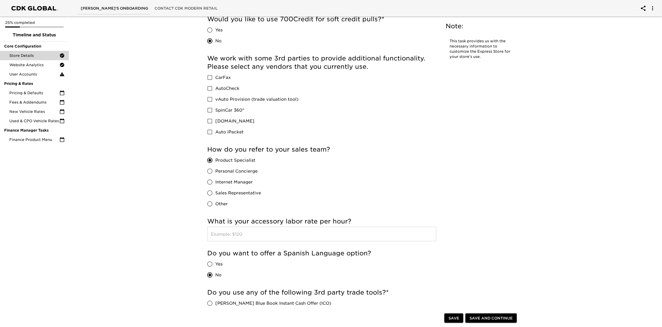
scroll to position [692, 0]
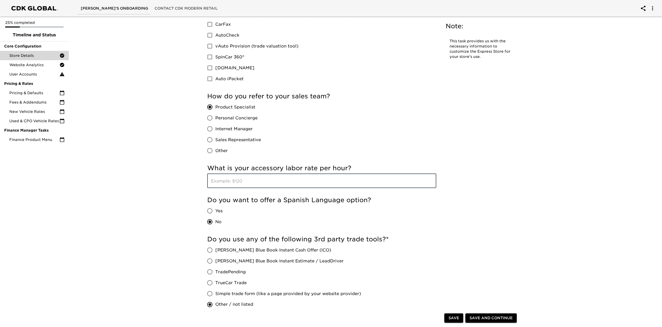
click at [291, 185] on input "text" at bounding box center [321, 181] width 229 height 15
click at [264, 184] on input "text" at bounding box center [321, 181] width 229 height 15
type input "249.95"
click at [491, 317] on span "Save and Continue" at bounding box center [490, 318] width 43 height 6
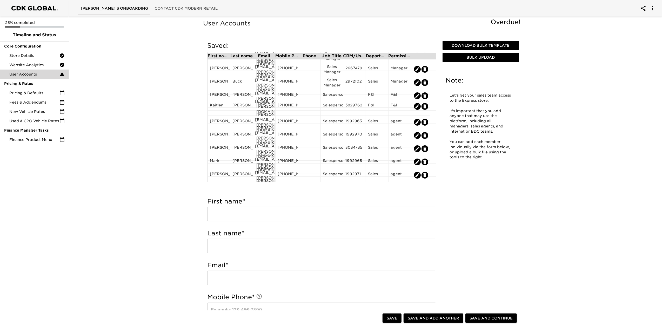
scroll to position [37, 0]
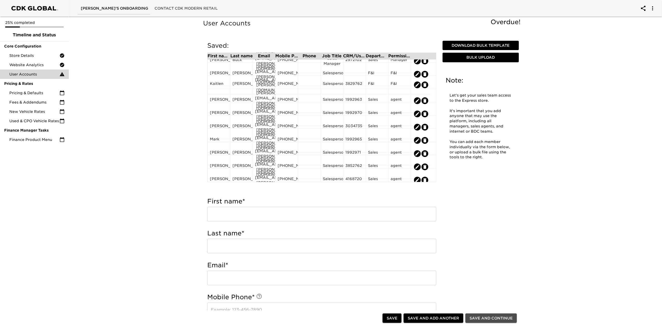
click at [482, 318] on span "Save and Continue" at bounding box center [490, 318] width 43 height 6
click at [378, 176] on div "Sales" at bounding box center [377, 180] width 18 height 8
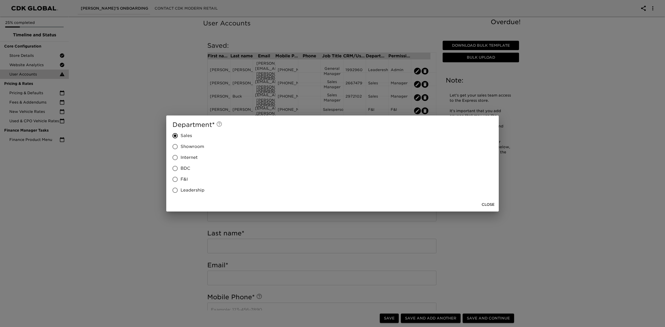
click at [184, 166] on span "BDC" at bounding box center [185, 168] width 10 height 6
click at [180, 166] on input "BDC" at bounding box center [175, 168] width 11 height 11
radio input "true"
click at [490, 206] on span "Close" at bounding box center [487, 204] width 13 height 6
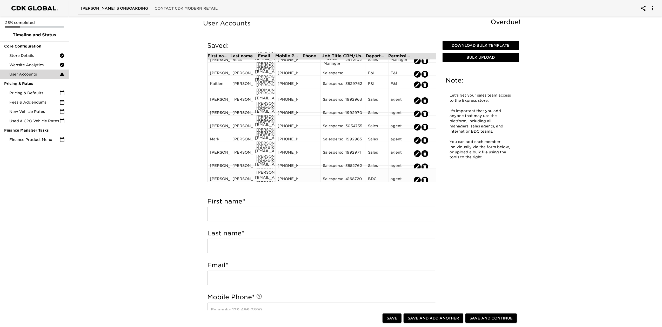
click at [395, 176] on div "agent" at bounding box center [399, 180] width 18 height 8
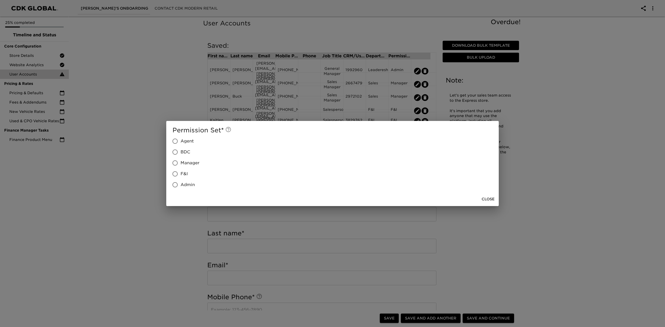
click at [185, 154] on span "BDC" at bounding box center [185, 152] width 10 height 6
click at [180, 154] on input "BDC" at bounding box center [175, 152] width 11 height 11
radio input "true"
click at [493, 199] on span "Close" at bounding box center [487, 199] width 13 height 6
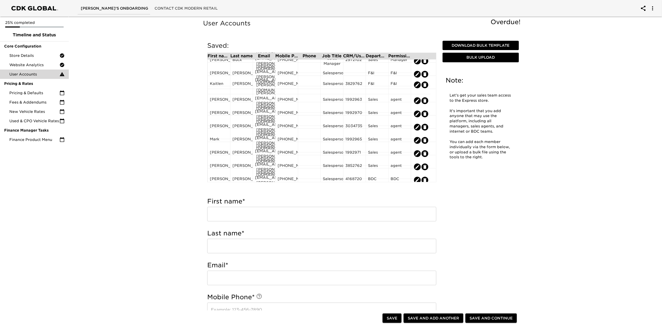
click at [486, 318] on span "Save and Continue" at bounding box center [490, 318] width 43 height 6
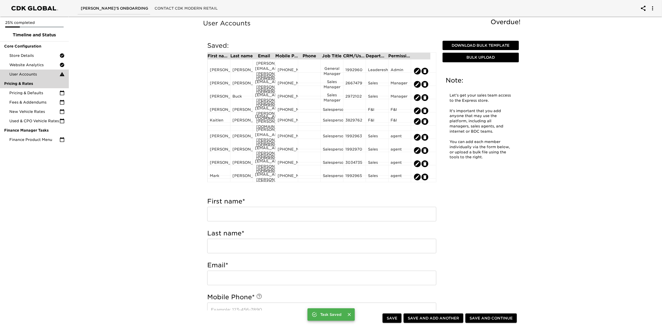
click at [35, 87] on div "Pricing & Rates" at bounding box center [34, 83] width 69 height 9
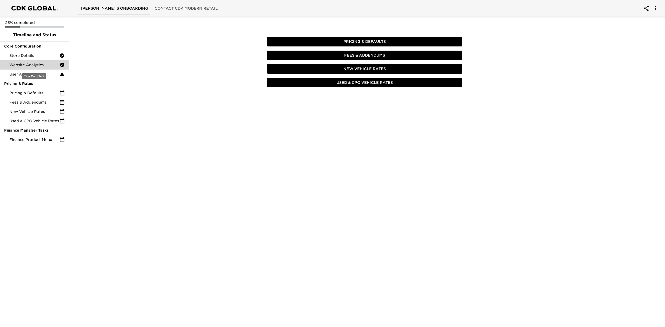
click at [40, 67] on span "Website Analytics" at bounding box center [34, 64] width 50 height 5
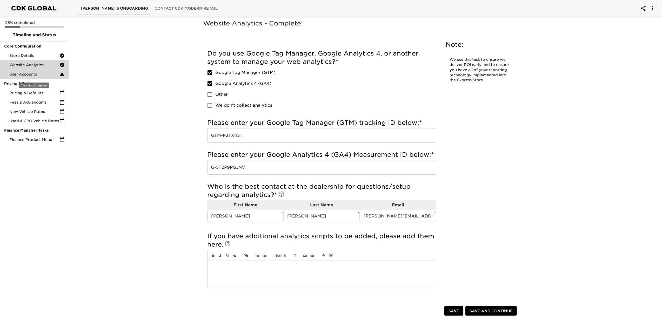
click at [42, 75] on span "User Accounts" at bounding box center [34, 74] width 50 height 5
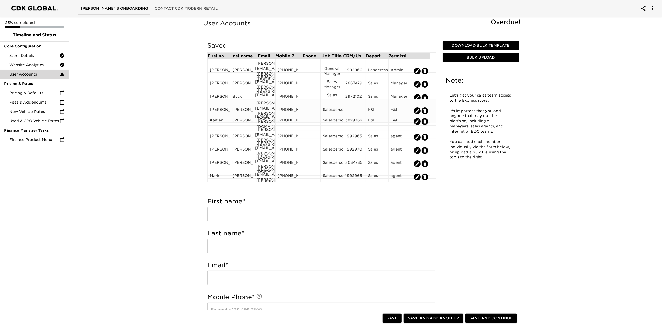
click at [426, 109] on icon "edit" at bounding box center [424, 111] width 3 height 4
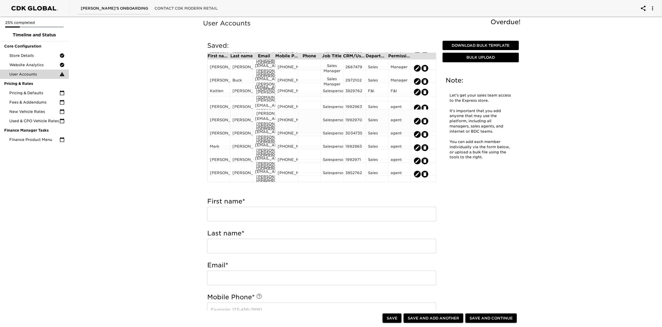
scroll to position [23, 0]
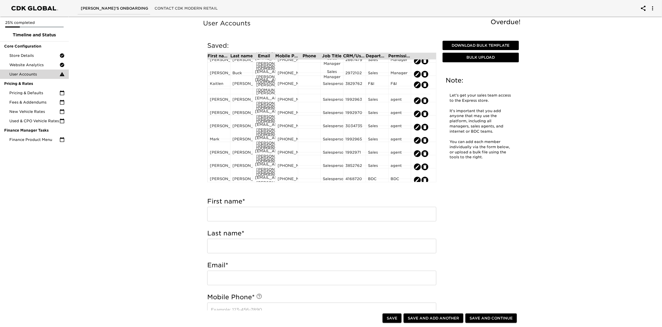
click at [501, 315] on button "Save and Continue" at bounding box center [490, 319] width 51 height 10
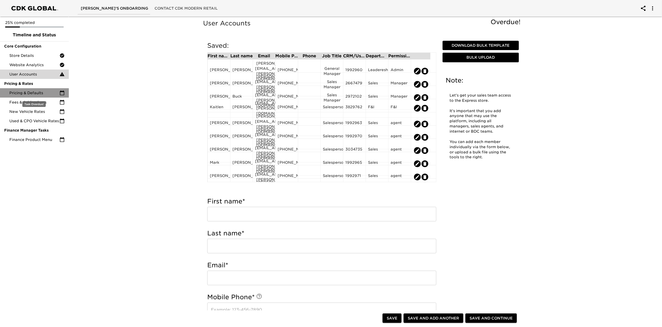
click at [30, 91] on span "Pricing & Defaults" at bounding box center [34, 92] width 50 height 5
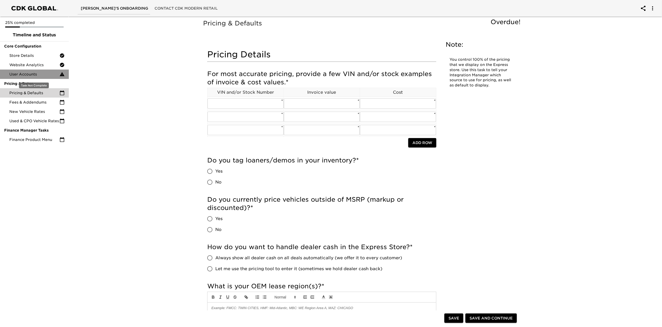
click at [34, 75] on span "User Accounts" at bounding box center [34, 74] width 50 height 5
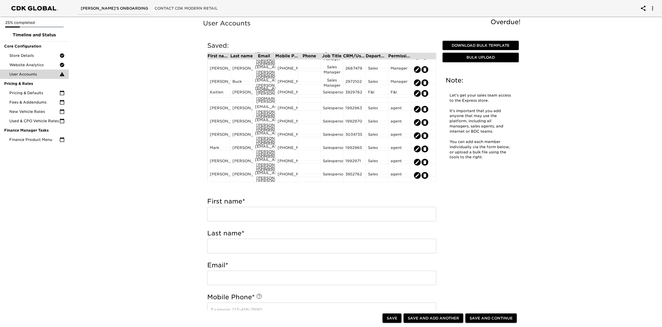
scroll to position [23, 0]
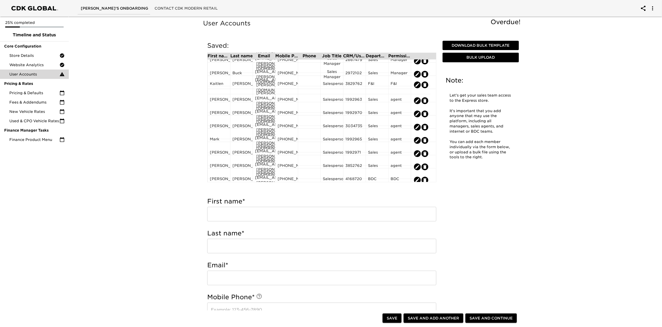
click at [489, 316] on span "Save and Continue" at bounding box center [490, 318] width 43 height 6
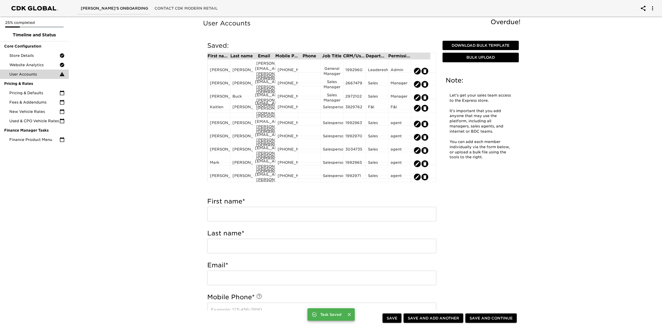
click at [395, 316] on span "Save" at bounding box center [392, 318] width 11 height 6
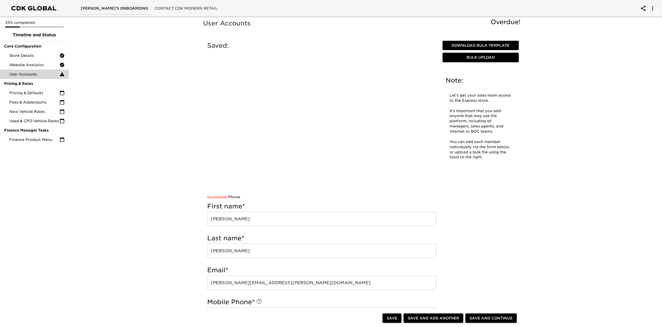
type input "[PERSON_NAME]"
type input "[PERSON_NAME][EMAIL_ADDRESS][PERSON_NAME][DOMAIN_NAME]"
type input "[PHONE_NUMBER]"
type input "Salesperson"
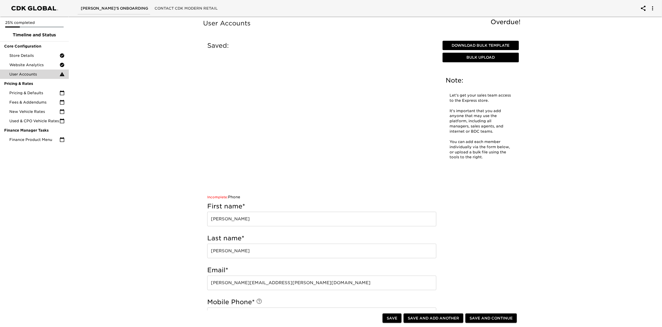
type input "4168720"
radio input "true"
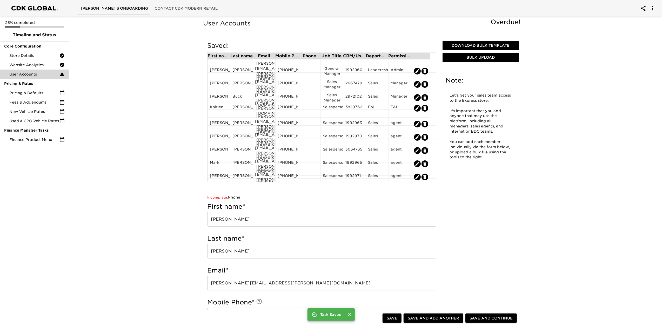
scroll to position [173, 0]
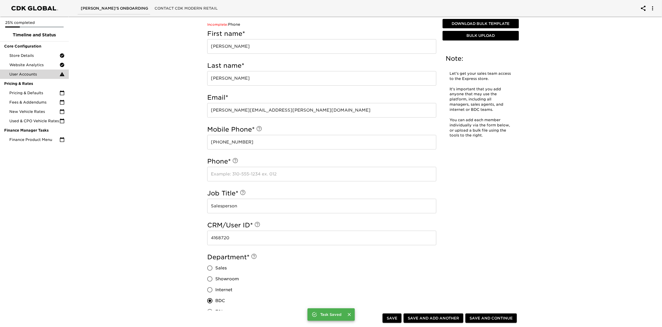
click at [231, 174] on input "text" at bounding box center [321, 174] width 229 height 15
type input "[PHONE_NUMBER]"
click at [491, 318] on span "Save and Continue" at bounding box center [490, 318] width 43 height 6
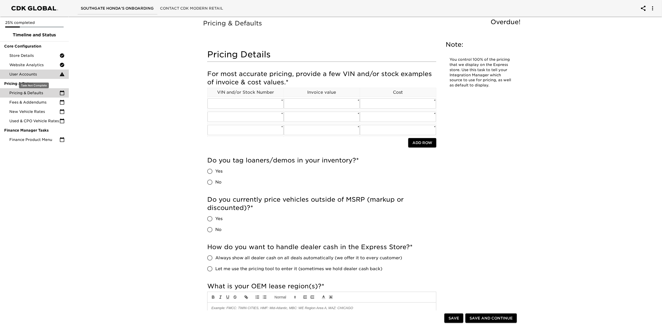
click at [38, 73] on span "User Accounts" at bounding box center [34, 74] width 50 height 5
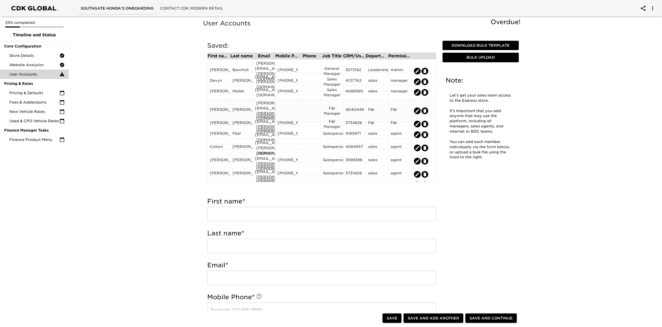
click at [287, 107] on div at bounding box center [287, 111] width 18 height 8
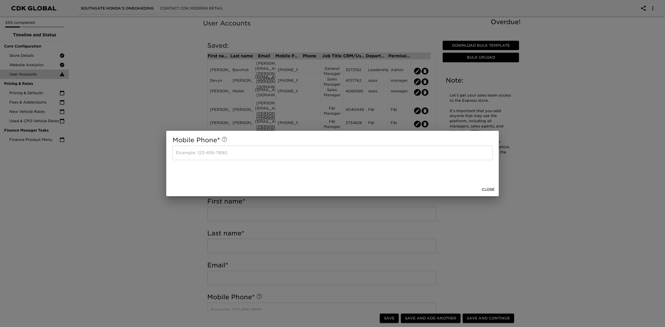
click at [264, 150] on input "text" at bounding box center [332, 153] width 320 height 15
type input "[PHONE_NUMBER]"
click at [488, 190] on span "Close" at bounding box center [487, 189] width 13 height 6
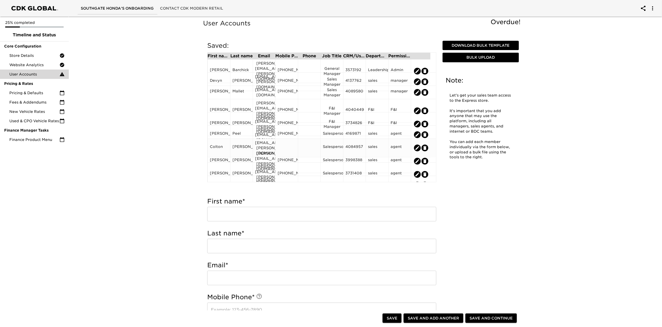
click at [292, 144] on div at bounding box center [287, 148] width 18 height 8
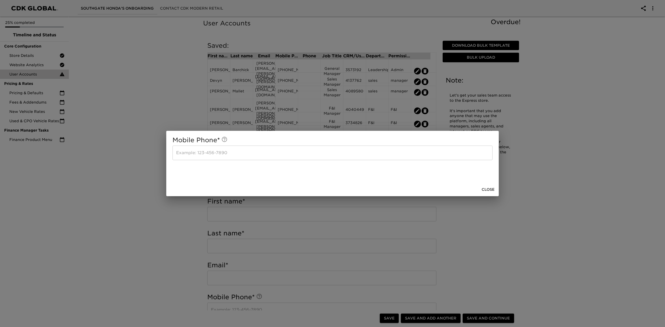
click at [287, 157] on input "text" at bounding box center [332, 153] width 320 height 15
type input "[PHONE_NUMBER]"
click at [487, 188] on span "Close" at bounding box center [487, 189] width 13 height 6
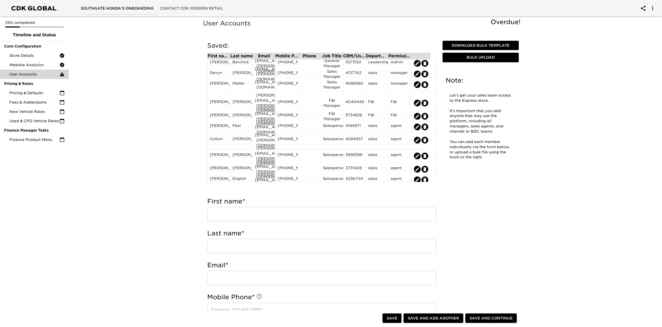
scroll to position [10, 0]
click at [490, 318] on span "Save and Continue" at bounding box center [490, 318] width 43 height 6
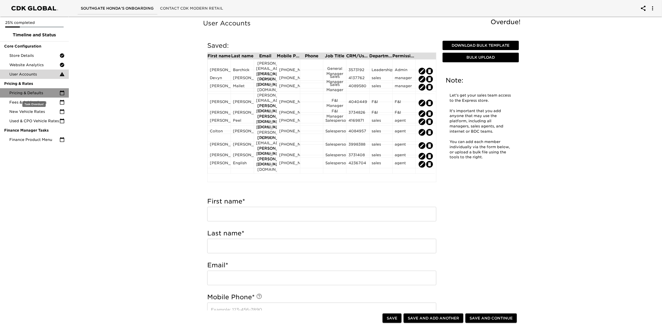
click at [55, 89] on div "Pricing & Defaults" at bounding box center [34, 92] width 69 height 9
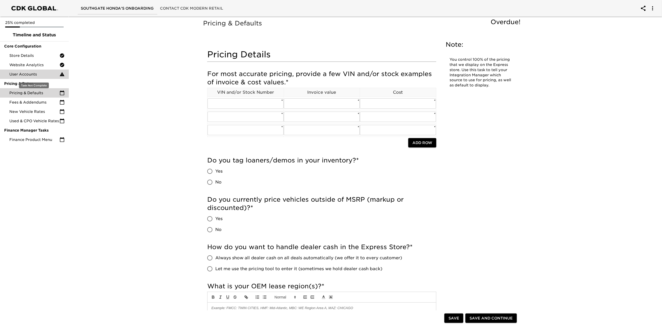
click at [50, 74] on span "User Accounts" at bounding box center [34, 74] width 50 height 5
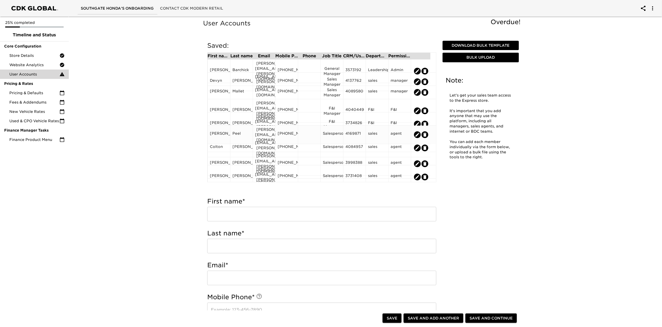
scroll to position [10, 0]
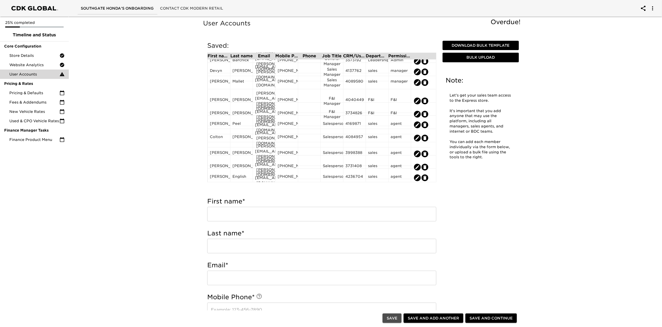
click at [394, 319] on span "Save" at bounding box center [392, 318] width 11 height 6
type input "[PERSON_NAME]"
type input "English"
type input "[PERSON_NAME][EMAIL_ADDRESS][DOMAIN_NAME]"
type input "[PHONE_NUMBER]"
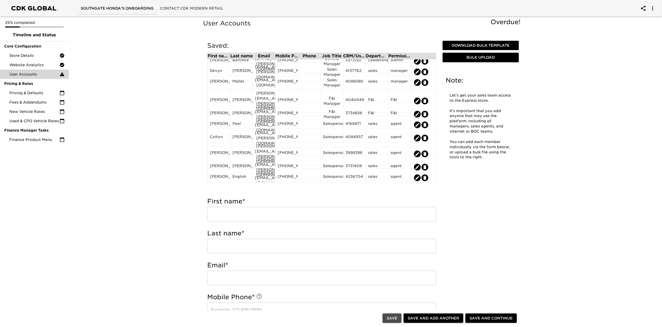
type input "Salesperson"
type input "4236704"
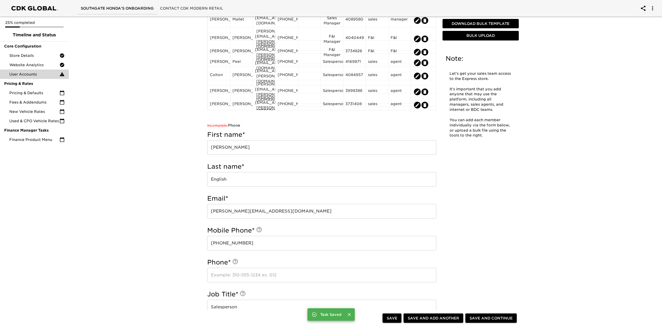
scroll to position [173, 0]
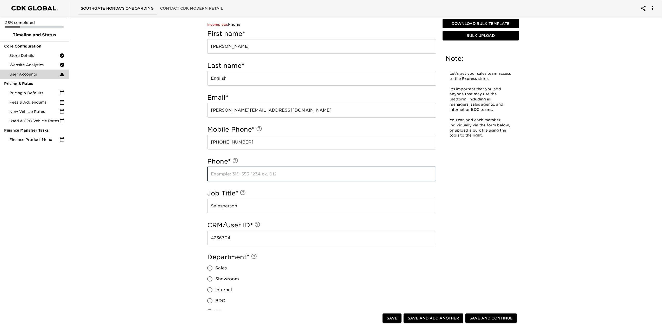
click at [241, 176] on input "text" at bounding box center [321, 174] width 229 height 15
type input "[PHONE_NUMBER]"
click at [505, 316] on span "Save and Continue" at bounding box center [490, 318] width 43 height 6
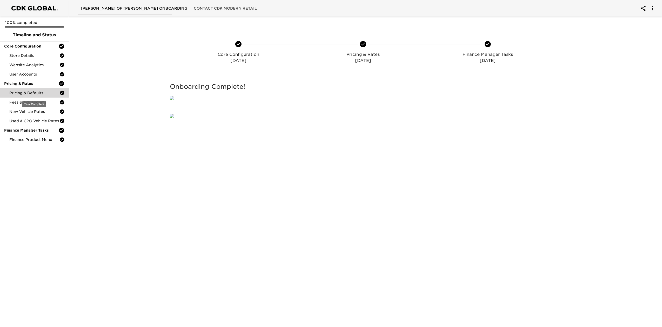
click at [33, 94] on span "Pricing & Defaults" at bounding box center [34, 92] width 50 height 5
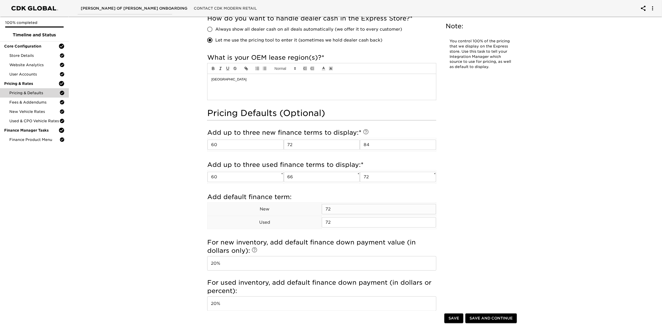
scroll to position [312, 0]
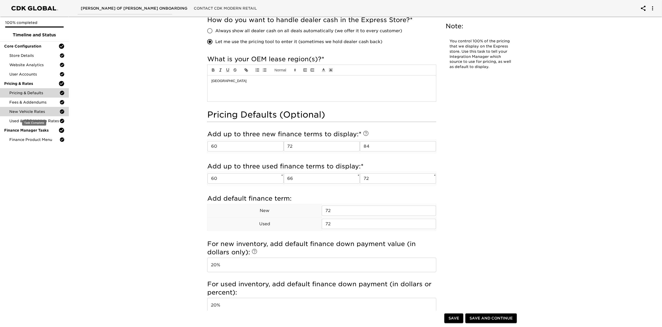
click at [42, 114] on div "New Vehicle Rates" at bounding box center [34, 111] width 69 height 9
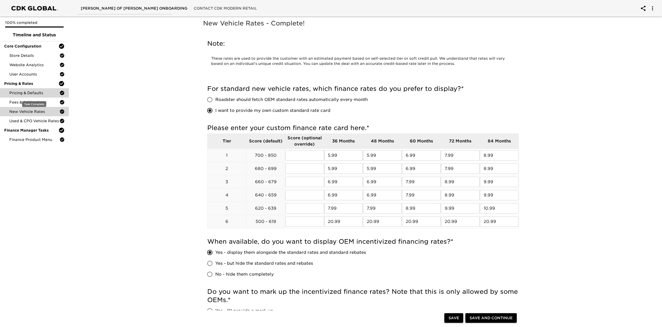
click at [38, 93] on span "Pricing & Defaults" at bounding box center [34, 92] width 50 height 5
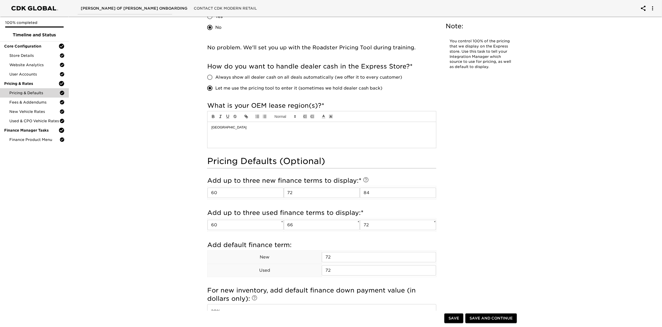
scroll to position [277, 0]
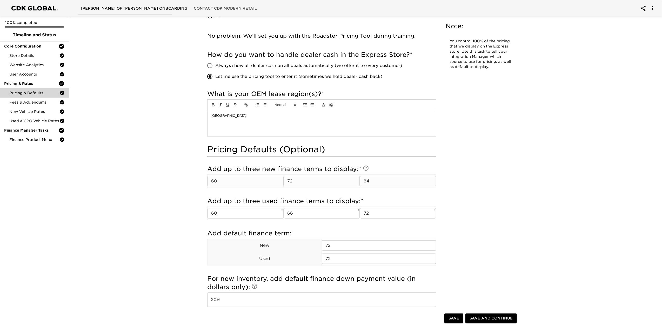
click at [387, 186] on input "84" at bounding box center [398, 181] width 76 height 10
type input "8"
type input "72"
drag, startPoint x: 243, startPoint y: 186, endPoint x: 187, endPoint y: 184, distance: 56.4
click at [187, 184] on div "Pricing & Defaults - Complete! Note: You control 100% of the pricing that we di…" at bounding box center [362, 164] width 595 height 852
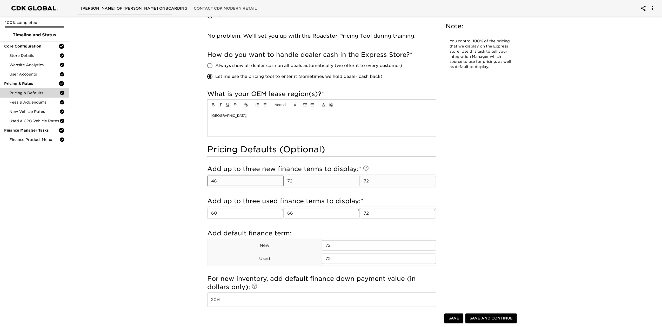
type input "48"
drag, startPoint x: 308, startPoint y: 182, endPoint x: 288, endPoint y: 184, distance: 20.1
click at [288, 184] on input "72" at bounding box center [322, 181] width 76 height 10
type input "60"
click at [466, 178] on div "Pricing & Defaults - Complete! Note: You control 100% of the pricing that we di…" at bounding box center [363, 119] width 322 height 757
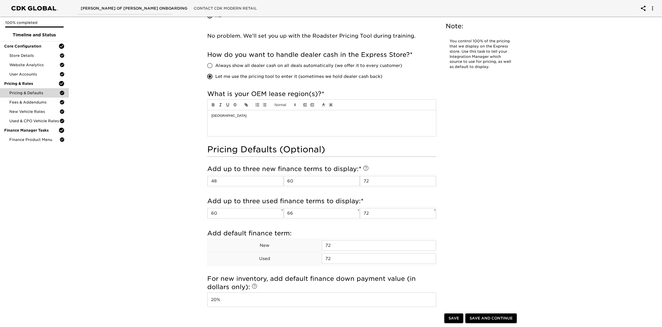
drag, startPoint x: 227, startPoint y: 217, endPoint x: 154, endPoint y: 210, distance: 73.1
click at [154, 210] on div "Pricing & Defaults - Complete! Note: You control 100% of the pricing that we di…" at bounding box center [362, 164] width 595 height 852
type input "48"
drag, startPoint x: 299, startPoint y: 215, endPoint x: 262, endPoint y: 215, distance: 36.6
click at [262, 215] on tr "48 ​ * 66 ​ * 72 ​ *" at bounding box center [321, 213] width 229 height 13
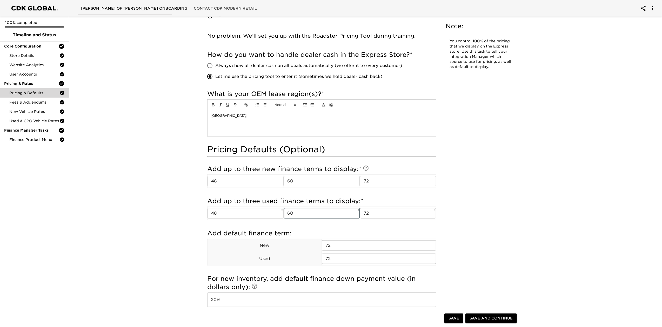
type input "60"
click at [497, 196] on div "Pricing & Defaults - Complete! Note: You control 100% of the pricing that we di…" at bounding box center [363, 119] width 322 height 757
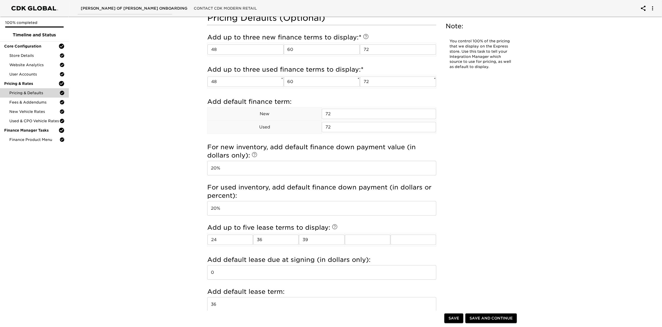
scroll to position [415, 0]
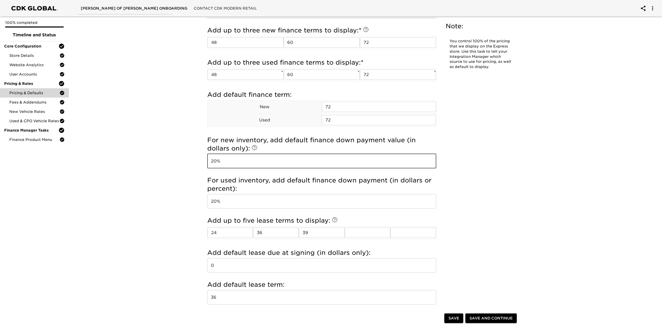
drag, startPoint x: 225, startPoint y: 164, endPoint x: 194, endPoint y: 168, distance: 31.9
click at [194, 168] on div "Pricing & Defaults - Complete! Note: You control 100% of the pricing that we di…" at bounding box center [362, 25] width 595 height 852
type input "10%"
drag, startPoint x: 224, startPoint y: 202, endPoint x: 173, endPoint y: 209, distance: 51.9
click at [173, 209] on div "Pricing & Defaults - Complete! Note: You control 100% of the pricing that we di…" at bounding box center [362, 25] width 595 height 852
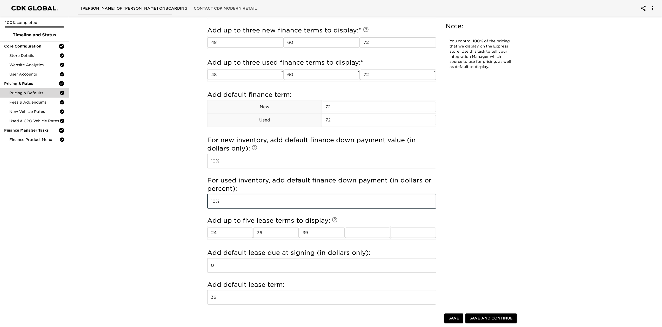
type input "10%"
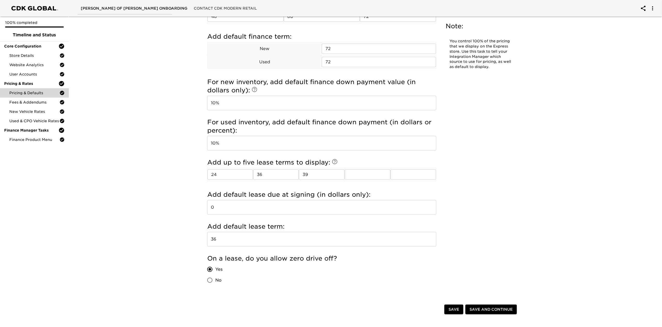
scroll to position [484, 0]
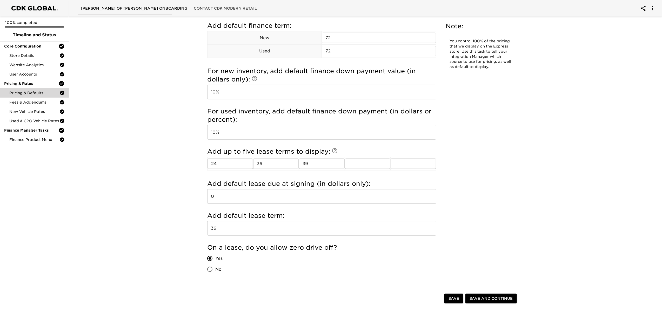
click at [215, 273] on input "No" at bounding box center [209, 269] width 11 height 11
radio input "true"
click at [493, 302] on span "Save and Continue" at bounding box center [490, 298] width 43 height 6
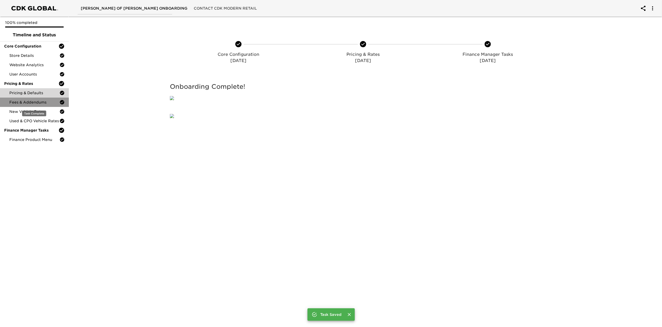
click at [40, 101] on span "Fees & Addendums" at bounding box center [34, 102] width 50 height 5
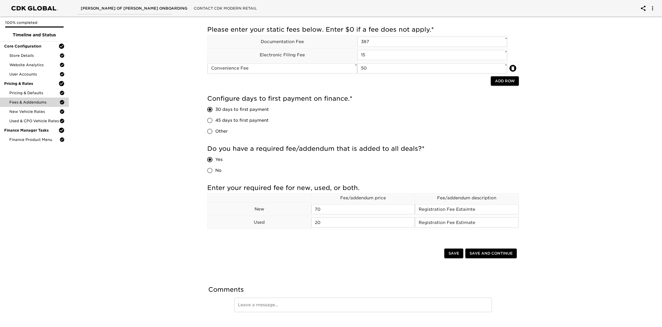
scroll to position [29, 0]
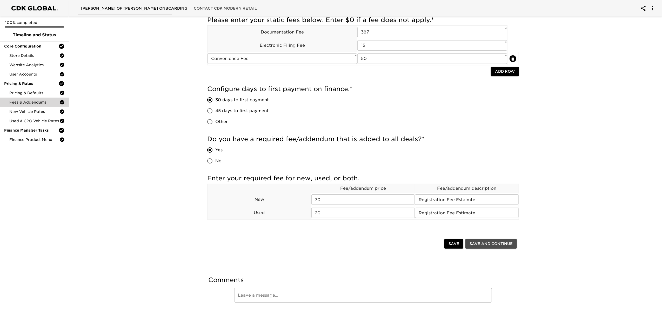
click at [504, 243] on span "Save and Continue" at bounding box center [490, 244] width 43 height 6
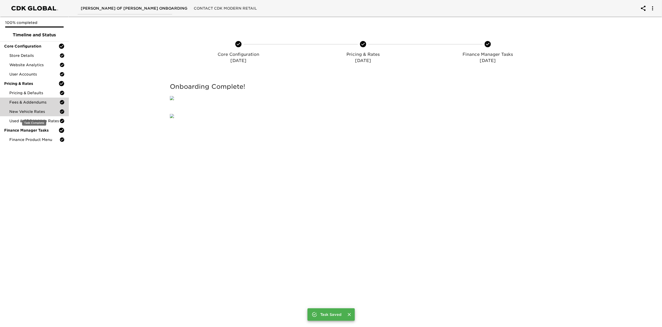
click at [24, 109] on div "New Vehicle Rates" at bounding box center [34, 111] width 69 height 9
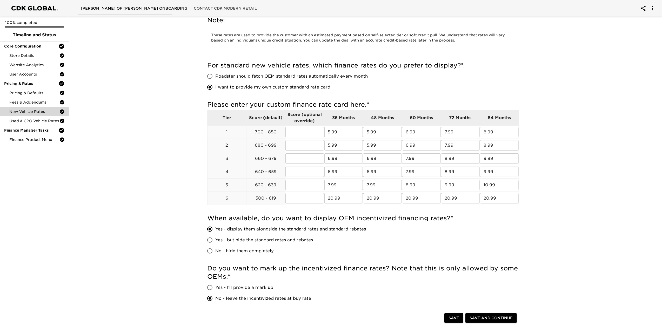
scroll to position [35, 0]
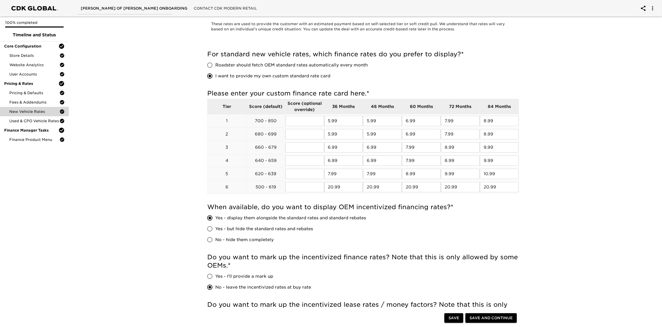
click at [220, 63] on span "Roadster should fetch OEM standard rates automatically every month" at bounding box center [291, 65] width 152 height 6
click at [215, 63] on input "Roadster should fetch OEM standard rates automatically every month" at bounding box center [209, 65] width 11 height 11
radio input "true"
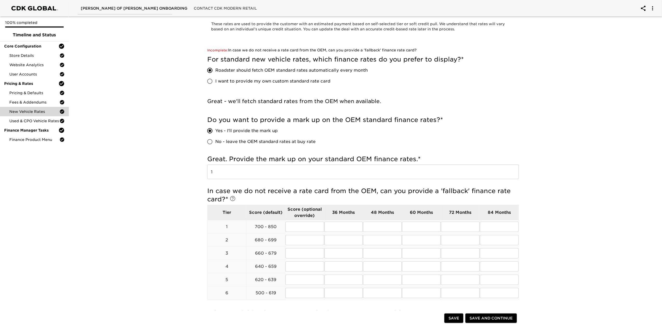
click at [229, 144] on span "No - leave the OEM standard rates at buy rate" at bounding box center [265, 142] width 100 height 6
click at [215, 144] on input "No - leave the OEM standard rates at buy rate" at bounding box center [209, 141] width 11 height 11
radio input "true"
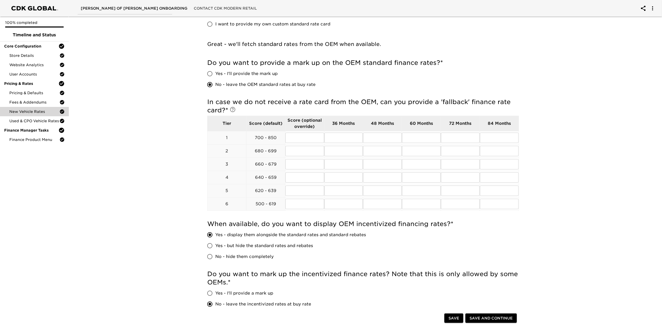
scroll to position [104, 0]
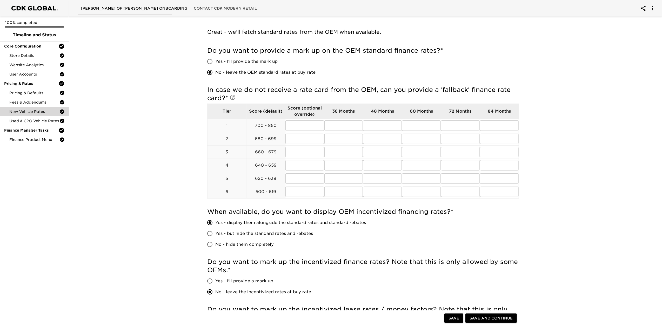
click at [567, 233] on div "New Vehicle Rates - Complete! Note: These rates are used to provide the custome…" at bounding box center [362, 181] width 595 height 541
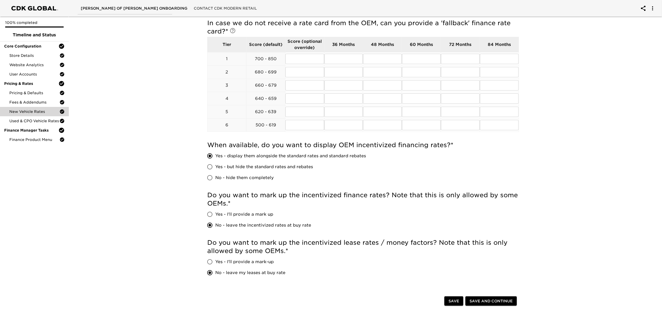
scroll to position [173, 0]
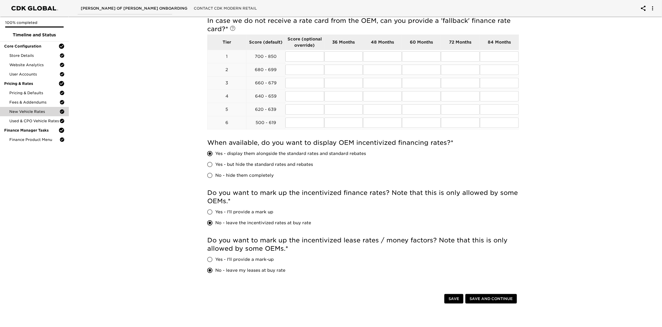
click at [500, 302] on button "Save and Continue" at bounding box center [490, 299] width 51 height 10
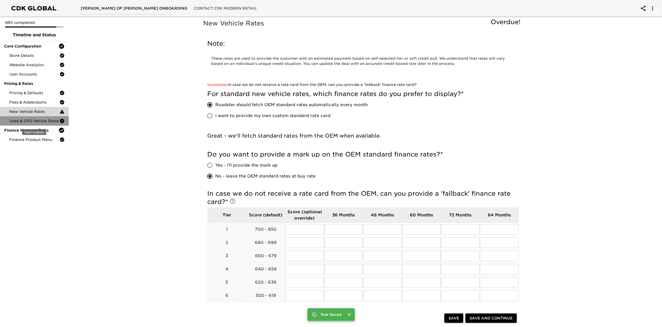
click at [41, 121] on span "Used & CPO Vehicle Rates" at bounding box center [34, 120] width 50 height 5
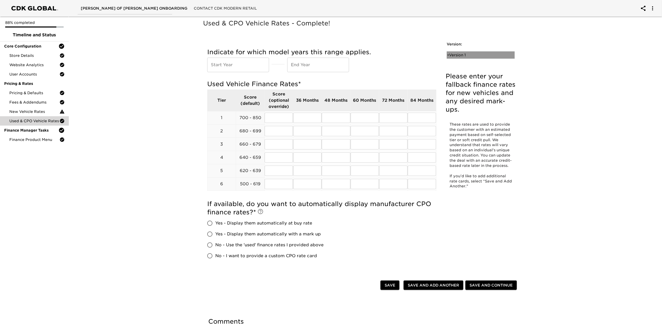
click at [462, 53] on div "• Version 1" at bounding box center [477, 54] width 60 height 5
radio input "true"
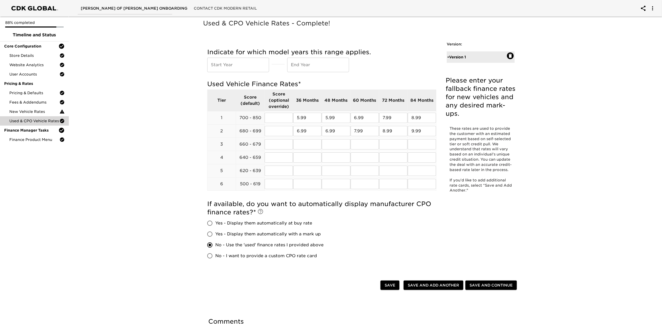
click at [491, 286] on span "Save and Continue" at bounding box center [490, 285] width 43 height 6
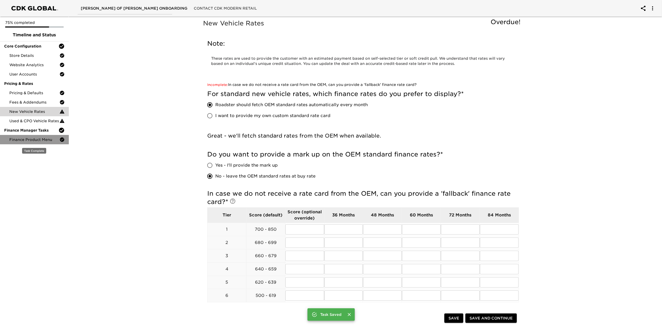
click at [32, 140] on span "Finance Product Menu" at bounding box center [34, 139] width 50 height 5
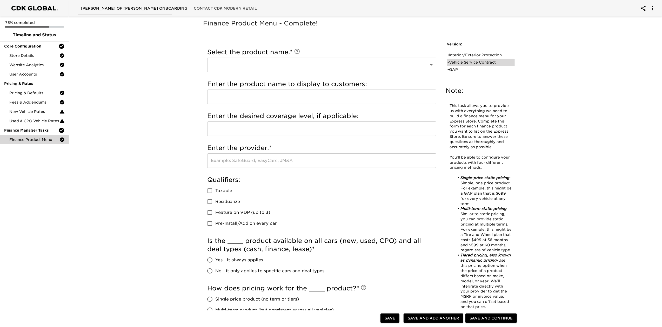
click at [469, 62] on div "• Vehicle Service Contract" at bounding box center [477, 62] width 60 height 5
type input "Vehicle Service Contract"
type input "TotalCare"
type input "EasyCare"
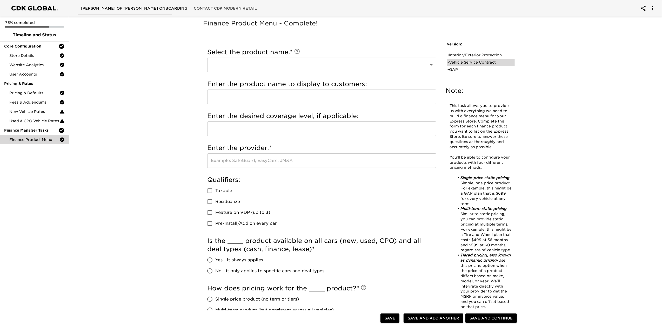
checkbox input "true"
radio input "true"
checkbox input "true"
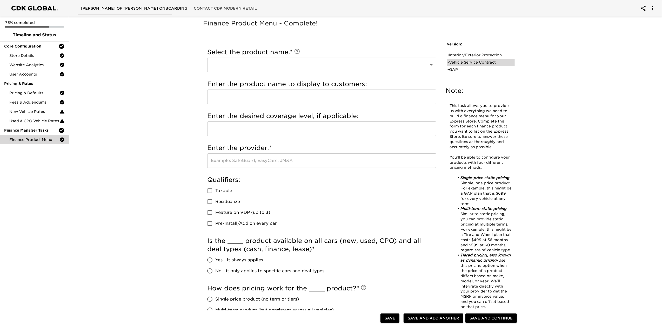
checkbox input "true"
radio input "true"
type input "020188"
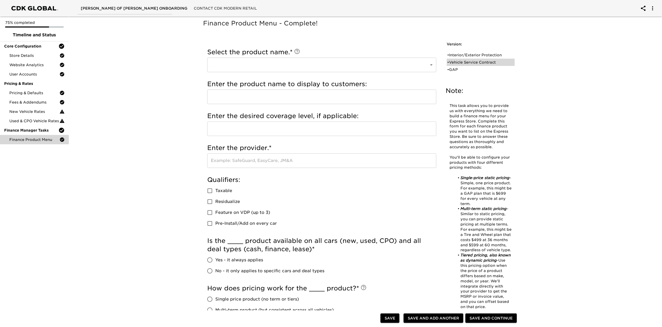
radio input "true"
type input "2500"
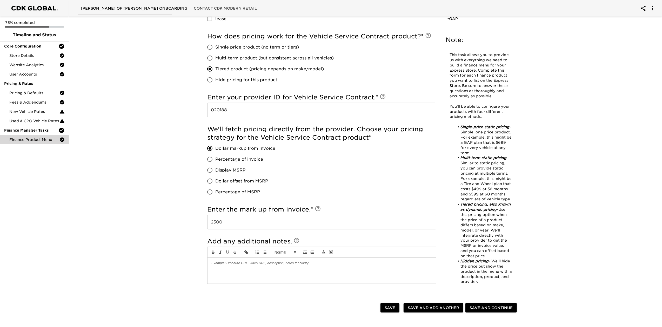
scroll to position [346, 0]
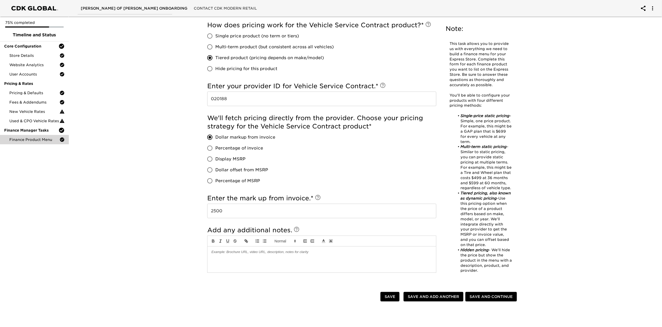
click at [304, 262] on div at bounding box center [321, 260] width 228 height 26
click at [31, 55] on span "Store Details" at bounding box center [34, 55] width 50 height 5
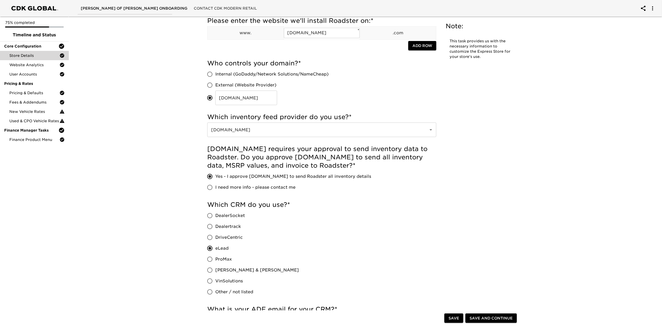
scroll to position [69, 0]
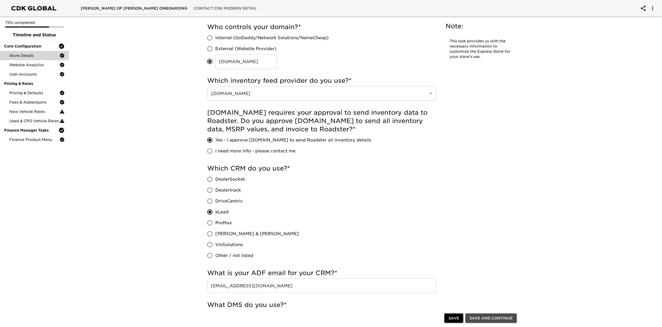
click at [482, 314] on button "Save and Continue" at bounding box center [490, 319] width 51 height 10
